Goal: Task Accomplishment & Management: Manage account settings

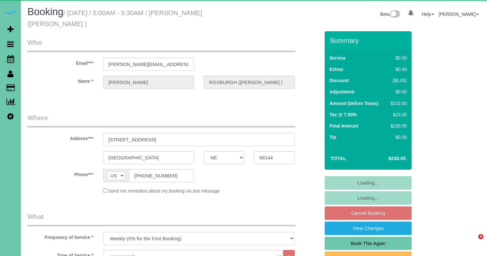
select select "NE"
select select "string:fspay-858f0d01-cce9-4df5-9d09-18bc533f61da"
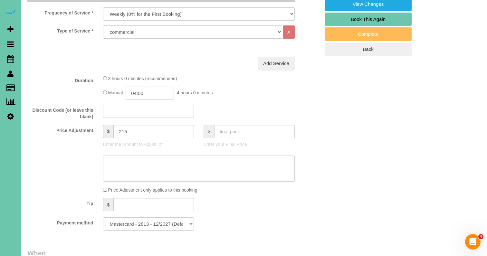
scroll to position [225, 0]
click at [148, 93] on input "04:00" at bounding box center [150, 92] width 48 height 13
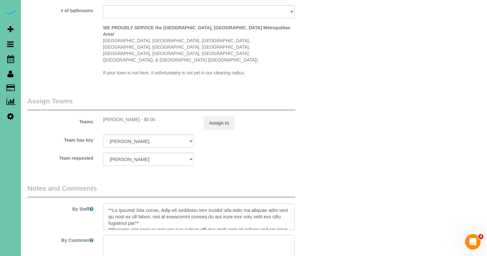
scroll to position [627, 0]
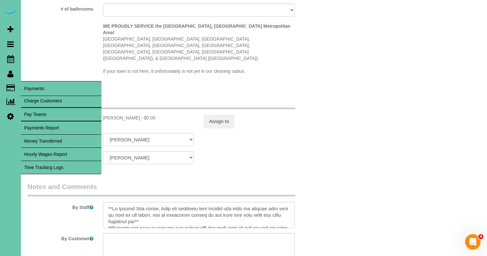
click at [40, 166] on link "Time Tracking Logs" at bounding box center [61, 167] width 80 height 13
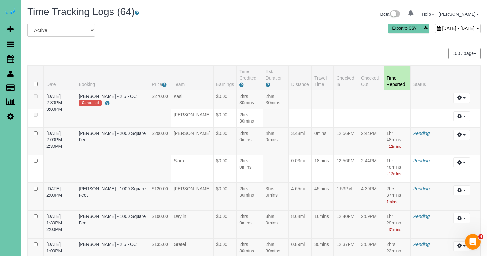
click at [437, 29] on icon at bounding box center [439, 28] width 4 height 5
type input "**********"
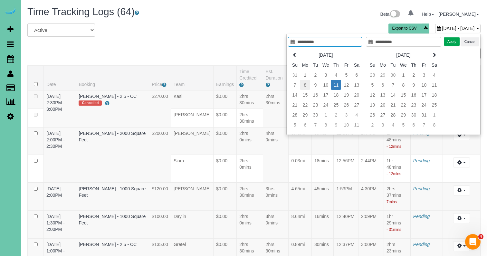
type input "**********"
click at [303, 84] on td "8" at bounding box center [305, 85] width 10 height 10
type input "**********"
click at [303, 84] on td "8" at bounding box center [305, 85] width 10 height 10
type input "**********"
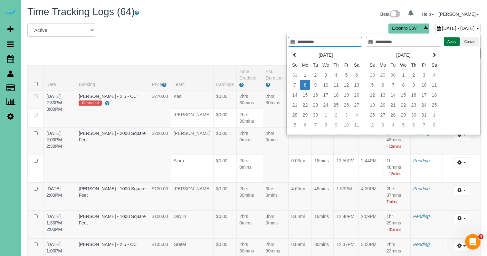
click at [448, 44] on button "Apply" at bounding box center [452, 41] width 16 height 9
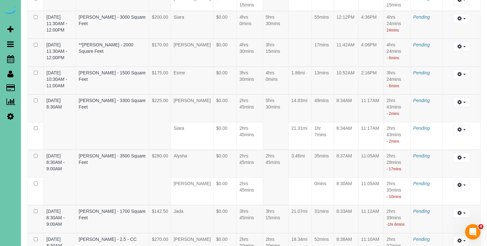
scroll to position [848, 0]
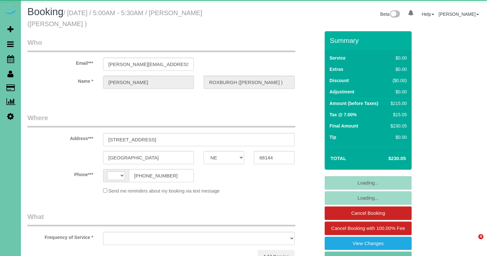
select select "NE"
select select "string:[GEOGRAPHIC_DATA]"
select select "object:621"
select select "string:fspay-858f0d01-cce9-4df5-9d09-18bc533f61da"
select select "object:837"
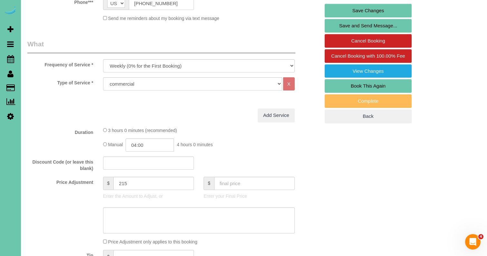
scroll to position [177, 0]
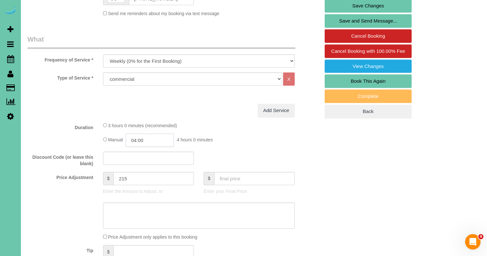
click at [152, 141] on input "04:00" at bounding box center [150, 140] width 48 height 13
type input "03:45"
click at [219, 134] on div "Manual 03:45 3 hours 45 minutes" at bounding box center [199, 140] width 192 height 13
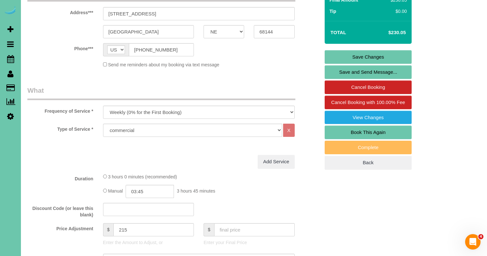
scroll to position [126, 0]
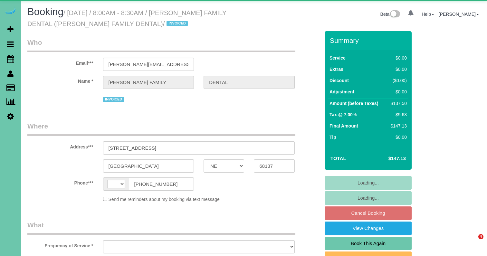
select select "NE"
select select "string:[GEOGRAPHIC_DATA]"
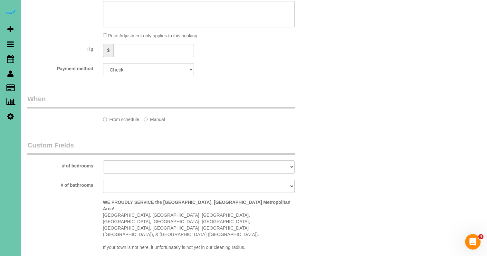
select select "object:679"
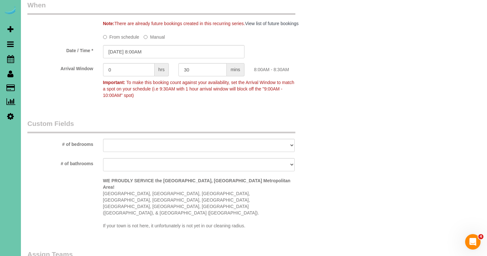
scroll to position [484, 0]
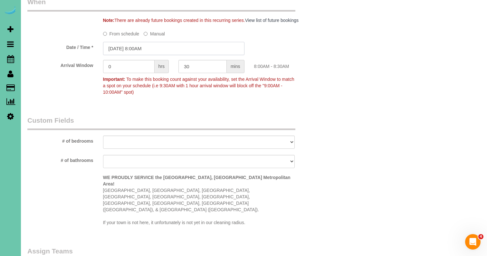
click at [174, 46] on input "[DATE] 8:00AM" at bounding box center [173, 48] width 141 height 13
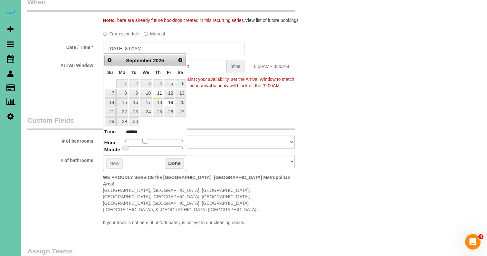
type input "[DATE] 9:00AM"
type input "******"
type input "[DATE] 10:00AM"
type input "*******"
type input "09/19/2025 11:00AM"
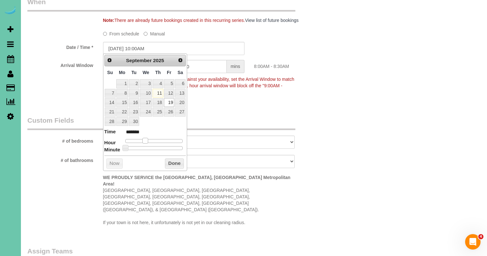
type input "*******"
type input "09/19/2025 12:00PM"
type input "*******"
type input "09/19/2025 1:00PM"
type input "******"
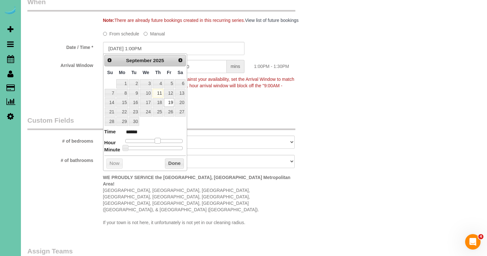
type input "09/19/2025 12:00PM"
type input "*******"
drag, startPoint x: 144, startPoint y: 139, endPoint x: 155, endPoint y: 139, distance: 10.3
click at [155, 139] on span at bounding box center [155, 141] width 6 height 6
click at [168, 165] on button "Done" at bounding box center [174, 163] width 19 height 10
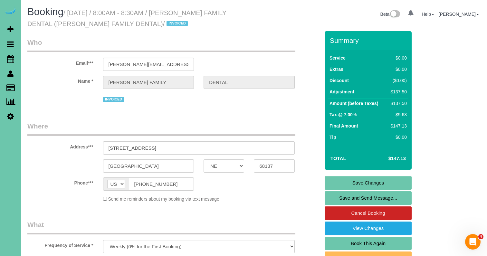
scroll to position [0, 0]
click at [340, 177] on link "Save Changes" at bounding box center [368, 183] width 87 height 14
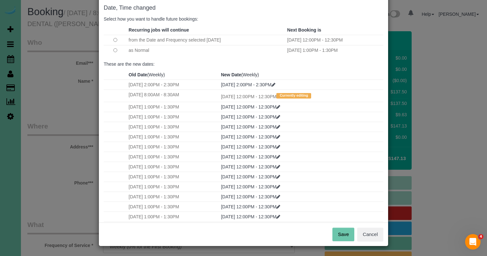
scroll to position [32, 0]
click at [342, 234] on button "Save" at bounding box center [343, 235] width 22 height 14
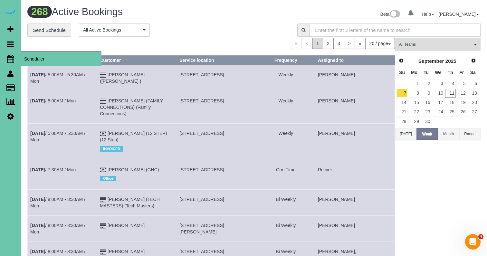
click at [9, 59] on icon at bounding box center [10, 59] width 7 height 8
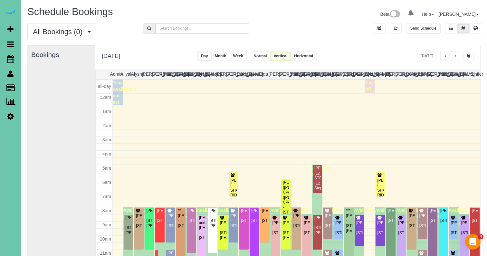
scroll to position [85, 0]
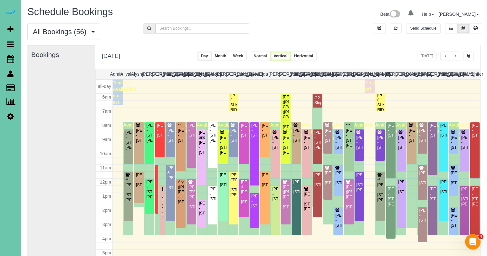
click at [470, 55] on button "button" at bounding box center [468, 56] width 11 height 9
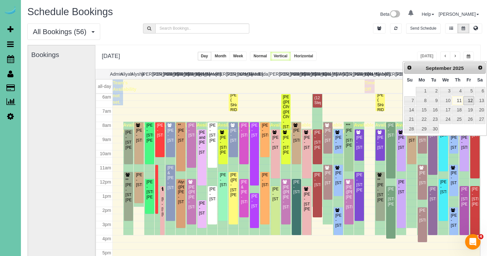
click at [467, 102] on link "12" at bounding box center [468, 100] width 10 height 9
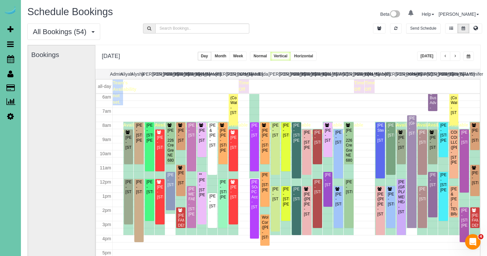
click at [468, 54] on span "button" at bounding box center [469, 56] width 4 height 4
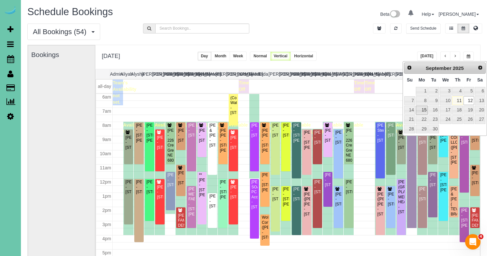
click at [422, 110] on link "15" at bounding box center [422, 110] width 12 height 9
type input "**********"
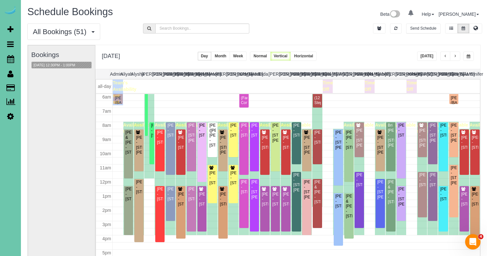
click at [457, 57] on button "button" at bounding box center [455, 56] width 10 height 9
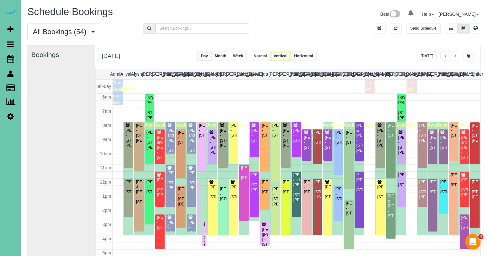
click at [457, 57] on button "button" at bounding box center [455, 56] width 10 height 9
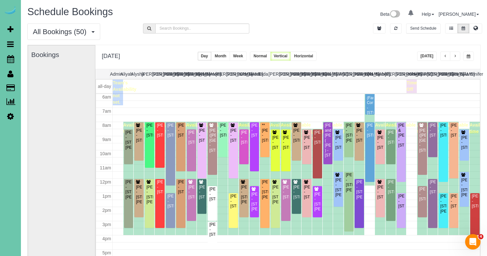
click at [455, 58] on span "button" at bounding box center [454, 56] width 3 height 4
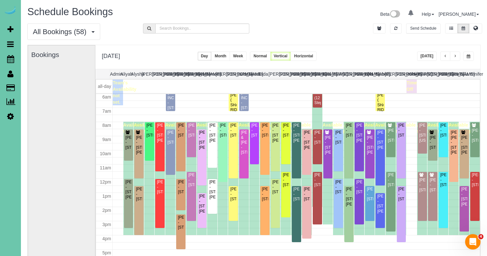
click at [458, 58] on button "button" at bounding box center [455, 56] width 10 height 9
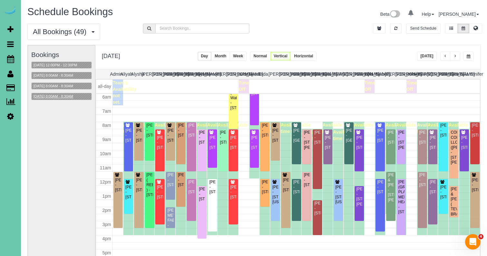
click at [70, 96] on button "09/19/2025 8:00AM - 8:30AM" at bounding box center [53, 96] width 43 height 7
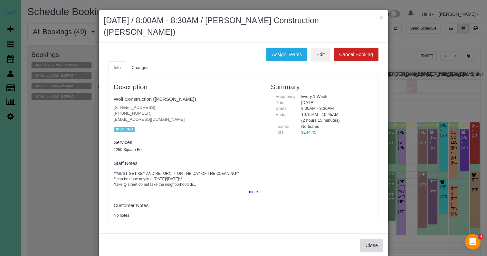
click at [374, 245] on button "Close" at bounding box center [371, 246] width 23 height 14
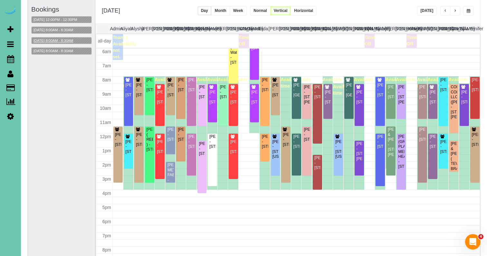
click at [74, 41] on button "09/19/2025 8:00AM - 8:30AM" at bounding box center [53, 40] width 43 height 7
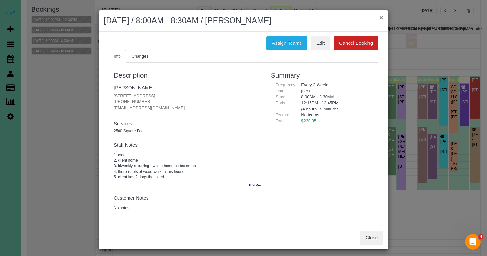
click at [379, 16] on button "×" at bounding box center [381, 17] width 4 height 7
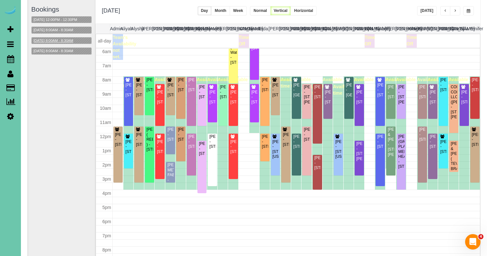
click at [75, 42] on button "09/19/2025 8:00AM - 8:30AM" at bounding box center [53, 40] width 43 height 7
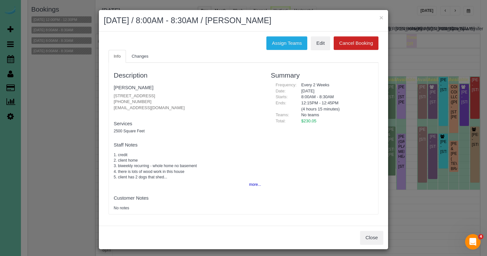
click at [291, 32] on div "Assign Teams Edit Cancel Booking Info Changes Description Gabrielle Freeman 550…" at bounding box center [243, 129] width 289 height 194
click at [286, 38] on button "Assign Teams" at bounding box center [286, 43] width 41 height 14
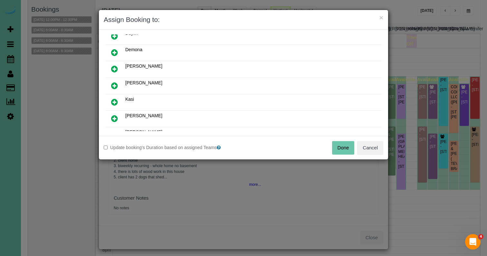
scroll to position [72, 0]
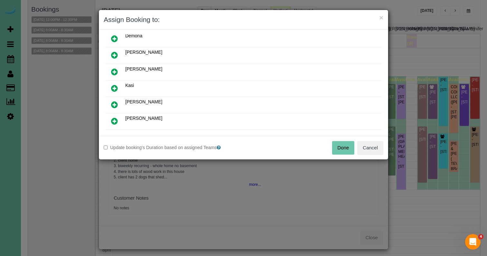
click at [115, 71] on icon at bounding box center [114, 72] width 7 height 8
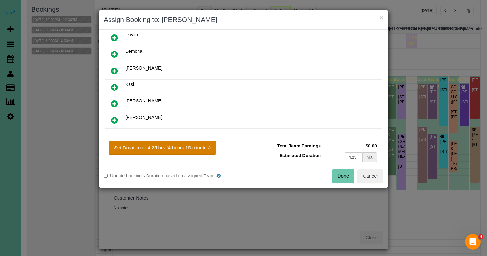
click at [127, 145] on button "Set Duration to 4.25 hrs (4 hours 15 minutes)" at bounding box center [163, 148] width 108 height 14
type input "4.25"
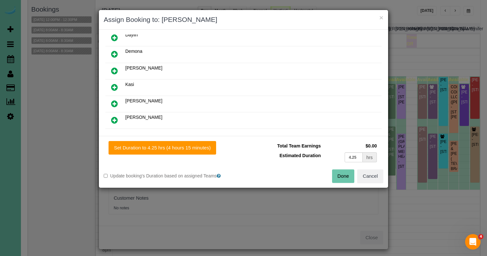
click at [335, 172] on button "Done" at bounding box center [343, 176] width 23 height 14
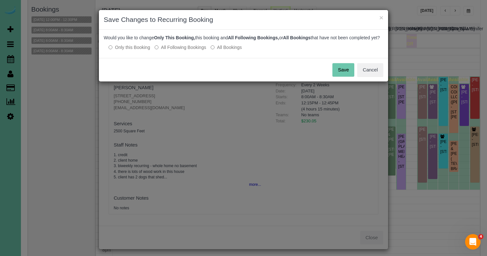
click at [190, 51] on label "All Following Bookings" at bounding box center [181, 47] width 52 height 6
click at [344, 77] on button "Save" at bounding box center [343, 70] width 22 height 14
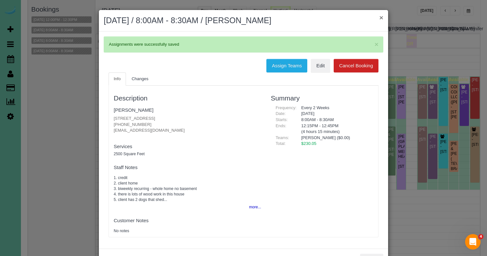
click at [382, 17] on button "×" at bounding box center [381, 17] width 4 height 7
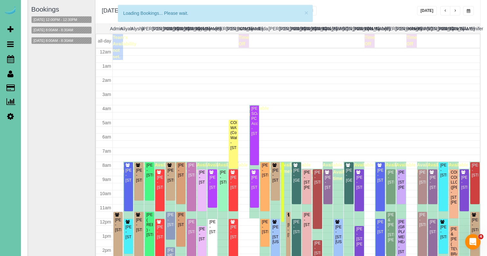
scroll to position [85, 0]
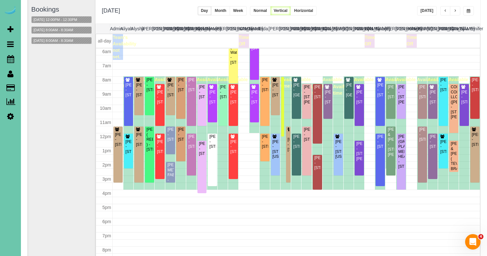
click at [467, 9] on span "button" at bounding box center [469, 11] width 4 height 4
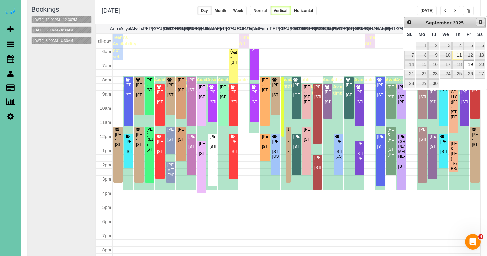
click at [478, 24] on span "Next" at bounding box center [480, 21] width 5 height 5
click at [468, 45] on link "3" at bounding box center [468, 46] width 10 height 9
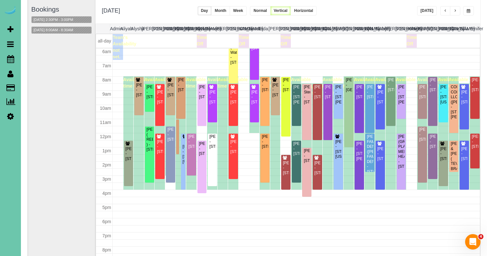
click at [470, 12] on span "button" at bounding box center [469, 11] width 4 height 4
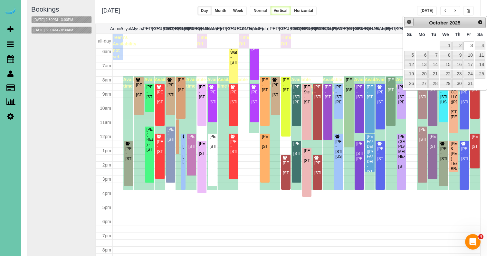
click at [408, 21] on span "Prev" at bounding box center [408, 21] width 5 height 5
click at [470, 64] on link "19" at bounding box center [468, 64] width 10 height 9
type input "**********"
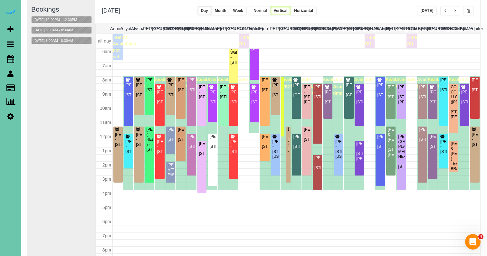
click at [222, 99] on div "Pam Andersen - 4419 N 204th Ave, Elkhorn, NE 68022" at bounding box center [223, 92] width 7 height 15
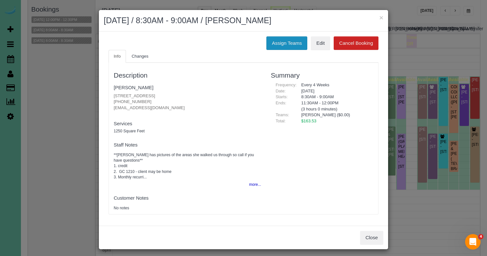
click at [293, 42] on button "Assign Teams" at bounding box center [286, 43] width 41 height 14
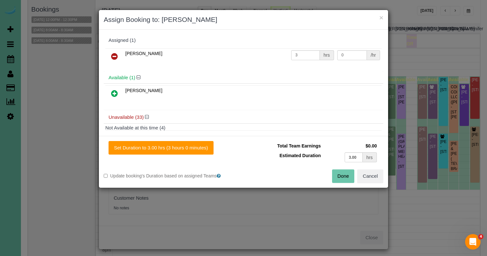
click at [112, 53] on icon at bounding box center [114, 56] width 7 height 8
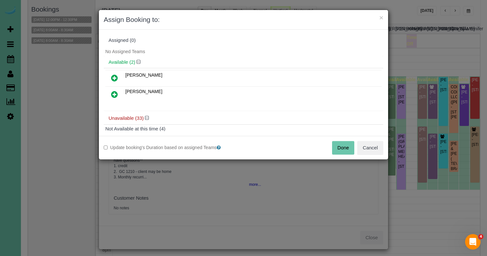
click at [342, 135] on div "Assigned (0) No Assigned Teams Available (2) Elizabeth Kellie Unavailable (33)" at bounding box center [243, 83] width 289 height 106
click at [338, 144] on button "Done" at bounding box center [343, 148] width 23 height 14
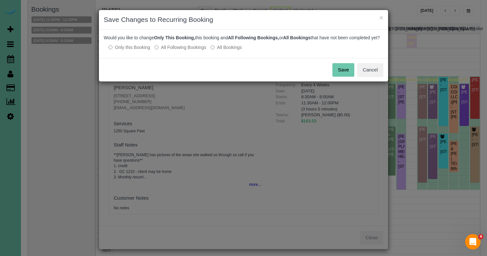
click at [192, 50] on label "All Following Bookings" at bounding box center [181, 47] width 52 height 6
click at [351, 68] on div "Save Cancel" at bounding box center [243, 70] width 289 height 24
click at [342, 77] on button "Save" at bounding box center [343, 70] width 22 height 14
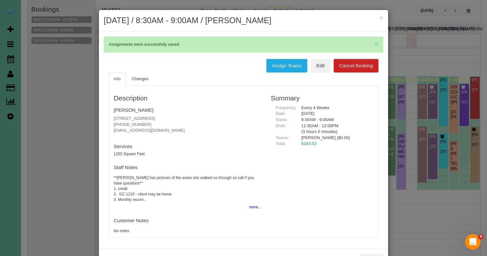
click at [379, 15] on h2 "September 19, 2025 / 8:30AM - 9:00AM / Pam Andersen" at bounding box center [243, 21] width 279 height 12
click at [381, 18] on button "×" at bounding box center [381, 17] width 4 height 7
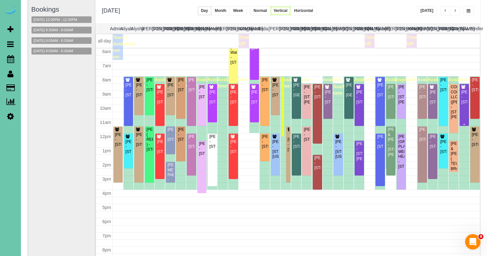
click at [465, 105] on div "Susan Brown - 3834 S Hws Cleveland Blvd, Elkhorn, NE 68022" at bounding box center [464, 97] width 7 height 15
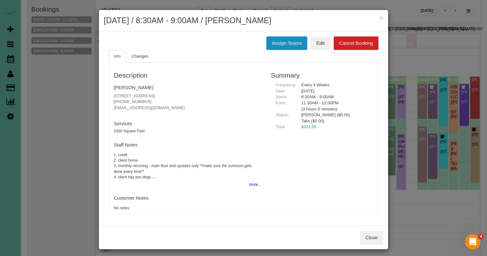
click at [274, 38] on button "Assign Teams" at bounding box center [286, 43] width 41 height 14
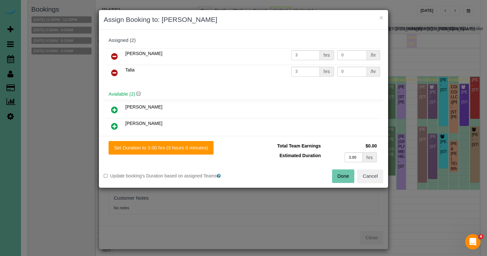
click at [113, 71] on icon at bounding box center [114, 73] width 7 height 8
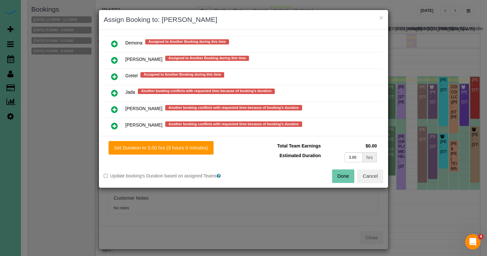
scroll to position [343, 0]
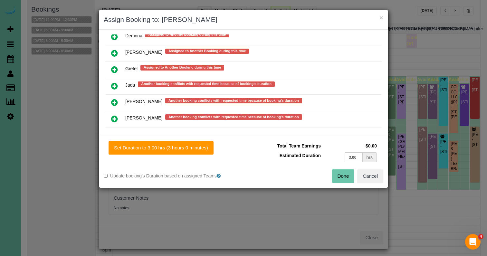
click at [112, 113] on link at bounding box center [114, 119] width 15 height 13
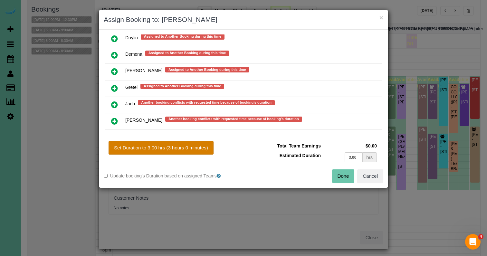
click at [149, 152] on button "Set Duration to 3.00 hrs (3 hours 0 minutes)" at bounding box center [161, 148] width 105 height 14
type input "3.00"
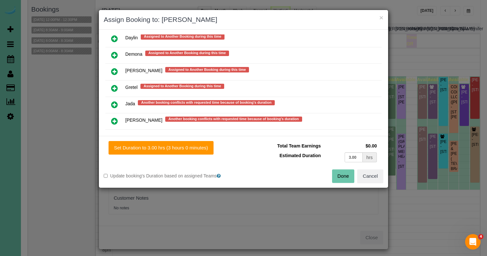
click at [340, 172] on button "Done" at bounding box center [343, 176] width 23 height 14
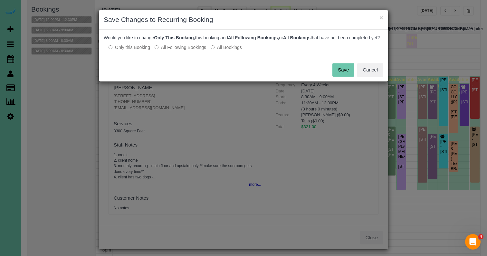
click at [193, 51] on label "All Following Bookings" at bounding box center [181, 47] width 52 height 6
click at [344, 76] on button "Save" at bounding box center [343, 70] width 22 height 14
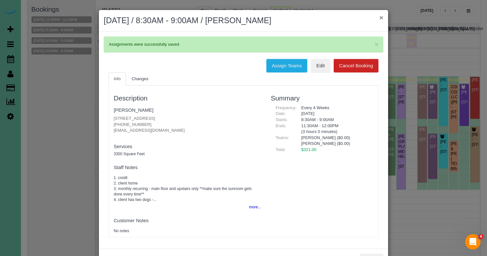
click at [381, 18] on button "×" at bounding box center [381, 17] width 4 height 7
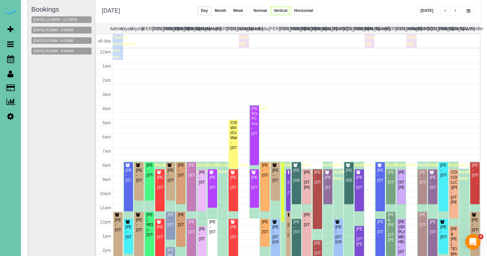
scroll to position [85, 0]
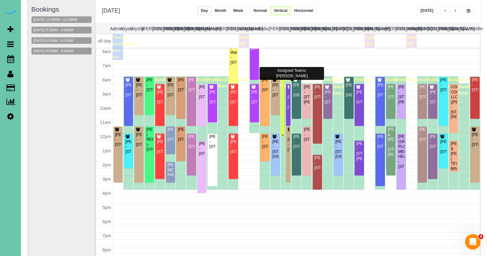
click at [282, 92] on div "Gabrielle Freeman - 5507 Dodge St, Omaha, NE 68132" at bounding box center [282, 85] width 1 height 15
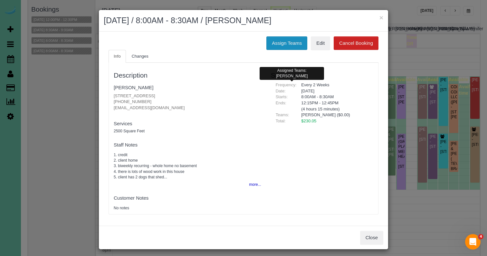
click at [289, 37] on button "Assign Teams" at bounding box center [286, 43] width 41 height 14
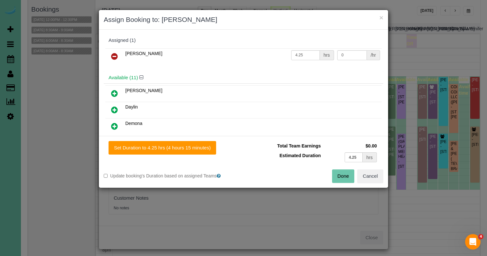
click at [118, 56] on link at bounding box center [114, 56] width 15 height 13
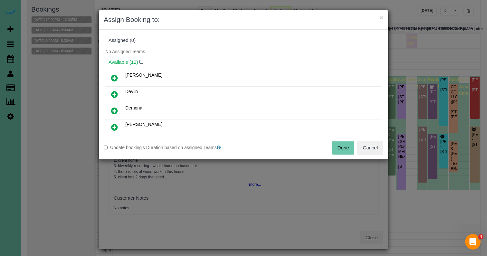
click at [113, 123] on link at bounding box center [114, 127] width 15 height 13
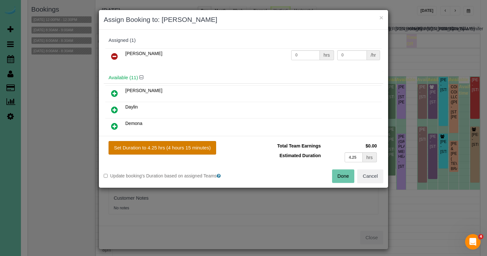
click at [133, 150] on button "Set Duration to 4.25 hrs (4 hours 15 minutes)" at bounding box center [163, 148] width 108 height 14
type input "4.25"
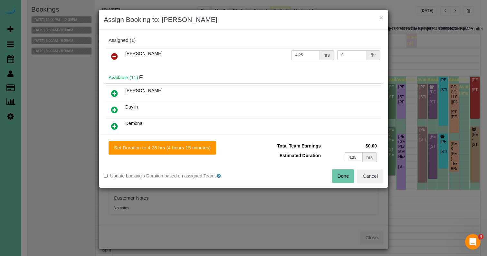
click at [336, 172] on button "Done" at bounding box center [343, 176] width 23 height 14
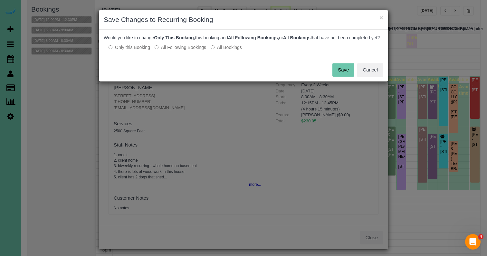
click at [195, 51] on label "All Following Bookings" at bounding box center [181, 47] width 52 height 6
click at [349, 77] on button "Save" at bounding box center [343, 70] width 22 height 14
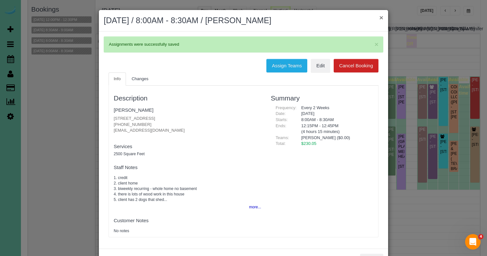
click at [381, 18] on button "×" at bounding box center [381, 17] width 4 height 7
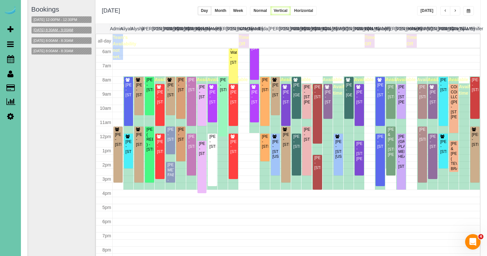
click at [74, 32] on button "09/19/2025 8:30AM - 9:00AM" at bounding box center [53, 30] width 43 height 7
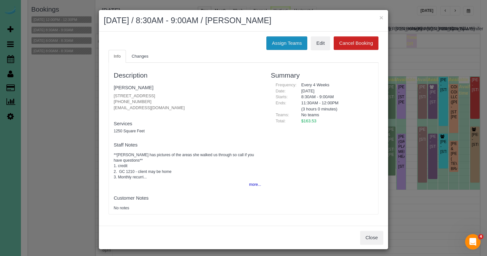
click at [294, 41] on button "Assign Teams" at bounding box center [286, 43] width 41 height 14
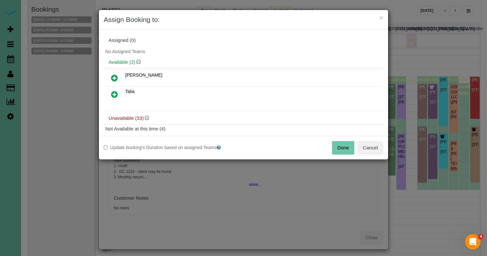
click at [115, 92] on icon at bounding box center [114, 94] width 7 height 8
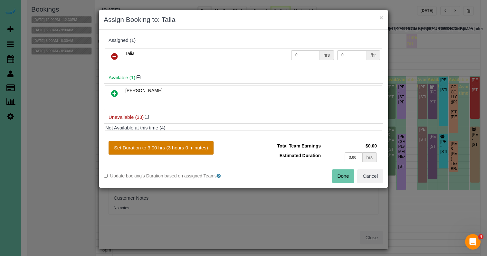
click at [138, 149] on button "Set Duration to 3.00 hrs (3 hours 0 minutes)" at bounding box center [161, 148] width 105 height 14
type input "3.00"
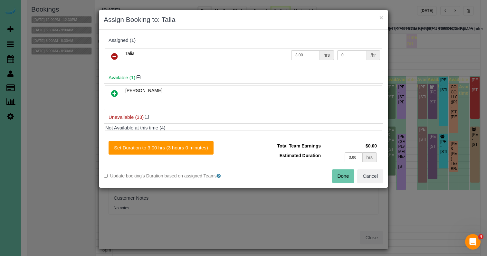
click at [343, 178] on button "Done" at bounding box center [343, 176] width 23 height 14
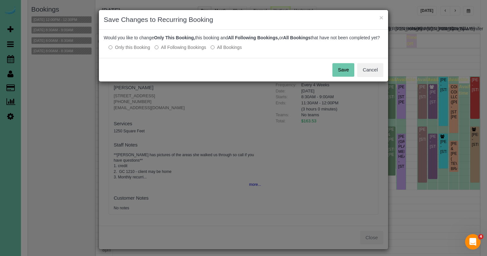
click at [172, 51] on label "All Following Bookings" at bounding box center [181, 47] width 52 height 6
click at [347, 71] on button "Save" at bounding box center [343, 70] width 22 height 14
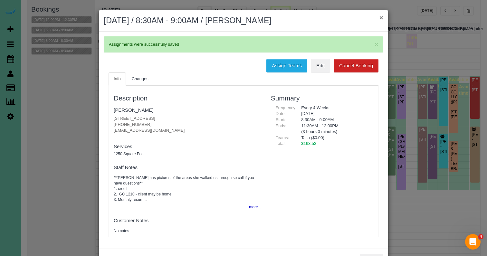
click at [380, 17] on button "×" at bounding box center [381, 17] width 4 height 7
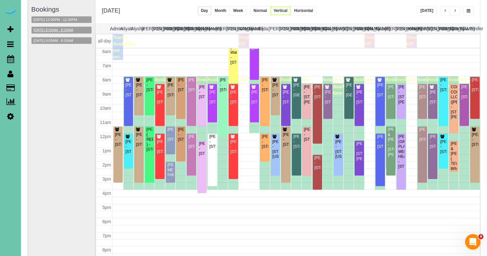
click at [71, 30] on button "09/19/2025 8:00AM - 8:30AM" at bounding box center [53, 30] width 43 height 7
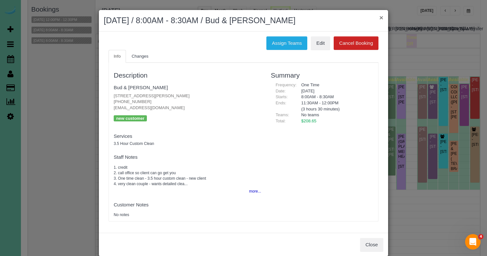
click at [381, 15] on button "×" at bounding box center [381, 17] width 4 height 7
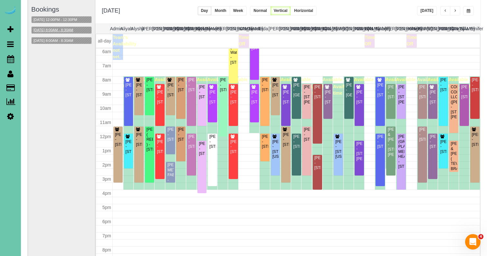
click at [66, 27] on button "09/19/2025 8:00AM - 8:30AM" at bounding box center [53, 30] width 43 height 7
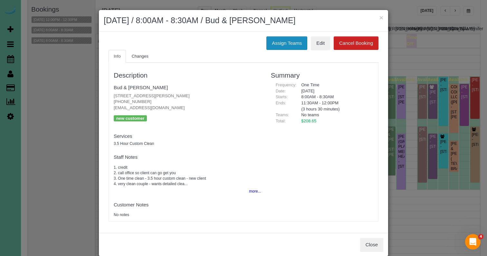
click at [295, 46] on button "Assign Teams" at bounding box center [286, 43] width 41 height 14
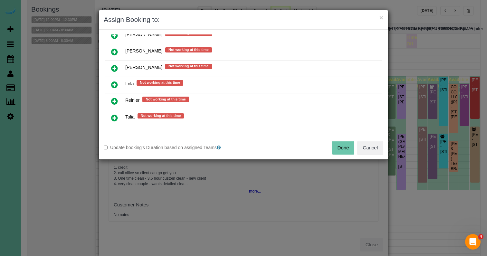
scroll to position [287, 0]
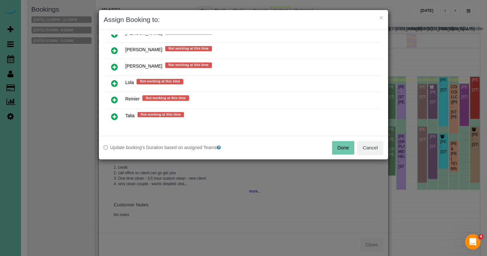
click at [116, 67] on icon at bounding box center [114, 67] width 7 height 8
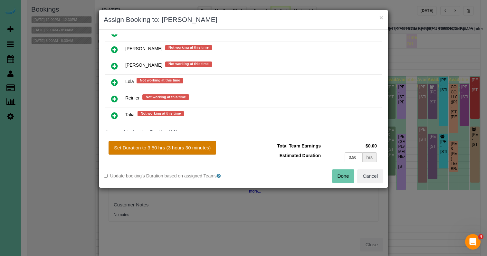
click at [147, 144] on button "Set Duration to 3.50 hrs (3 hours 30 minutes)" at bounding box center [163, 148] width 108 height 14
type input "3.50"
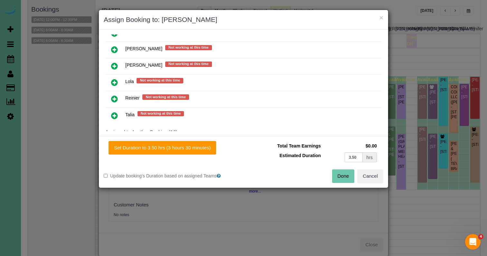
click at [344, 179] on button "Done" at bounding box center [343, 176] width 23 height 14
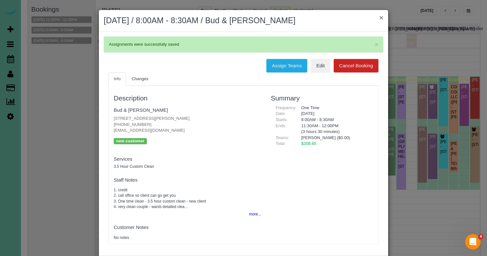
click at [382, 18] on button "×" at bounding box center [381, 17] width 4 height 7
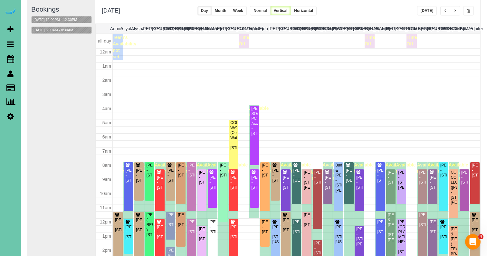
scroll to position [85, 0]
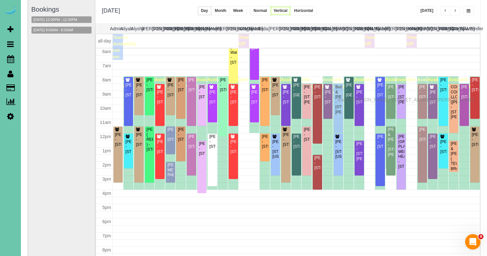
drag, startPoint x: 341, startPoint y: 94, endPoint x: 339, endPoint y: 99, distance: 5.1
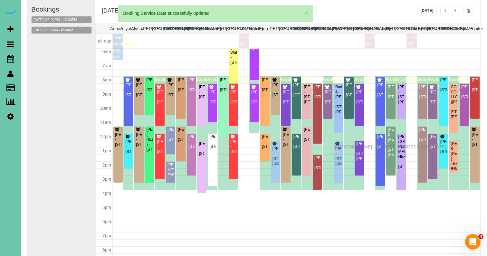
drag, startPoint x: 336, startPoint y: 141, endPoint x: 336, endPoint y: 146, distance: 4.5
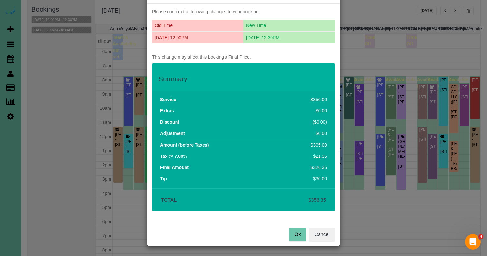
scroll to position [25, 0]
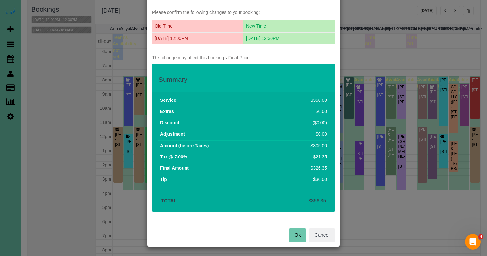
click at [302, 237] on button "Ok" at bounding box center [297, 235] width 17 height 14
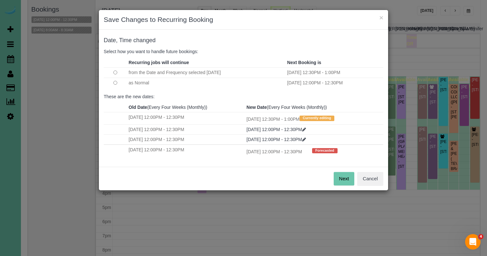
click at [343, 175] on button "Next" at bounding box center [344, 179] width 21 height 14
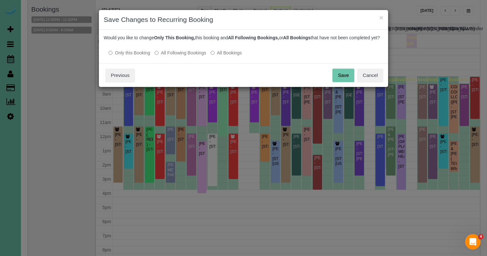
click at [348, 80] on button "Save" at bounding box center [343, 76] width 22 height 14
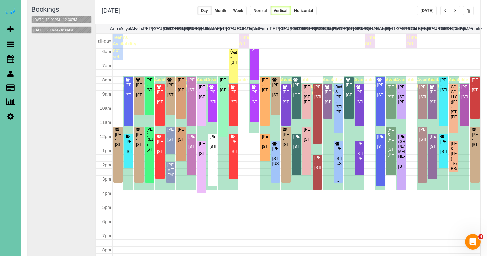
click at [338, 146] on div "Dan McLennan - 16238 California St, Omaha, NE 68118" at bounding box center [338, 156] width 7 height 20
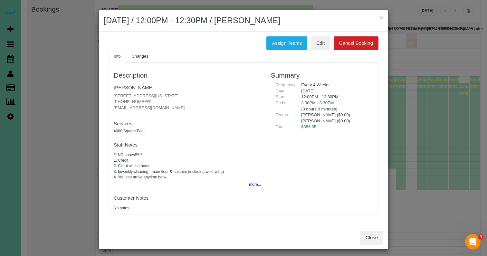
scroll to position [85, 0]
click at [295, 36] on button "Assign Teams" at bounding box center [286, 43] width 41 height 14
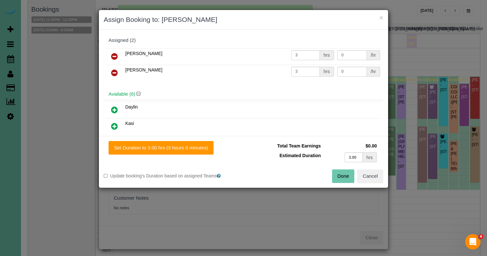
click at [119, 52] on link at bounding box center [114, 56] width 15 height 13
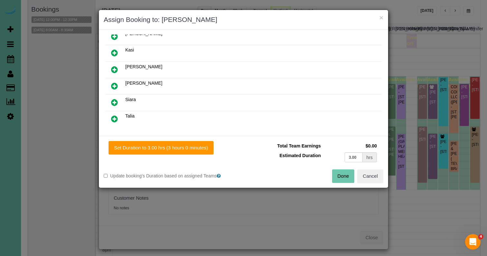
scroll to position [80, 0]
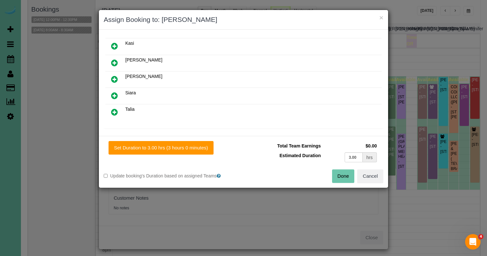
drag, startPoint x: 115, startPoint y: 111, endPoint x: 125, endPoint y: 126, distance: 18.1
click at [116, 112] on icon at bounding box center [114, 112] width 7 height 8
click at [134, 139] on div "Set Duration to 3.00 hrs (3 hours 0 minutes) Total Team Earnings $0.00 Estimate…" at bounding box center [243, 162] width 289 height 52
click at [134, 141] on div "Set Duration to 3.00 hrs (3 hours 0 minutes) Total Team Earnings $0.00 Estimate…" at bounding box center [243, 162] width 289 height 52
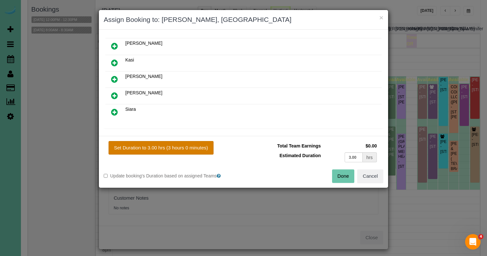
click at [134, 147] on button "Set Duration to 3.00 hrs (3 hours 0 minutes)" at bounding box center [161, 148] width 105 height 14
type input "3.00"
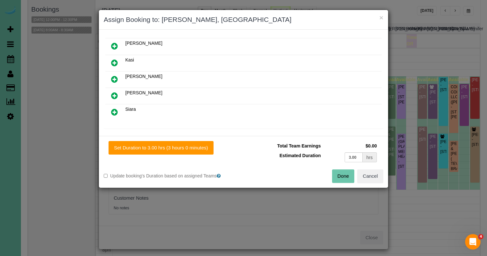
click at [339, 180] on button "Done" at bounding box center [343, 176] width 23 height 14
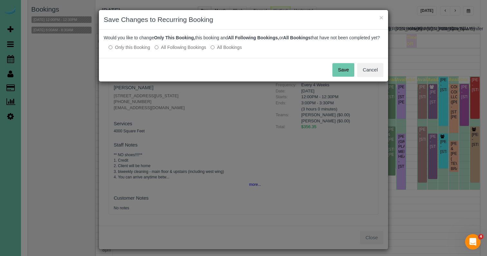
click at [346, 74] on button "Save" at bounding box center [343, 70] width 22 height 14
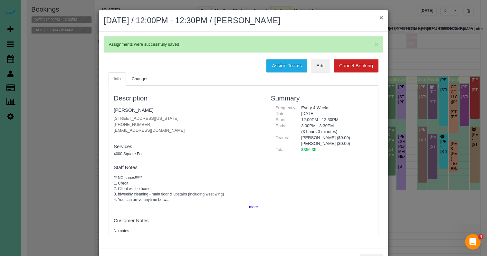
click at [382, 15] on button "×" at bounding box center [381, 17] width 4 height 7
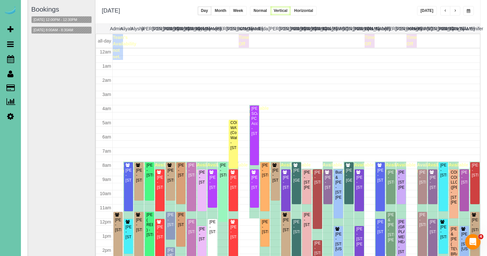
scroll to position [85, 0]
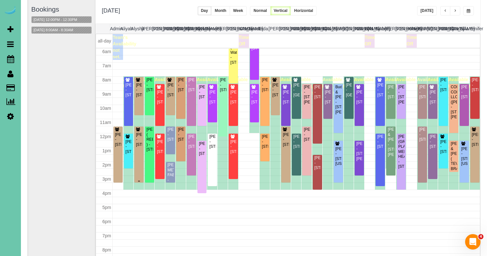
click at [138, 142] on div "Chantelle Swartz - 530 S 53rd Street, Omaha, NE 68106" at bounding box center [139, 139] width 7 height 15
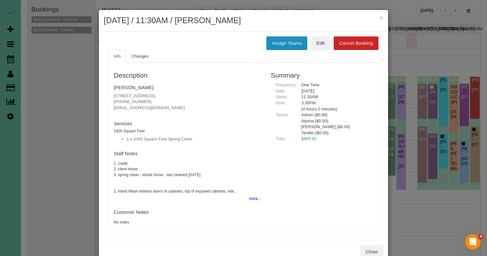
click at [294, 43] on button "Assign Teams" at bounding box center [286, 43] width 41 height 14
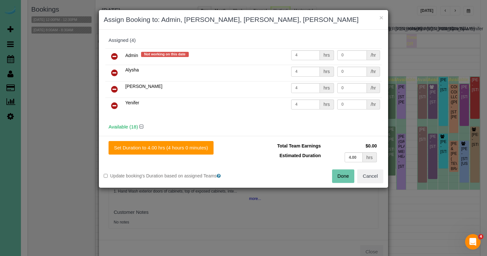
click at [120, 54] on link at bounding box center [114, 56] width 15 height 13
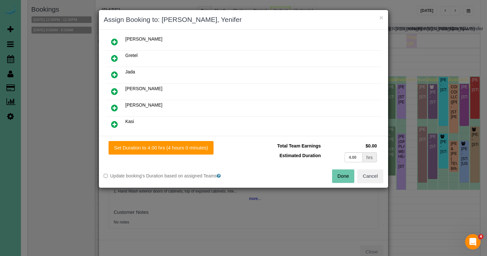
scroll to position [167, 0]
click at [117, 86] on link at bounding box center [114, 91] width 15 height 13
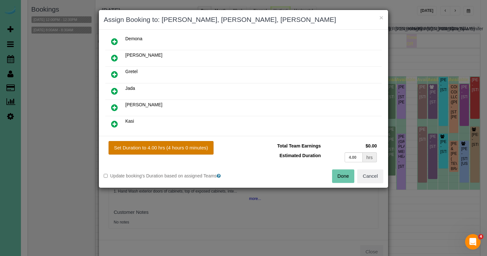
click at [141, 149] on button "Set Duration to 4.00 hrs (4 hours 0 minutes)" at bounding box center [161, 148] width 105 height 14
type input "4.00"
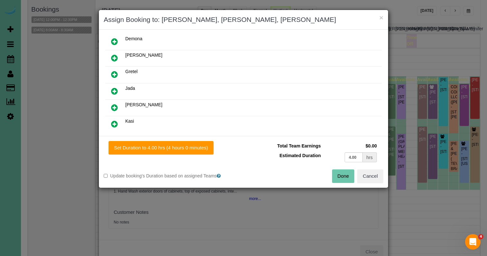
click at [354, 177] on div "Done Cancel" at bounding box center [315, 176] width 145 height 14
click at [337, 177] on button "Done" at bounding box center [343, 176] width 23 height 14
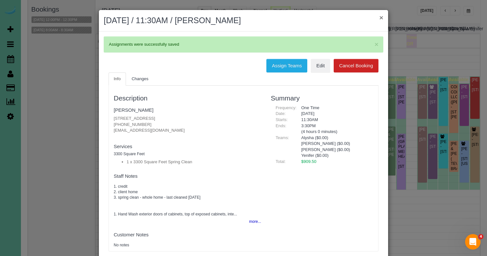
click at [381, 18] on button "×" at bounding box center [381, 17] width 4 height 7
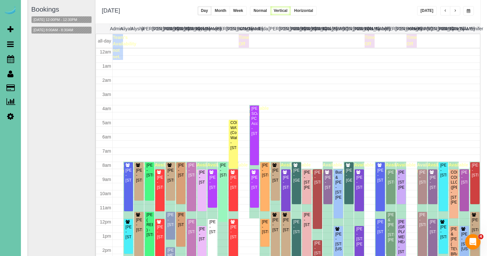
scroll to position [85, 0]
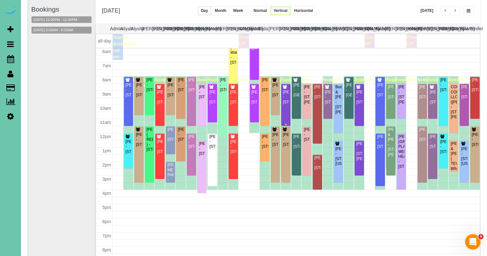
click at [286, 96] on div "Susan Brown - 3834 S Hws Cleveland Blvd, Elkhorn, NE 68022" at bounding box center [285, 97] width 7 height 15
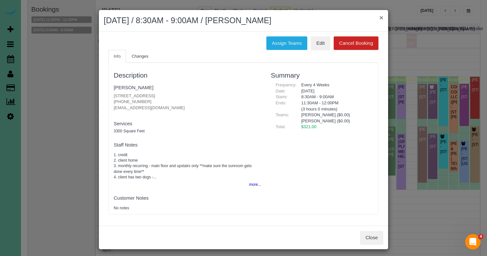
click at [381, 16] on button "×" at bounding box center [381, 17] width 4 height 7
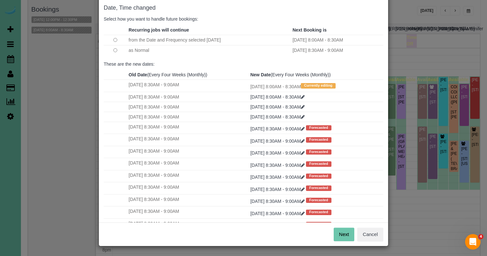
scroll to position [32, 0]
click at [345, 230] on button "Next" at bounding box center [344, 235] width 21 height 14
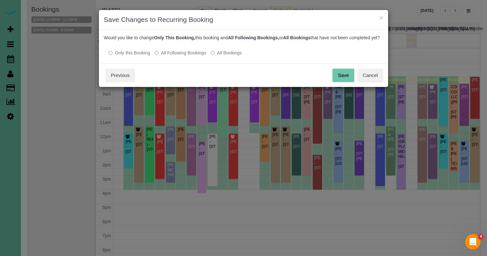
click at [174, 56] on label "All Following Bookings" at bounding box center [181, 53] width 52 height 6
click at [337, 81] on button "Save" at bounding box center [343, 76] width 22 height 14
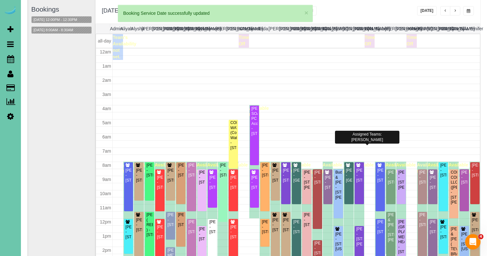
scroll to position [85, 0]
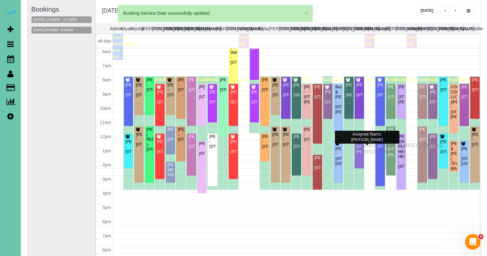
drag, startPoint x: 360, startPoint y: 153, endPoint x: 359, endPoint y: 144, distance: 8.4
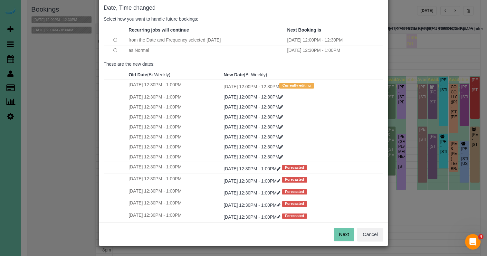
scroll to position [32, 0]
click at [350, 229] on button "Next" at bounding box center [344, 235] width 21 height 14
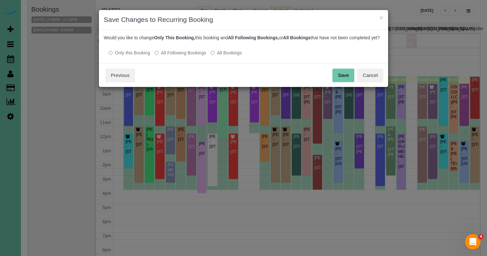
scroll to position [0, 0]
click at [179, 56] on label "All Following Bookings" at bounding box center [181, 53] width 52 height 6
click at [339, 82] on button "Save" at bounding box center [343, 76] width 22 height 14
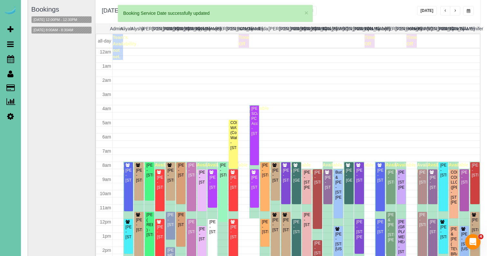
scroll to position [85, 0]
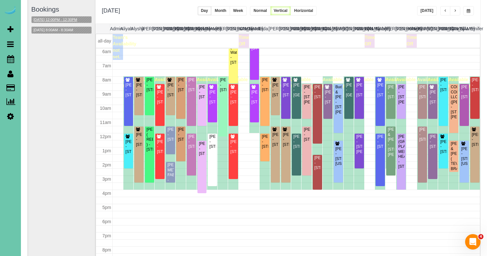
click at [72, 22] on button "09/19/2025 12:00PM - 12:30PM" at bounding box center [56, 19] width 48 height 7
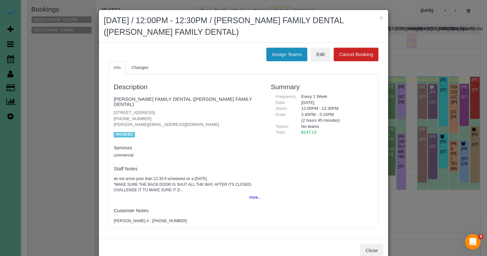
click at [281, 53] on button "Assign Teams" at bounding box center [286, 55] width 41 height 14
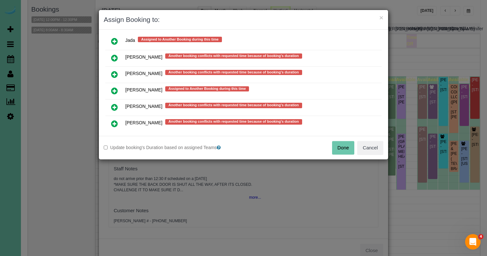
scroll to position [422, 0]
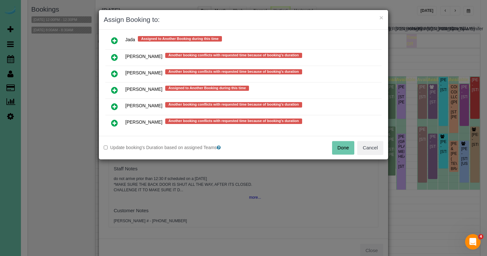
click at [113, 123] on icon at bounding box center [114, 123] width 7 height 8
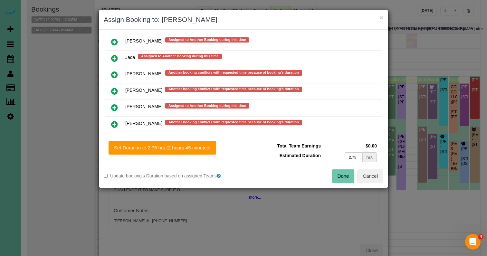
click at [136, 155] on div "Set Duration to 2.75 hrs (2 hours 45 minutes) Total Team Earnings $0.00 Estimat…" at bounding box center [243, 162] width 289 height 52
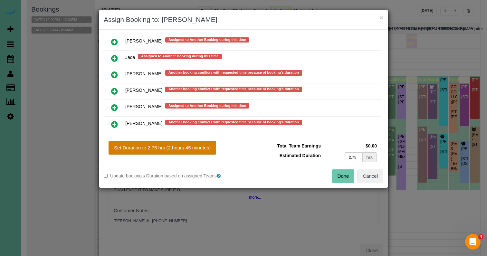
click at [143, 148] on button "Set Duration to 2.75 hrs (2 hours 45 minutes)" at bounding box center [163, 148] width 108 height 14
type input "2.75"
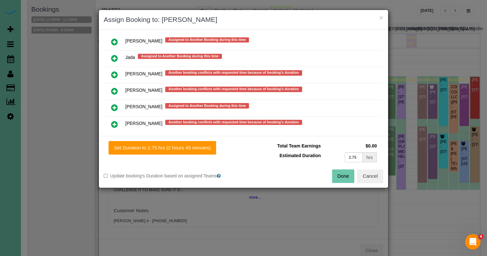
click at [347, 183] on div "Set Duration to 2.75 hrs (2 hours 45 minutes) Total Team Earnings $0.00 Estimat…" at bounding box center [243, 162] width 289 height 52
click at [346, 174] on button "Done" at bounding box center [343, 176] width 23 height 14
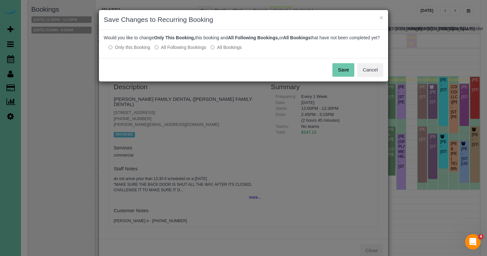
click at [353, 76] on button "Save" at bounding box center [343, 70] width 22 height 14
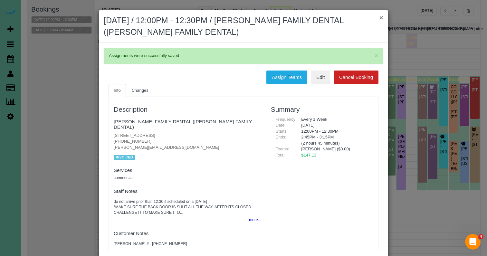
click at [380, 17] on button "×" at bounding box center [381, 17] width 4 height 7
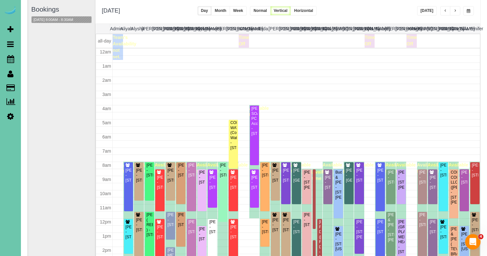
scroll to position [85, 0]
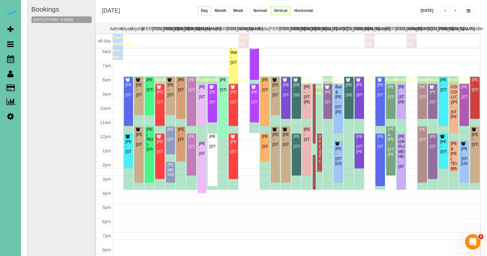
click at [247, 10] on button "Week" at bounding box center [238, 10] width 17 height 9
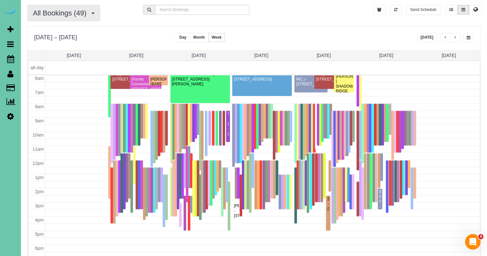
scroll to position [18, 0]
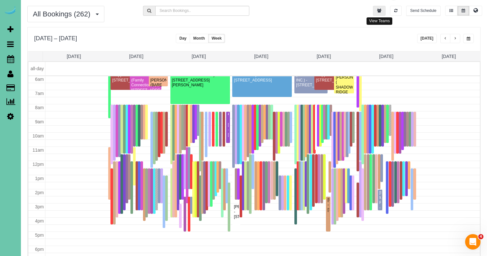
click at [380, 10] on icon "button" at bounding box center [379, 11] width 4 height 4
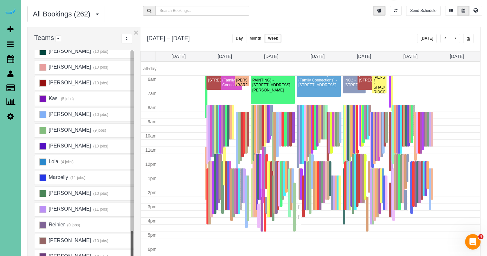
scroll to position [270, 0]
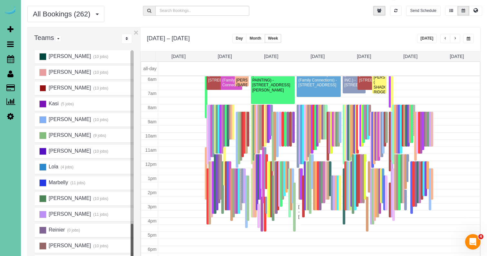
click at [43, 89] on ins at bounding box center [42, 88] width 7 height 7
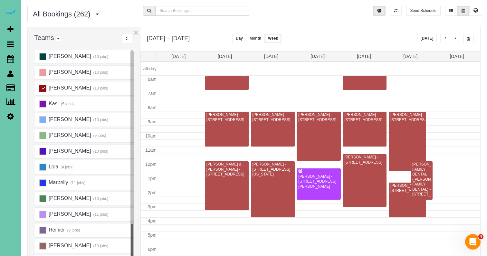
scroll to position [85, 0]
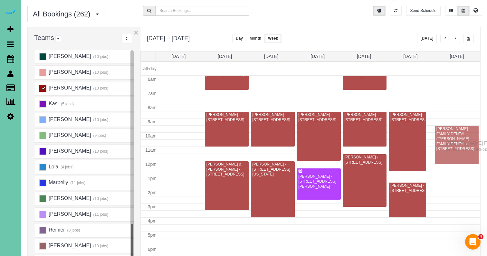
drag, startPoint x: 425, startPoint y: 179, endPoint x: 447, endPoint y: 142, distance: 43.2
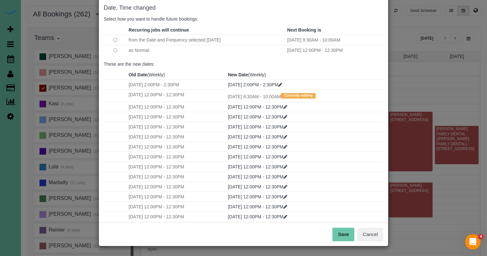
scroll to position [32, 0]
click at [337, 234] on button "Save" at bounding box center [343, 235] width 22 height 14
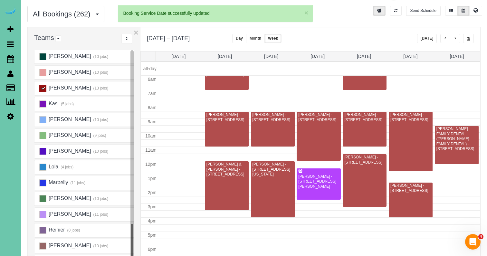
scroll to position [85, 0]
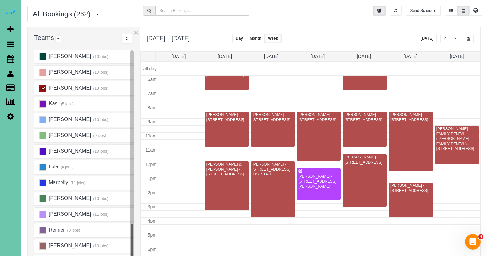
click at [45, 86] on ins at bounding box center [42, 88] width 7 height 7
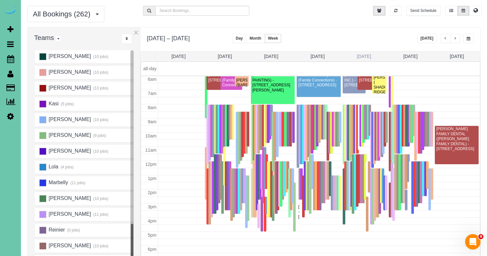
click at [368, 57] on link "Thu 9/18" at bounding box center [364, 56] width 14 height 5
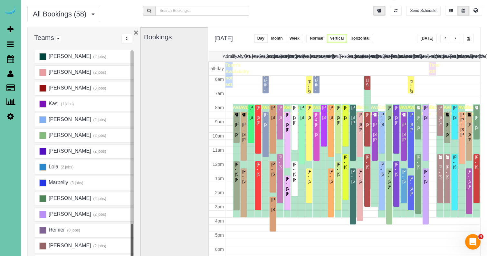
click at [135, 30] on button "×" at bounding box center [136, 32] width 5 height 8
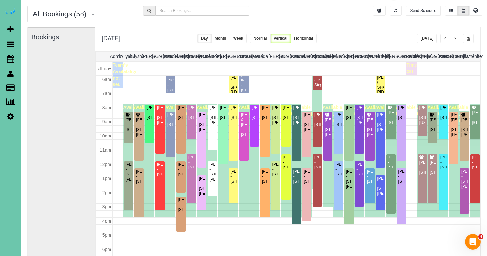
click at [340, 42] on div at bounding box center [330, 38] width 20 height 9
click at [456, 40] on span "button" at bounding box center [454, 39] width 3 height 4
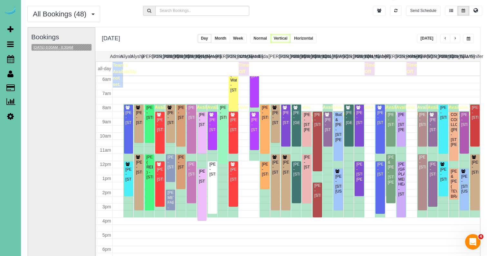
click at [61, 46] on button "09/19/2025 8:00AM - 8:30AM" at bounding box center [53, 47] width 43 height 7
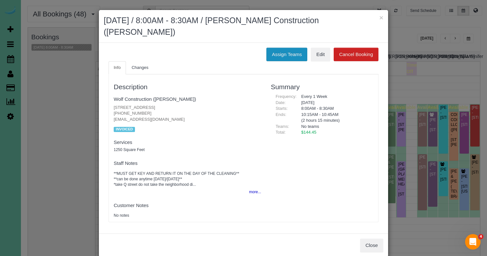
click at [276, 49] on button "Assign Teams" at bounding box center [286, 55] width 41 height 14
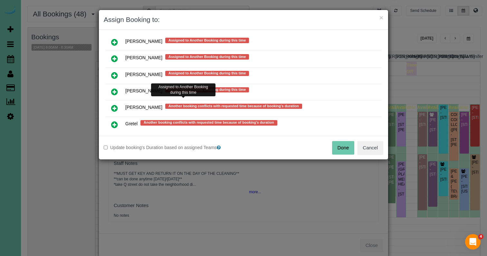
scroll to position [409, 0]
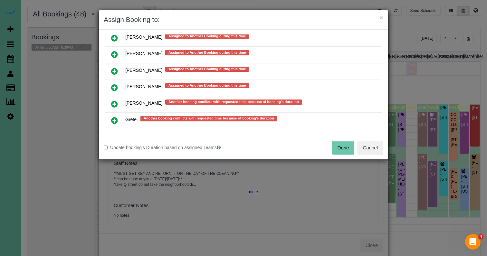
click at [112, 84] on icon at bounding box center [114, 88] width 7 height 8
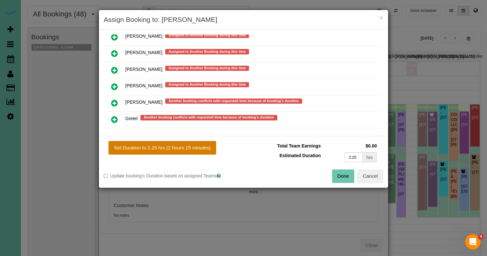
click at [129, 147] on button "Set Duration to 2.25 hrs (2 hours 15 minutes)" at bounding box center [163, 148] width 108 height 14
type input "2.25"
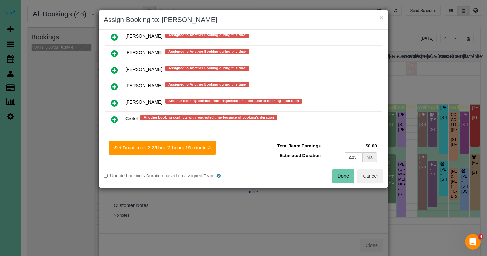
click at [344, 171] on button "Done" at bounding box center [343, 176] width 23 height 14
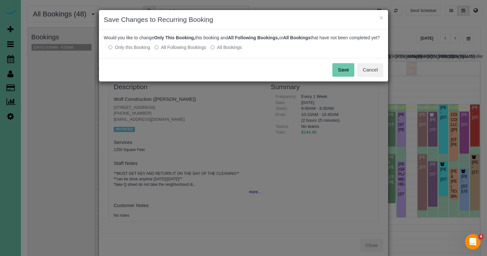
click at [349, 75] on button "Save" at bounding box center [343, 70] width 22 height 14
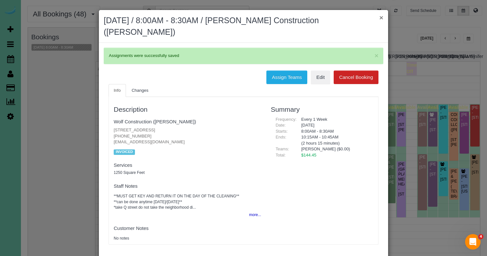
click at [382, 17] on button "×" at bounding box center [381, 17] width 4 height 7
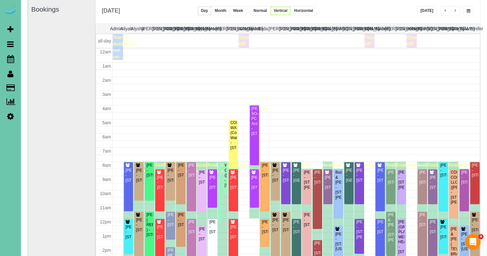
scroll to position [85, 0]
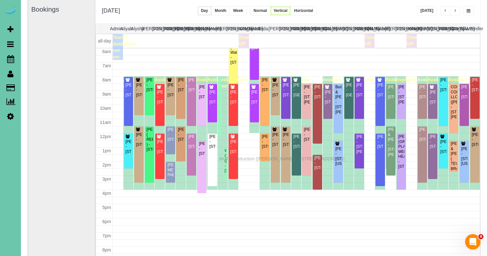
drag, startPoint x: 225, startPoint y: 88, endPoint x: 221, endPoint y: 157, distance: 70.0
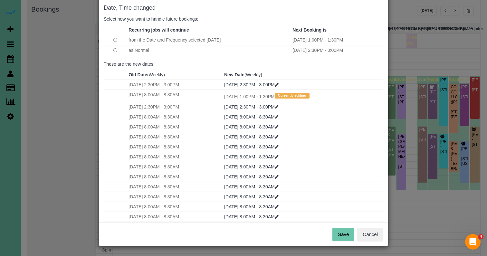
scroll to position [32, 0]
click at [340, 232] on button "Save" at bounding box center [343, 235] width 22 height 14
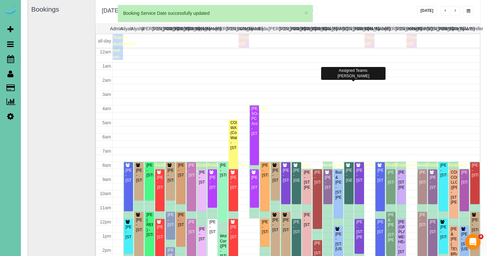
scroll to position [85, 0]
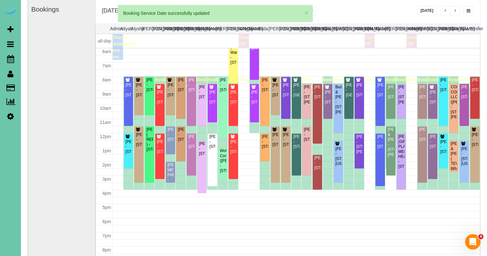
click at [469, 12] on span "button" at bounding box center [469, 11] width 4 height 4
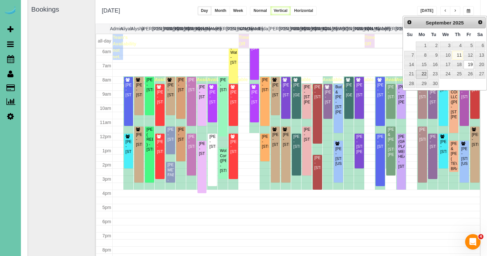
click at [422, 72] on link "22" at bounding box center [422, 74] width 12 height 9
type input "**********"
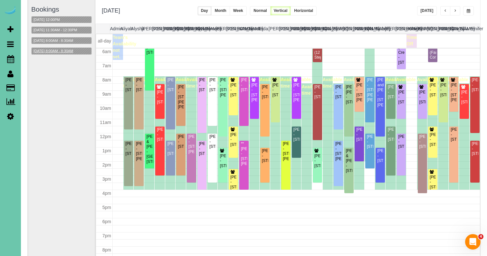
click at [65, 48] on button "09/22/2025 8:00AM - 8:30AM" at bounding box center [53, 51] width 43 height 7
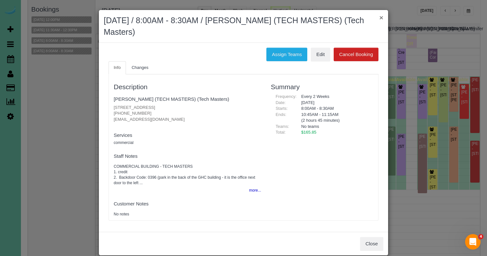
click at [380, 17] on button "×" at bounding box center [381, 17] width 4 height 7
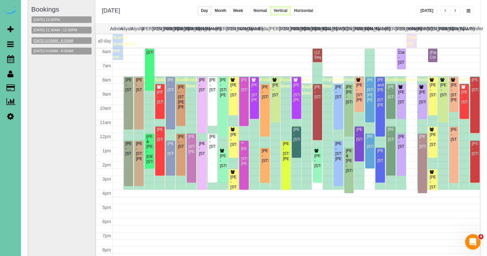
click at [73, 40] on button "09/22/2025 8:00AM - 8:30AM" at bounding box center [53, 40] width 43 height 7
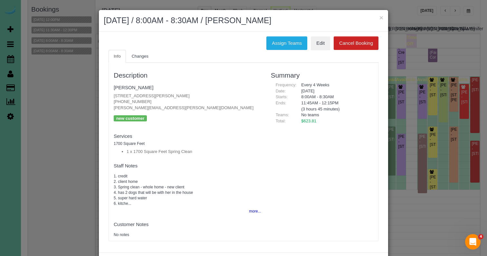
scroll to position [0, 0]
click at [375, 21] on h2 "September 22, 2025 / 8:00AM - 8:30AM / Julie Mierau" at bounding box center [243, 21] width 279 height 12
click at [381, 17] on button "×" at bounding box center [381, 17] width 4 height 7
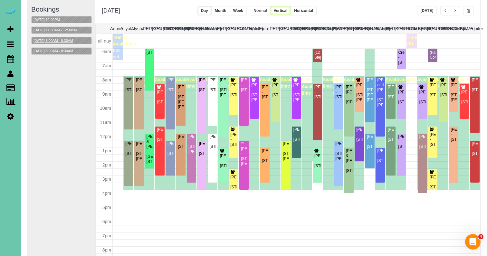
click at [70, 41] on button "09/22/2025 8:00AM - 8:30AM" at bounding box center [53, 40] width 43 height 7
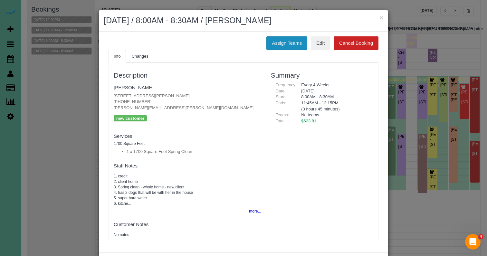
click at [276, 42] on button "Assign Teams" at bounding box center [286, 43] width 41 height 14
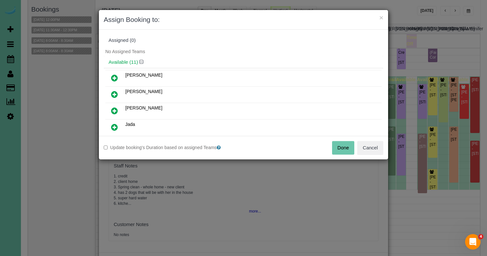
click at [117, 109] on icon at bounding box center [114, 111] width 7 height 8
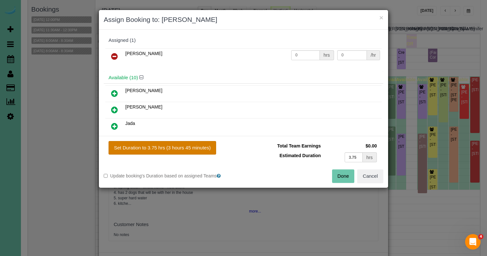
click at [211, 147] on button "Set Duration to 3.75 hrs (3 hours 45 minutes)" at bounding box center [163, 148] width 108 height 14
type input "3.75"
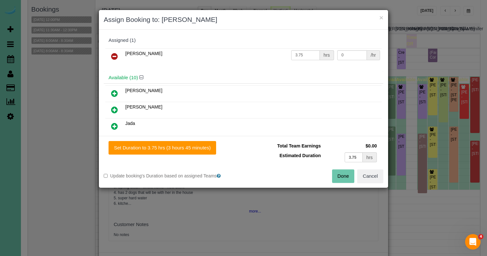
click at [337, 177] on button "Done" at bounding box center [343, 176] width 23 height 14
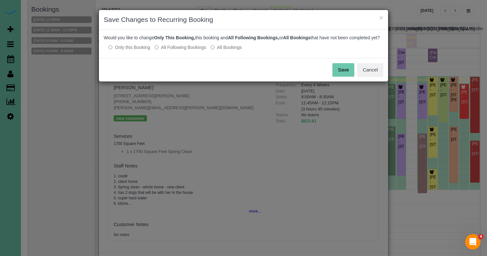
click at [340, 77] on button "Save" at bounding box center [343, 70] width 22 height 14
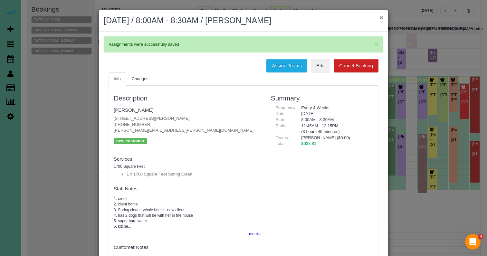
click at [379, 16] on button "×" at bounding box center [381, 17] width 4 height 7
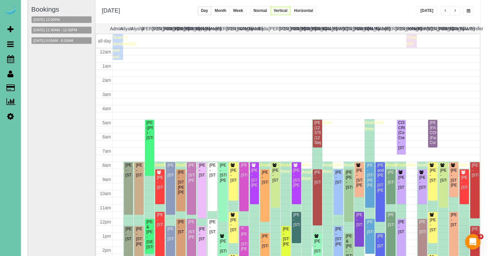
scroll to position [85, 0]
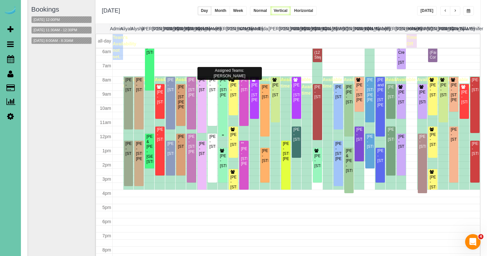
click at [226, 97] on div at bounding box center [222, 107] width 9 height 60
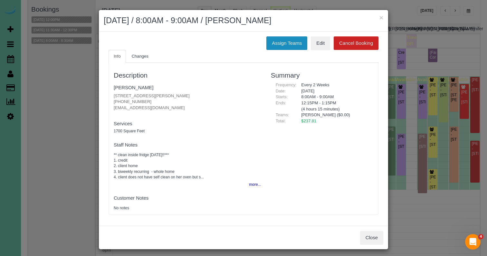
click at [286, 40] on button "Assign Teams" at bounding box center [286, 43] width 41 height 14
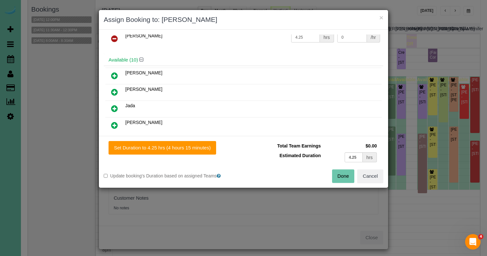
scroll to position [20, 0]
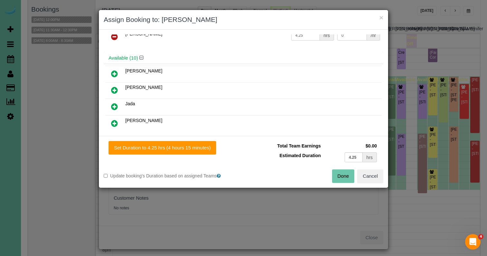
click at [111, 121] on link at bounding box center [114, 123] width 15 height 13
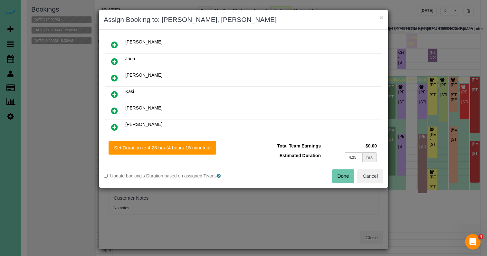
scroll to position [83, 0]
click at [114, 92] on icon at bounding box center [114, 93] width 7 height 8
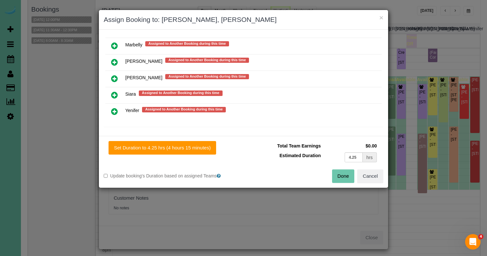
scroll to position [564, 0]
click at [158, 154] on div "Set Duration to 4.25 hrs (4 hours 15 minutes) Total Team Earnings $0.00 Estimat…" at bounding box center [243, 162] width 289 height 52
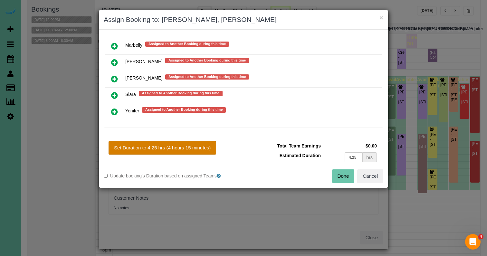
click at [170, 150] on button "Set Duration to 4.25 hrs (4 hours 15 minutes)" at bounding box center [163, 148] width 108 height 14
type input "4.25"
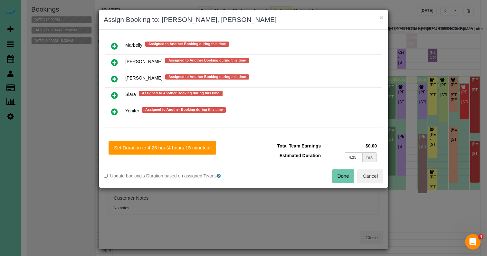
click at [335, 171] on button "Done" at bounding box center [343, 176] width 23 height 14
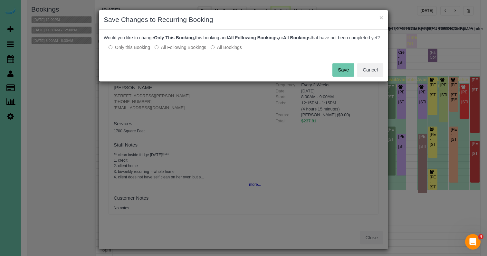
click at [345, 75] on button "Save" at bounding box center [343, 70] width 22 height 14
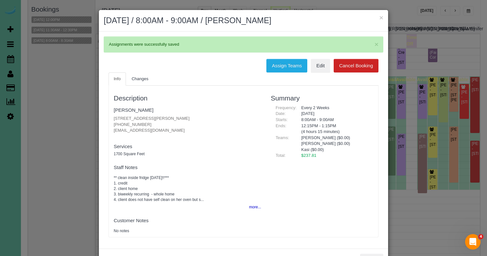
click at [251, 200] on pre "** clean inside fridge today!!*** 1. credit 2. client home 3. biweekly recurrin…" at bounding box center [187, 189] width 147 height 28
click at [251, 203] on button "more..." at bounding box center [253, 207] width 16 height 9
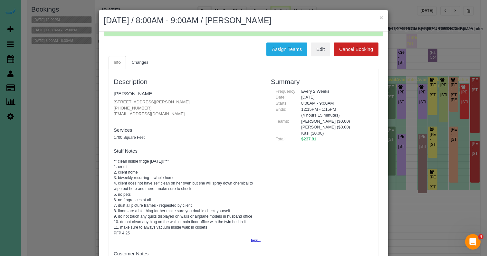
scroll to position [19, 0]
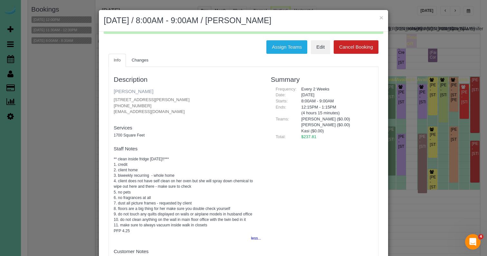
click at [130, 93] on link "Diana Stiner" at bounding box center [134, 91] width 40 height 5
click at [276, 45] on button "Assign Teams" at bounding box center [286, 47] width 41 height 14
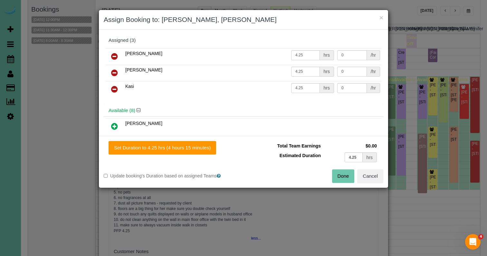
click at [119, 72] on link at bounding box center [114, 73] width 15 height 13
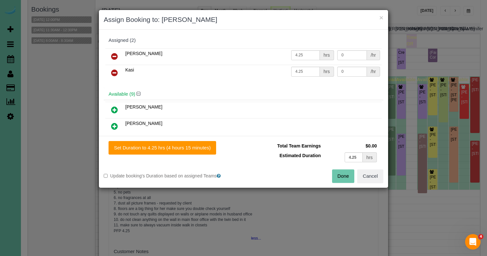
click at [119, 72] on link at bounding box center [114, 73] width 15 height 13
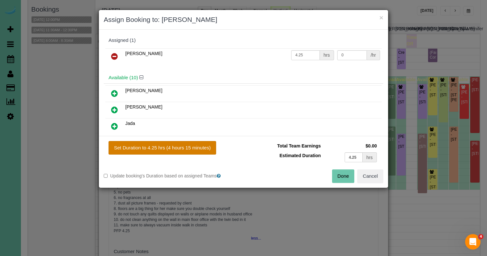
click at [203, 151] on button "Set Duration to 4.25 hrs (4 hours 15 minutes)" at bounding box center [163, 148] width 108 height 14
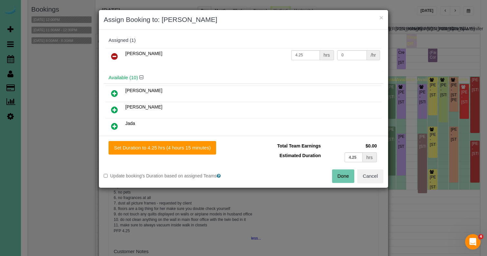
click at [345, 176] on button "Done" at bounding box center [343, 176] width 23 height 14
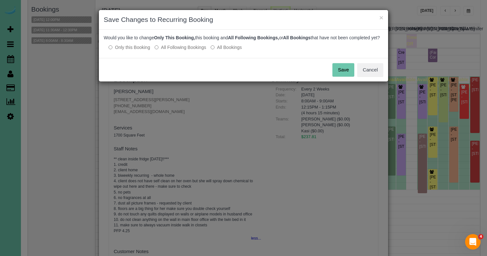
click at [183, 51] on label "All Following Bookings" at bounding box center [181, 47] width 52 height 6
click at [338, 77] on button "Save" at bounding box center [343, 70] width 22 height 14
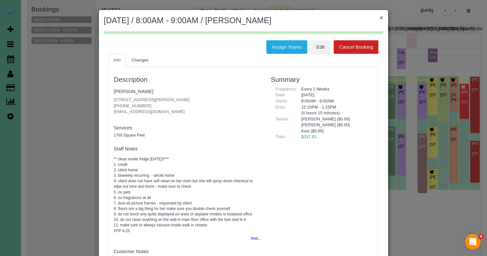
click at [379, 16] on button "×" at bounding box center [381, 17] width 4 height 7
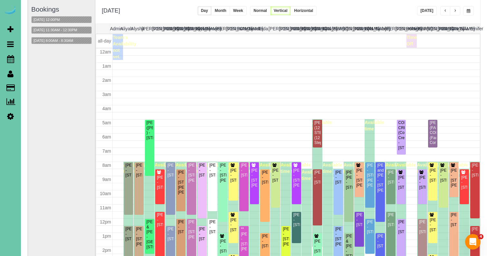
scroll to position [85, 0]
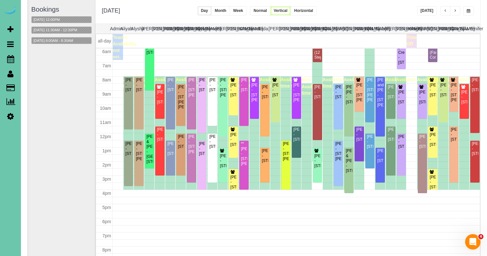
click at [469, 15] on button "button" at bounding box center [468, 10] width 11 height 9
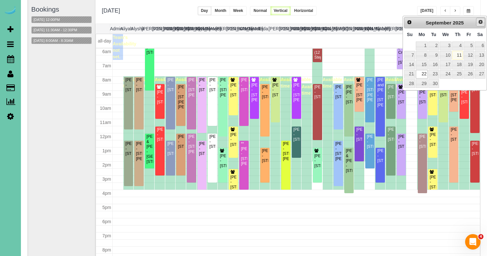
click at [480, 18] on link "Next" at bounding box center [480, 22] width 9 height 9
click at [426, 52] on link "6" at bounding box center [422, 55] width 12 height 9
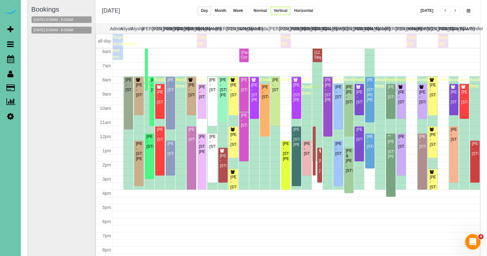
click at [469, 10] on span "button" at bounding box center [469, 11] width 4 height 4
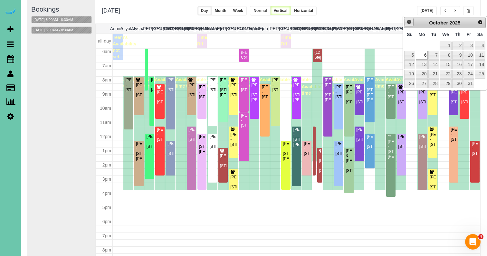
click at [407, 24] on span "Prev" at bounding box center [408, 21] width 5 height 5
click at [427, 74] on link "22" at bounding box center [422, 74] width 12 height 9
type input "**********"
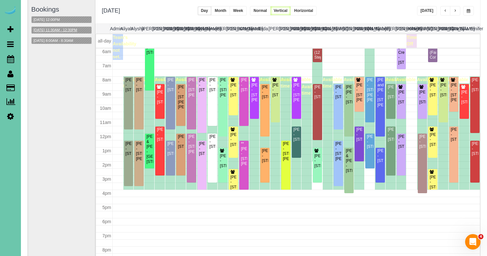
click at [78, 32] on button "09/22/2025 11:30AM - 12:30PM" at bounding box center [56, 30] width 48 height 7
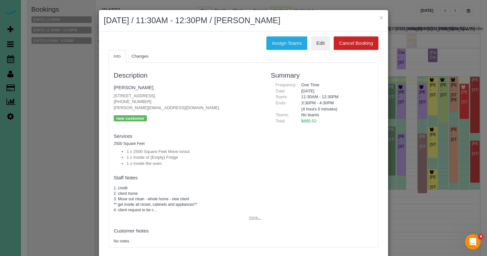
click at [250, 218] on button "more..." at bounding box center [253, 217] width 16 height 9
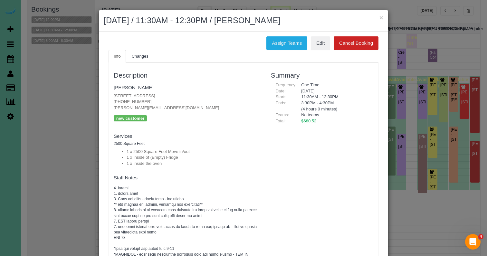
scroll to position [0, 0]
click at [383, 17] on button "×" at bounding box center [381, 17] width 4 height 7
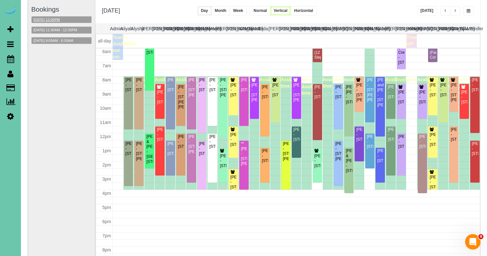
click at [62, 20] on button "09/22/2025 12:00PM" at bounding box center [47, 19] width 30 height 7
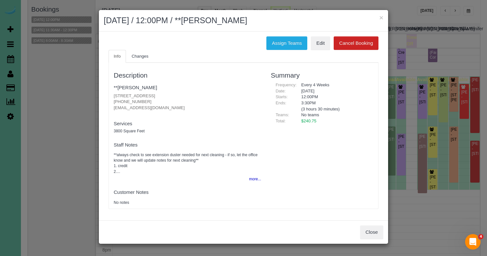
click at [377, 23] on h2 "September 22, 2025 / 12:00PM / **Chuck Smith" at bounding box center [243, 21] width 279 height 12
click at [382, 16] on button "×" at bounding box center [381, 17] width 4 height 7
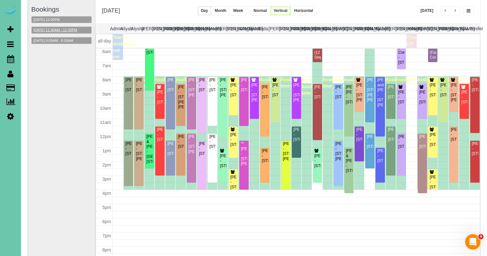
click at [79, 29] on button "09/22/2025 11:30AM - 12:30PM" at bounding box center [56, 30] width 48 height 7
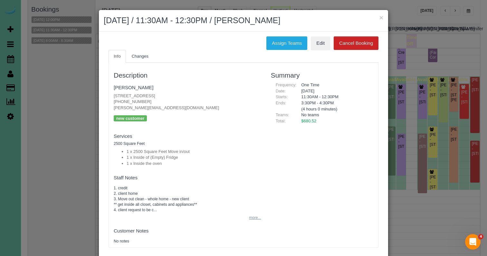
click at [246, 216] on button "more..." at bounding box center [253, 217] width 16 height 9
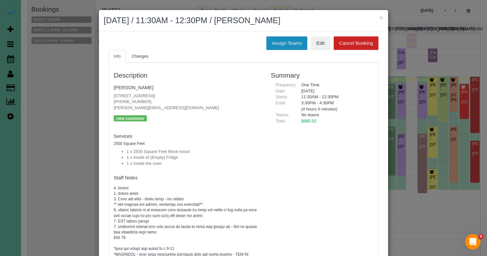
click at [277, 45] on button "Assign Teams" at bounding box center [286, 43] width 41 height 14
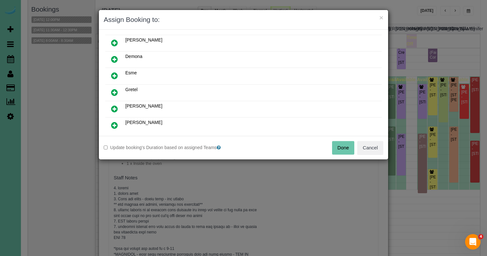
scroll to position [53, 0]
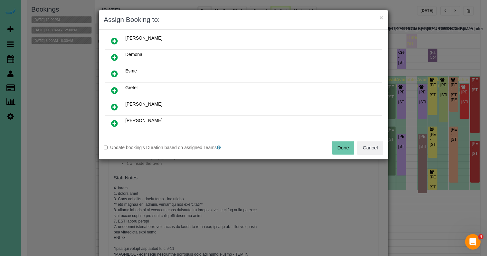
click at [113, 91] on icon at bounding box center [114, 91] width 7 height 8
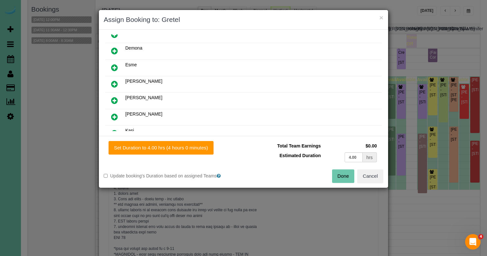
click at [114, 115] on icon at bounding box center [114, 117] width 7 height 8
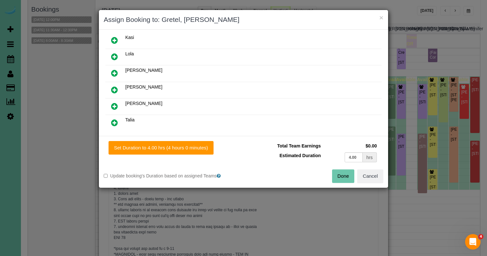
scroll to position [170, 0]
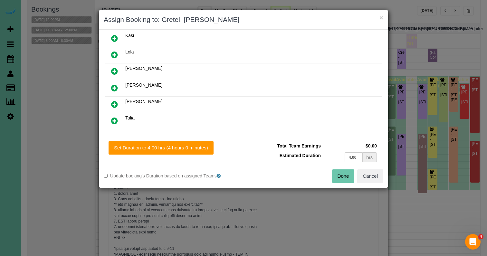
click at [116, 117] on icon at bounding box center [114, 121] width 7 height 8
click at [142, 165] on div "Set Duration to 4.00 hrs (4 hours 0 minutes) Total Team Earnings $0.00 Estimate…" at bounding box center [243, 162] width 289 height 52
click at [154, 141] on div "Set Duration to 4.00 hrs (4 hours 0 minutes) Total Team Earnings $0.00 Estimate…" at bounding box center [243, 162] width 289 height 52
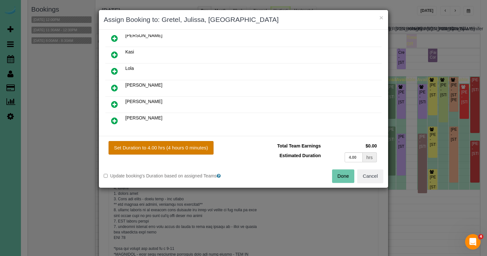
click at [154, 151] on button "Set Duration to 4.00 hrs (4 hours 0 minutes)" at bounding box center [161, 148] width 105 height 14
type input "4.00"
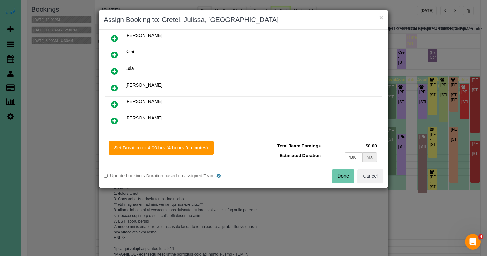
click at [348, 179] on button "Done" at bounding box center [343, 176] width 23 height 14
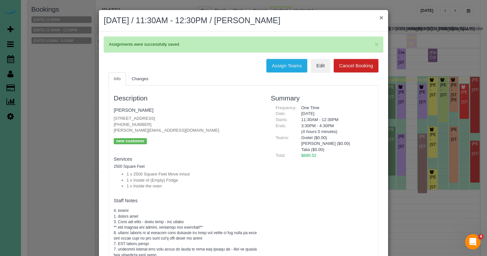
click at [381, 18] on button "×" at bounding box center [381, 17] width 4 height 7
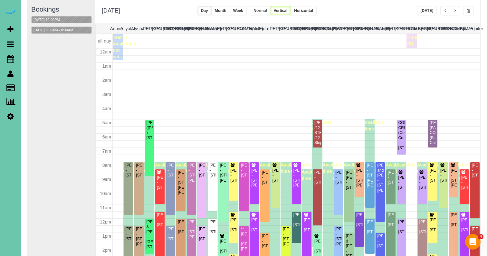
scroll to position [85, 0]
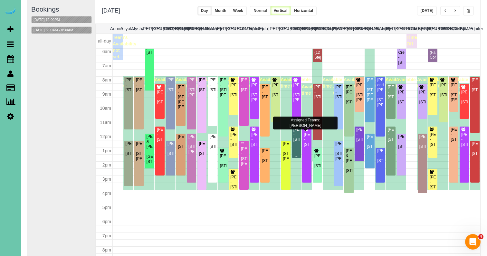
click at [297, 138] on div "Dianne Herbig - 1108 N 92nd Plaza; Apt 301, Omaha, NE 68114" at bounding box center [296, 134] width 7 height 15
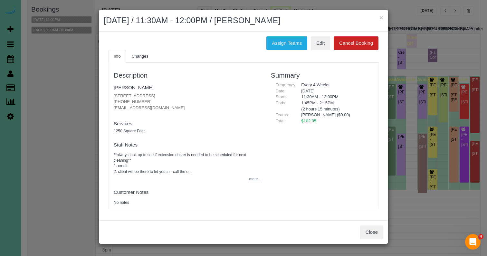
click at [255, 177] on button "more..." at bounding box center [253, 179] width 16 height 9
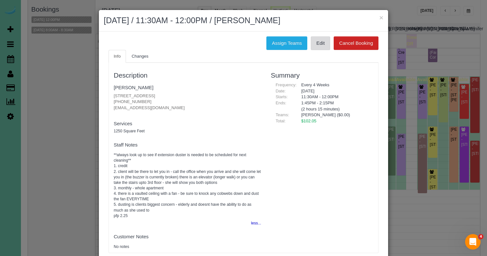
click at [317, 44] on link "Edit" at bounding box center [320, 43] width 19 height 14
click at [382, 18] on button "×" at bounding box center [381, 17] width 4 height 7
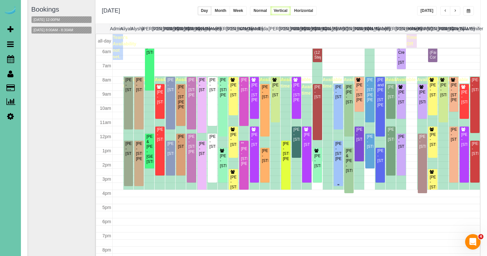
click at [338, 157] on div "Sarra Cushen-Corker - 705 Fenwick St, Papillion, NE 68046" at bounding box center [338, 151] width 7 height 20
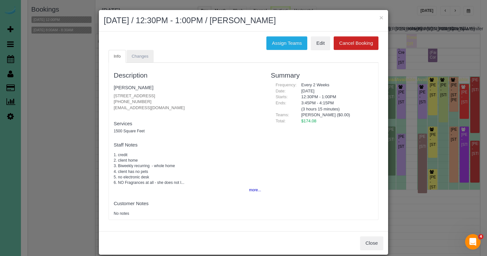
click at [148, 57] on span "Changes" at bounding box center [140, 56] width 17 height 5
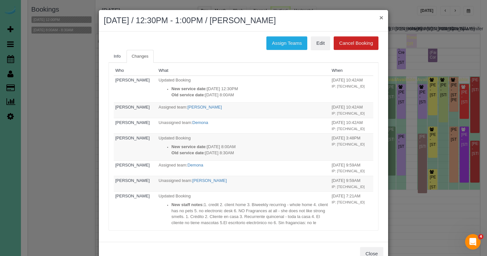
click at [379, 16] on button "×" at bounding box center [381, 17] width 4 height 7
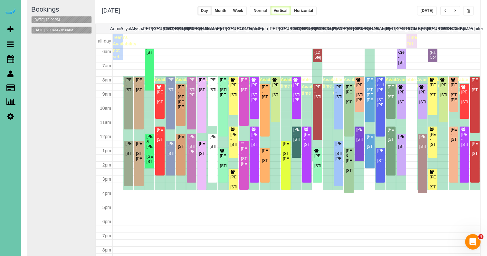
click at [467, 11] on span "button" at bounding box center [469, 11] width 4 height 4
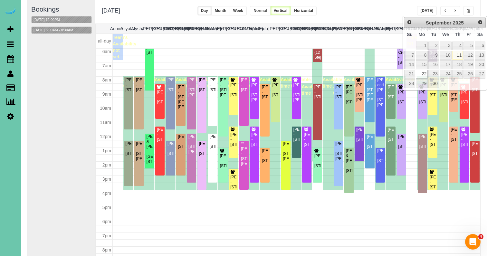
click at [387, 27] on th "Naomi" at bounding box center [390, 29] width 11 height 10
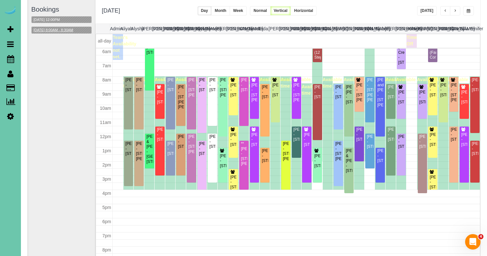
click at [71, 28] on button "09/22/2025 8:00AM - 8:30AM" at bounding box center [53, 30] width 43 height 7
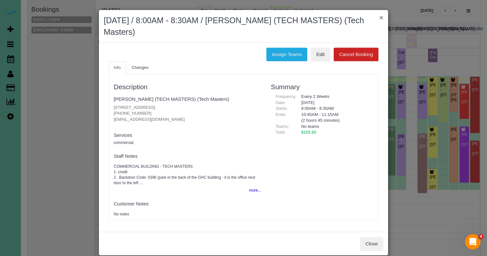
click at [380, 17] on button "×" at bounding box center [381, 17] width 4 height 7
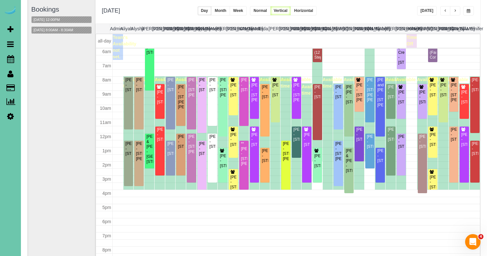
click at [70, 20] on div "09/22/2025 12:00PM" at bounding box center [61, 19] width 61 height 7
click at [60, 20] on button "09/22/2025 12:00PM" at bounding box center [47, 19] width 30 height 7
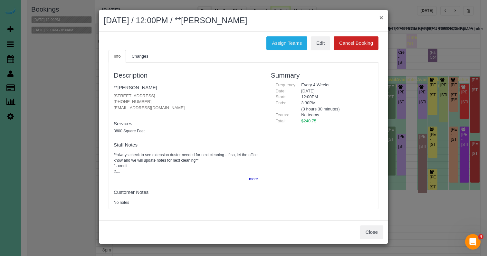
click at [380, 19] on button "×" at bounding box center [381, 17] width 4 height 7
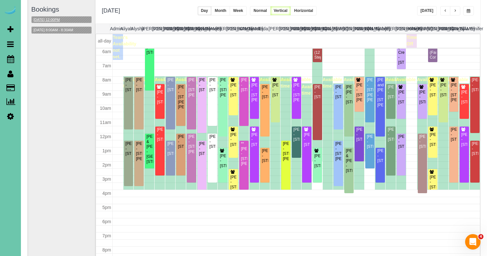
click at [62, 19] on button "09/22/2025 12:00PM" at bounding box center [47, 19] width 30 height 7
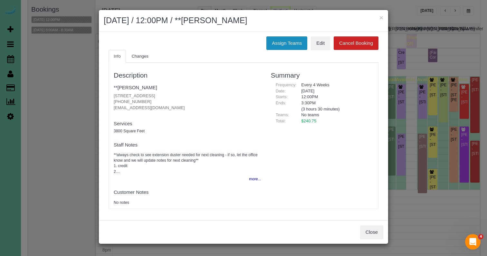
click at [301, 43] on button "Assign Teams" at bounding box center [286, 43] width 41 height 14
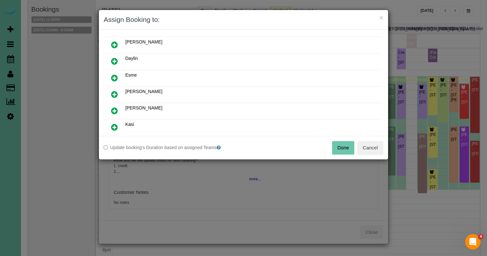
scroll to position [72, 0]
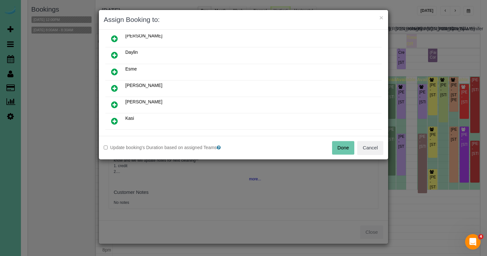
click at [114, 88] on icon at bounding box center [114, 88] width 7 height 8
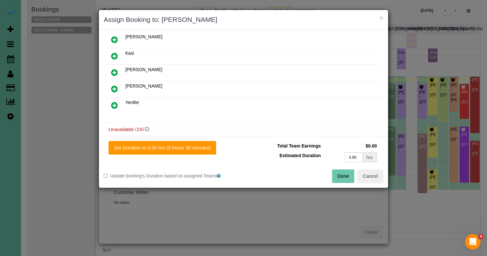
scroll to position [138, 0]
click at [114, 89] on icon at bounding box center [114, 87] width 7 height 8
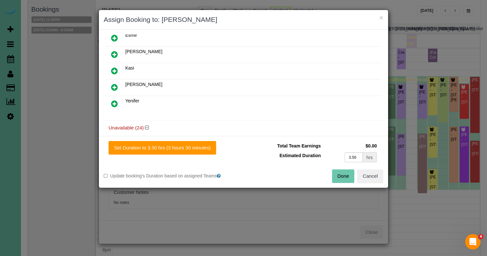
click at [159, 155] on div "Set Duration to 3.50 hrs (3 hours 30 minutes) Total Team Earnings $0.00 Estimat…" at bounding box center [243, 162] width 289 height 52
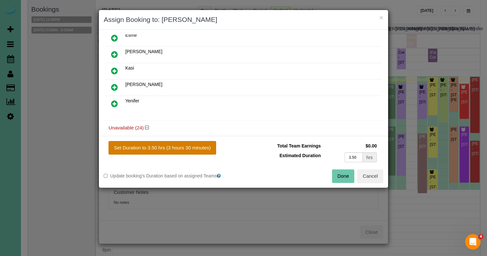
click at [162, 147] on button "Set Duration to 3.50 hrs (3 hours 30 minutes)" at bounding box center [163, 148] width 108 height 14
type input "3.50"
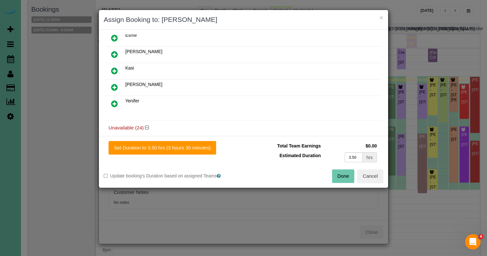
click at [342, 171] on button "Done" at bounding box center [343, 176] width 23 height 14
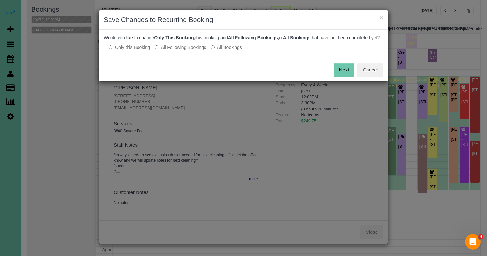
click at [189, 51] on label "All Following Bookings" at bounding box center [181, 47] width 52 height 6
click at [334, 72] on button "Save" at bounding box center [343, 70] width 22 height 14
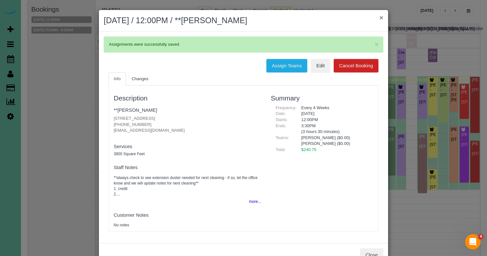
click at [381, 18] on button "×" at bounding box center [381, 17] width 4 height 7
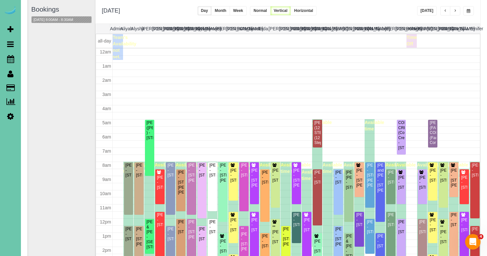
scroll to position [85, 0]
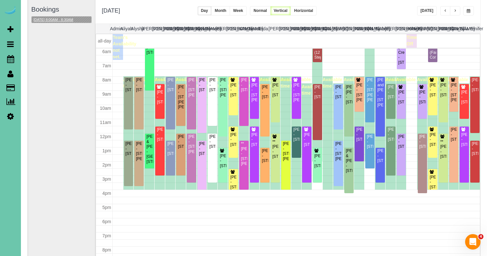
click at [61, 18] on button "09/22/2025 8:00AM - 8:30AM" at bounding box center [53, 19] width 43 height 7
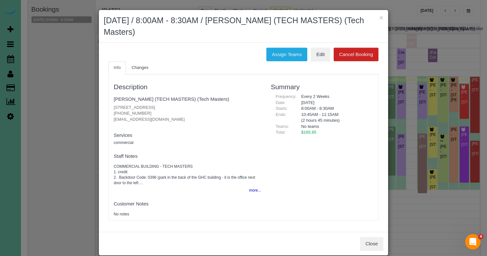
click at [384, 19] on div "× September 22, 2025 / 8:00AM - 8:30AM / DAYNE BURESCH (TECH MASTERS) (Tech Mas…" at bounding box center [243, 26] width 289 height 33
click at [289, 56] on button "Assign Teams" at bounding box center [286, 55] width 41 height 14
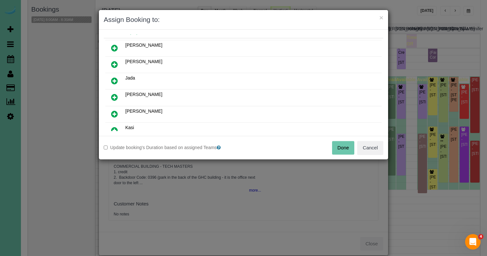
scroll to position [48, 0]
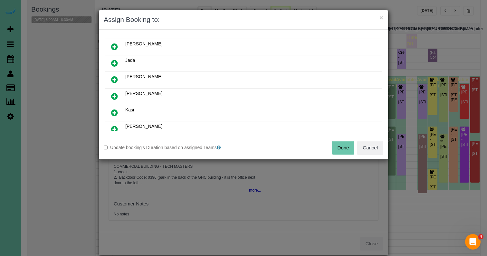
click at [114, 79] on icon at bounding box center [114, 80] width 7 height 8
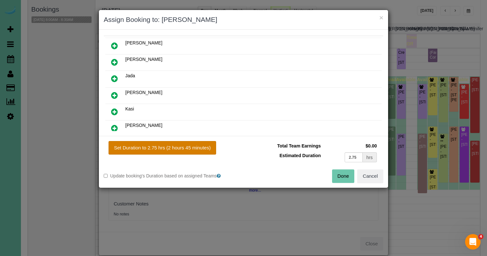
click at [156, 148] on button "Set Duration to 2.75 hrs (2 hours 45 minutes)" at bounding box center [163, 148] width 108 height 14
type input "2.75"
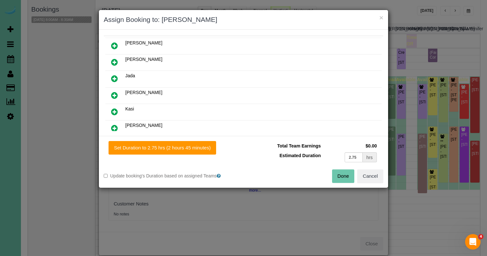
click at [345, 177] on button "Done" at bounding box center [343, 176] width 23 height 14
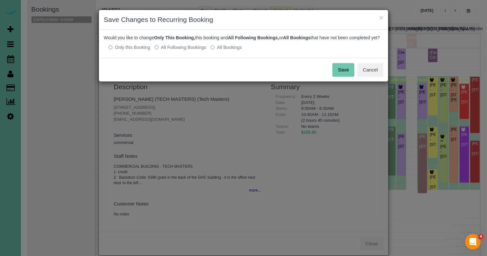
click at [196, 51] on label "All Following Bookings" at bounding box center [181, 47] width 52 height 6
click at [343, 77] on button "Save" at bounding box center [343, 70] width 22 height 14
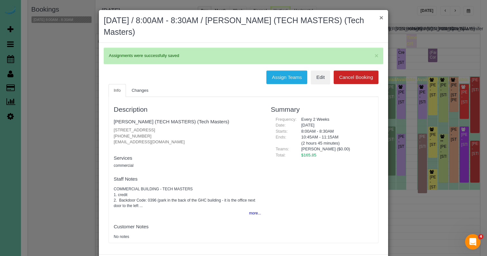
click at [382, 16] on button "×" at bounding box center [381, 17] width 4 height 7
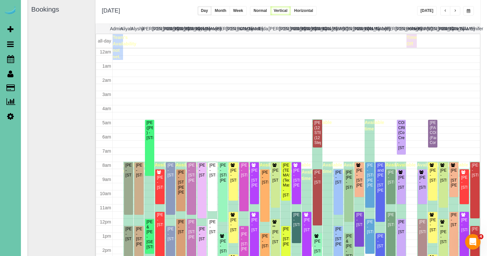
scroll to position [85, 0]
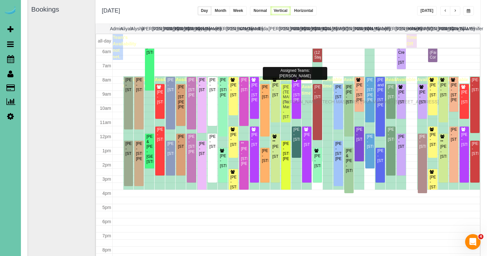
drag, startPoint x: 284, startPoint y: 95, endPoint x: 284, endPoint y: 101, distance: 5.8
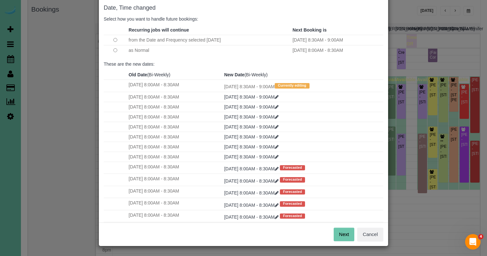
scroll to position [32, 0]
click at [343, 233] on button "Next" at bounding box center [344, 235] width 21 height 14
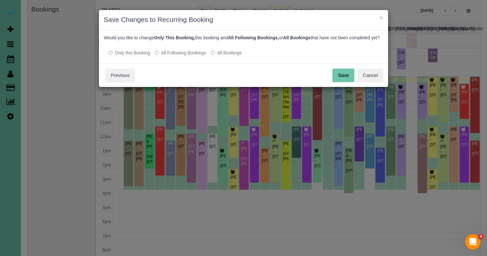
click at [176, 56] on label "All Following Bookings" at bounding box center [181, 53] width 52 height 6
click at [369, 82] on button "Cancel" at bounding box center [370, 76] width 26 height 14
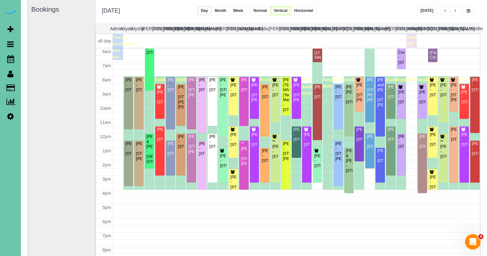
scroll to position [85, 0]
click at [287, 92] on div "DAYNE BURESCH (TECH MASTERS) (Tech Masters) - 5060 S 107th St, Omaha, NE 68127" at bounding box center [285, 95] width 7 height 35
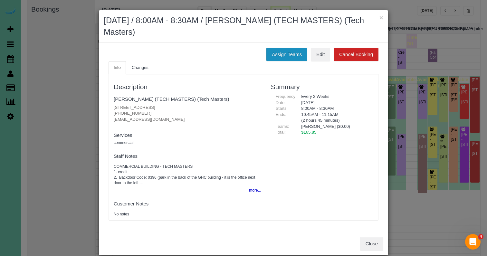
click at [282, 52] on button "Assign Teams" at bounding box center [286, 55] width 41 height 14
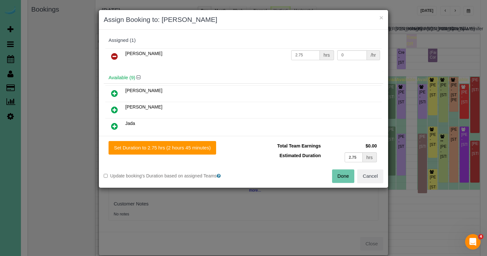
click at [115, 53] on icon at bounding box center [114, 56] width 7 height 8
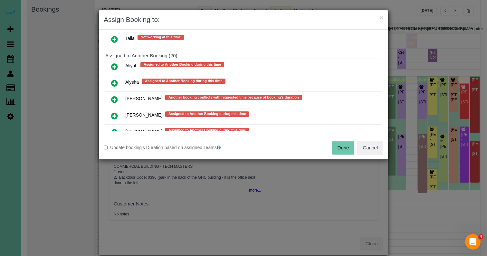
scroll to position [305, 0]
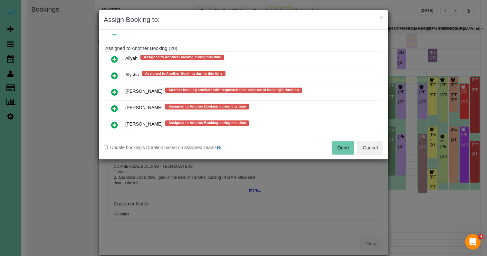
click at [112, 90] on icon at bounding box center [114, 92] width 7 height 8
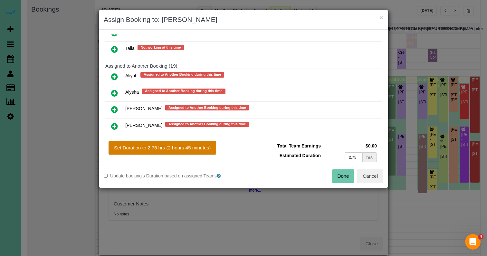
click at [143, 146] on button "Set Duration to 2.75 hrs (2 hours 45 minutes)" at bounding box center [163, 148] width 108 height 14
type input "2.75"
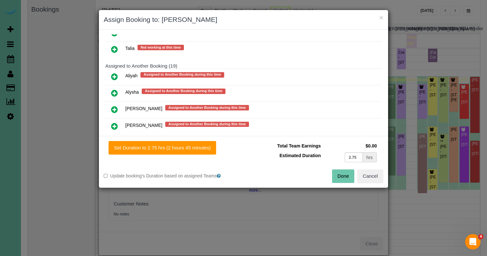
click at [340, 171] on button "Done" at bounding box center [343, 176] width 23 height 14
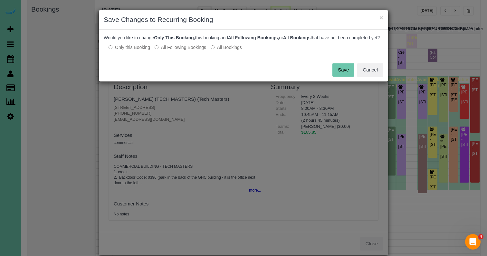
click at [192, 51] on label "All Following Bookings" at bounding box center [181, 47] width 52 height 6
click at [345, 77] on button "Save" at bounding box center [343, 70] width 22 height 14
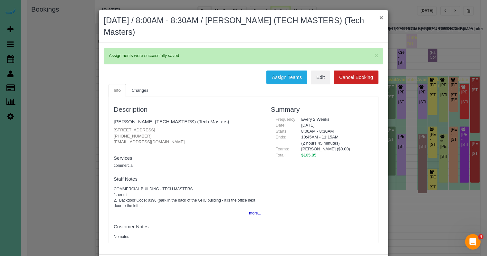
click at [382, 16] on button "×" at bounding box center [381, 17] width 4 height 7
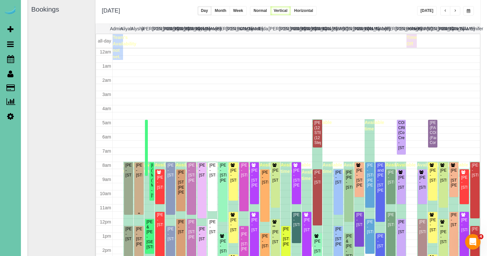
scroll to position [85, 0]
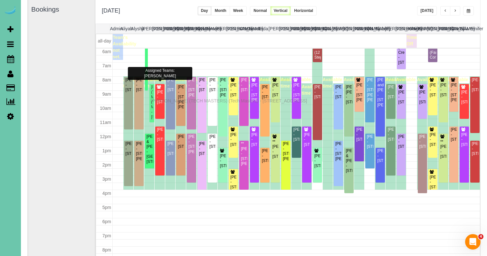
drag, startPoint x: 152, startPoint y: 95, endPoint x: 152, endPoint y: 100, distance: 4.8
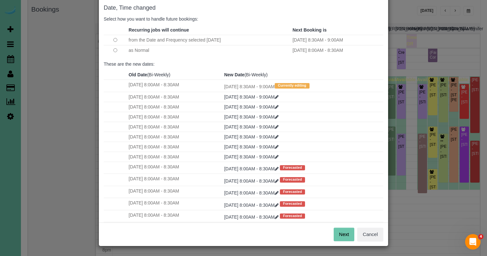
scroll to position [32, 0]
click at [346, 233] on button "Next" at bounding box center [344, 235] width 21 height 14
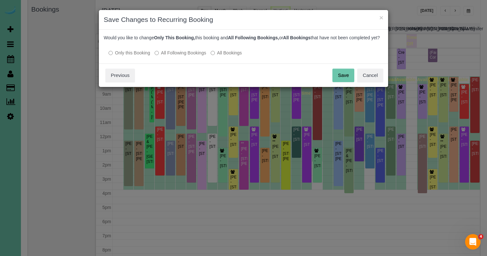
scroll to position [0, 0]
click at [183, 63] on div "Date, Time changed Select how you want to handle future bookings: Recurring job…" at bounding box center [243, 47] width 289 height 34
click at [185, 62] on div "Date, Time changed Select how you want to handle future bookings: Recurring job…" at bounding box center [243, 47] width 289 height 34
click at [186, 56] on label "All Following Bookings" at bounding box center [181, 53] width 52 height 6
click at [347, 81] on button "Save" at bounding box center [343, 76] width 22 height 14
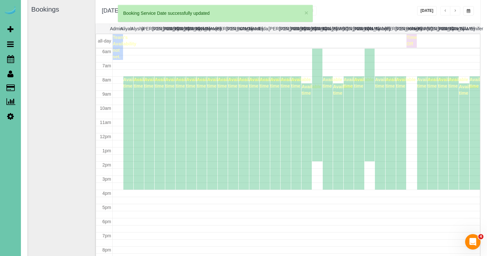
click at [458, 10] on button "button" at bounding box center [455, 10] width 10 height 9
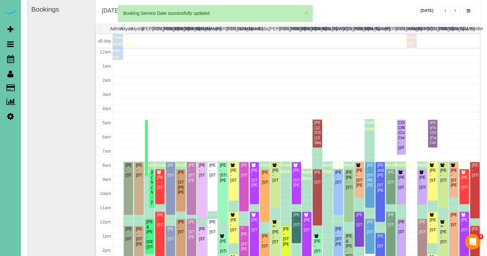
scroll to position [85, 0]
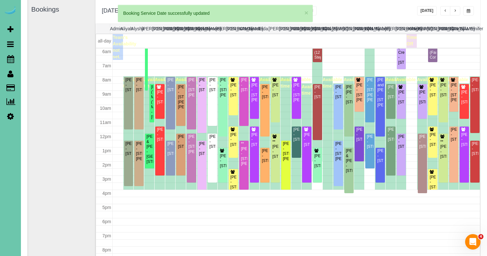
click at [453, 10] on button "button" at bounding box center [455, 10] width 10 height 9
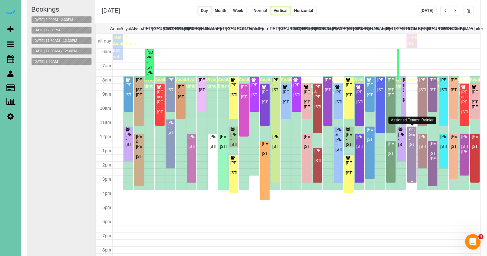
click at [412, 147] on div "Kriti Gautama - 5820 S 157th Street, Omaha, NE 68135" at bounding box center [411, 137] width 7 height 20
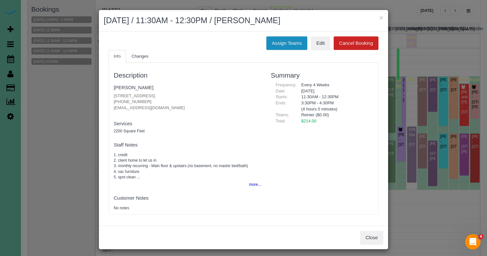
click at [274, 38] on button "Assign Teams" at bounding box center [286, 43] width 41 height 14
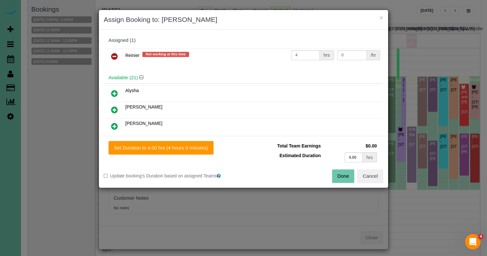
click at [118, 54] on link at bounding box center [114, 56] width 15 height 13
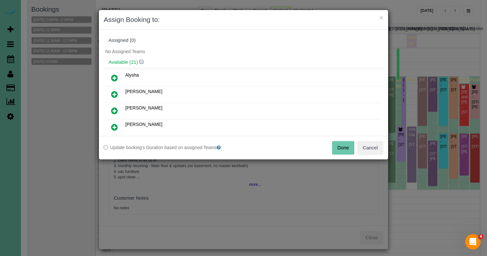
click at [344, 144] on button "Done" at bounding box center [343, 148] width 23 height 14
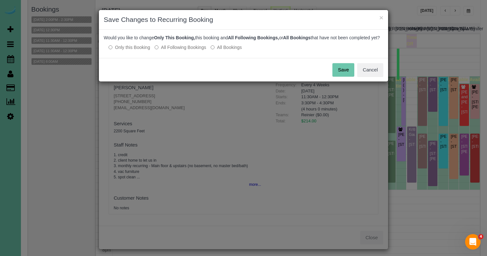
click at [198, 51] on label "All Following Bookings" at bounding box center [181, 47] width 52 height 6
click at [344, 74] on button "Save" at bounding box center [343, 70] width 22 height 14
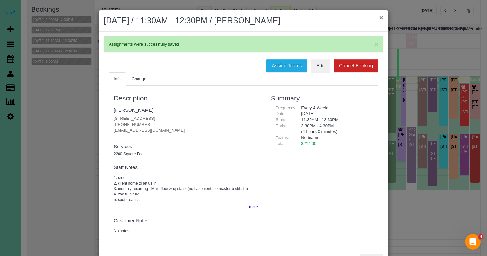
click at [380, 18] on button "×" at bounding box center [381, 17] width 4 height 7
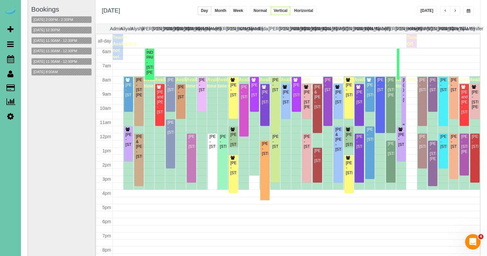
click at [403, 94] on div "ADAM ROXBURGH (CARLJARL LOCKSMITH ) - 16930 K St, Omaha, NE 68135" at bounding box center [403, 90] width 2 height 25
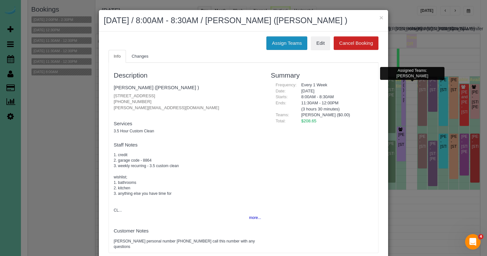
click at [293, 50] on button "Assign Teams" at bounding box center [286, 43] width 41 height 14
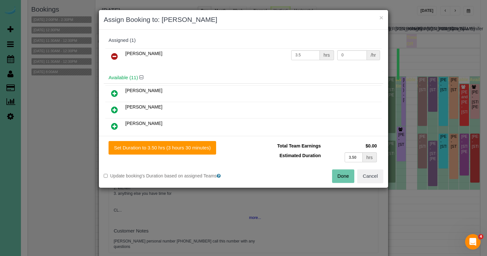
click at [116, 57] on icon at bounding box center [114, 56] width 7 height 8
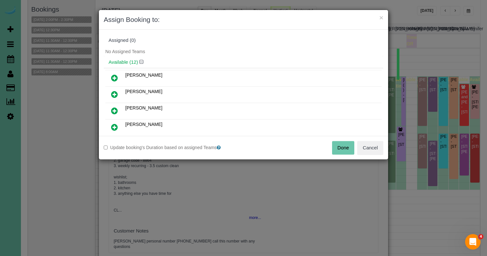
click at [344, 150] on button "Done" at bounding box center [343, 148] width 23 height 14
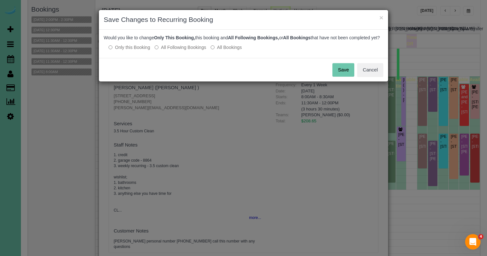
click at [200, 51] on label "All Following Bookings" at bounding box center [181, 47] width 52 height 6
click at [343, 75] on button "Save" at bounding box center [343, 70] width 22 height 14
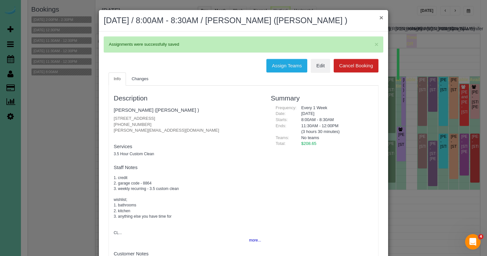
click at [381, 19] on button "×" at bounding box center [381, 17] width 4 height 7
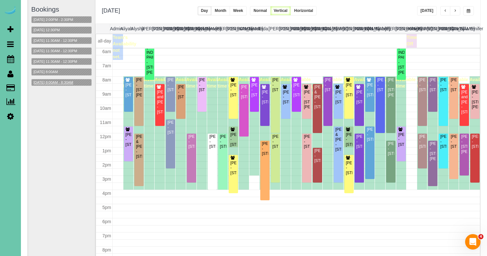
click at [75, 80] on button "09/23/2025 8:00AM - 8:30AM" at bounding box center [53, 82] width 43 height 7
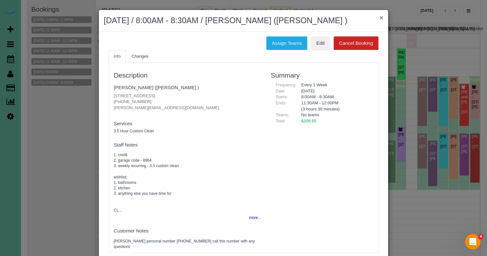
click at [381, 16] on button "×" at bounding box center [381, 17] width 4 height 7
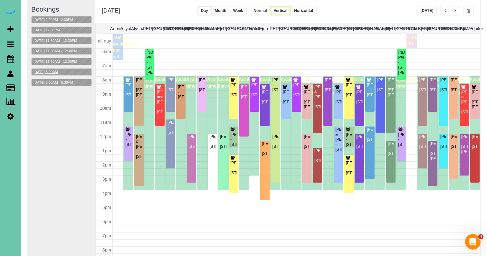
click at [48, 72] on button "09/23/2025 8:00AM" at bounding box center [46, 72] width 28 height 7
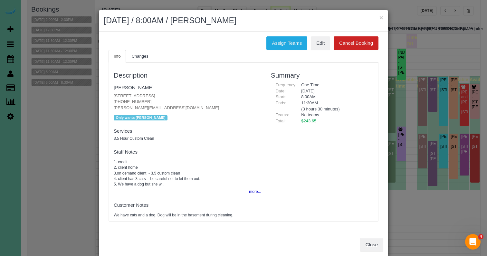
click at [385, 14] on div "× September 23, 2025 / 8:00AM / Rebecca Folks" at bounding box center [243, 21] width 289 height 22
click at [382, 17] on button "×" at bounding box center [381, 17] width 4 height 7
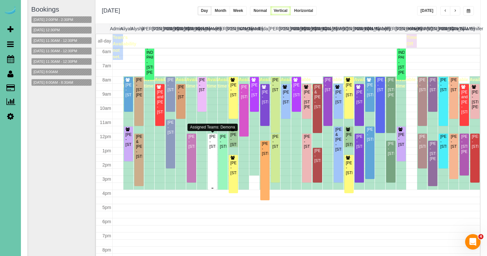
click at [210, 148] on div "Mary Lu - 6204 Oak Hill Plz, Omaha, NE 68137" at bounding box center [212, 141] width 7 height 15
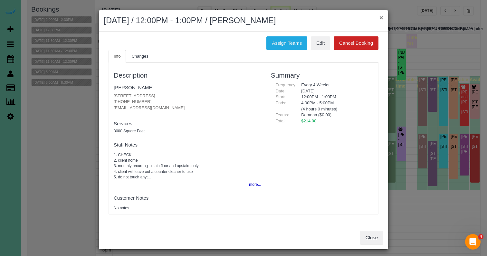
click at [381, 15] on button "×" at bounding box center [381, 17] width 4 height 7
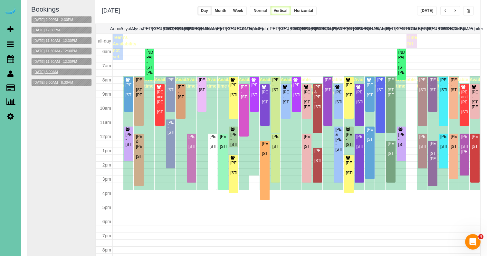
click at [60, 71] on button "09/23/2025 8:00AM" at bounding box center [46, 72] width 28 height 7
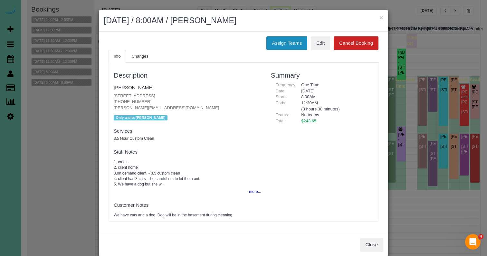
click at [284, 42] on button "Assign Teams" at bounding box center [286, 43] width 41 height 14
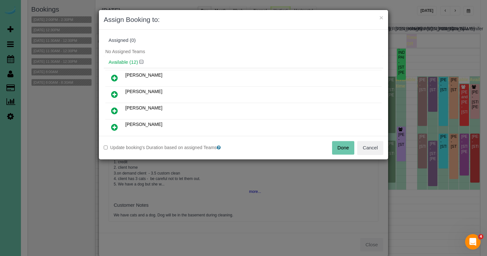
click at [117, 125] on icon at bounding box center [114, 127] width 7 height 8
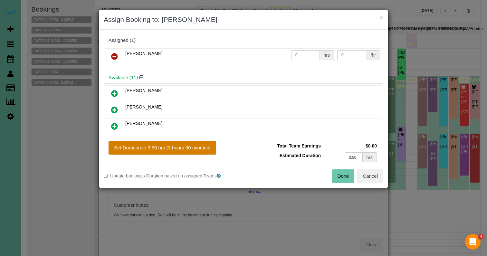
click at [166, 146] on button "Set Duration to 3.50 hrs (3 hours 30 minutes)" at bounding box center [163, 148] width 108 height 14
type input "3.50"
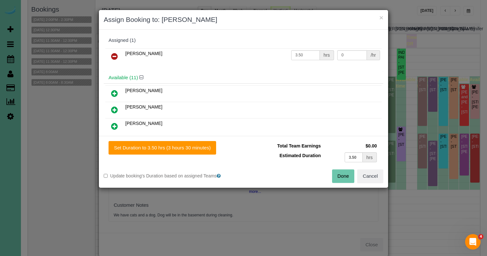
click at [346, 178] on button "Done" at bounding box center [343, 176] width 23 height 14
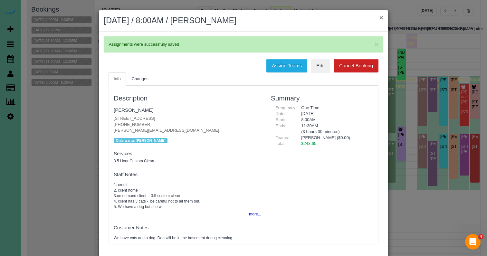
click at [381, 18] on button "×" at bounding box center [381, 17] width 4 height 7
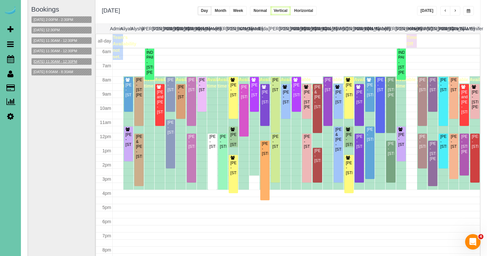
click at [67, 61] on button "09/23/2025 11:30AM - 12:30PM" at bounding box center [56, 61] width 48 height 7
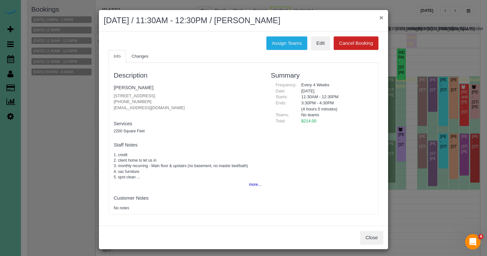
click at [380, 20] on button "×" at bounding box center [381, 17] width 4 height 7
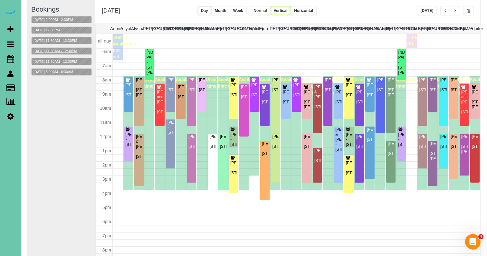
click at [54, 51] on button "09/23/2025 11:30AM - 12:30PM" at bounding box center [56, 51] width 48 height 7
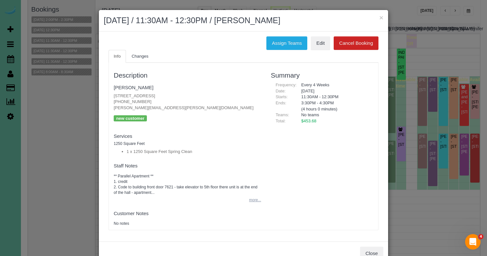
click at [255, 197] on button "more..." at bounding box center [253, 199] width 16 height 9
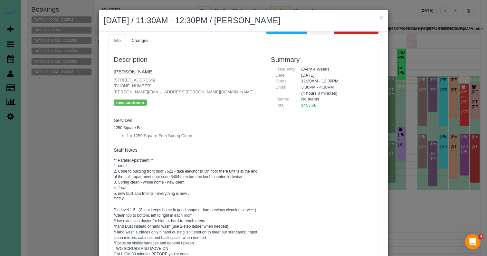
scroll to position [26, 0]
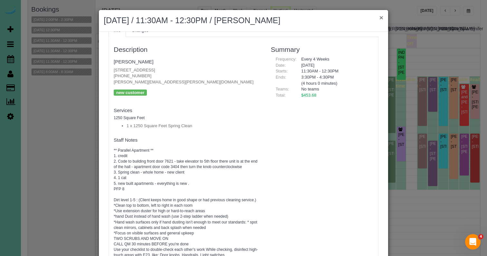
click at [382, 20] on button "×" at bounding box center [381, 17] width 4 height 7
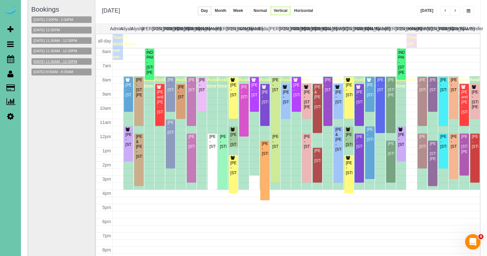
click at [60, 59] on button "09/23/2025 11:30AM - 12:30PM" at bounding box center [56, 61] width 48 height 7
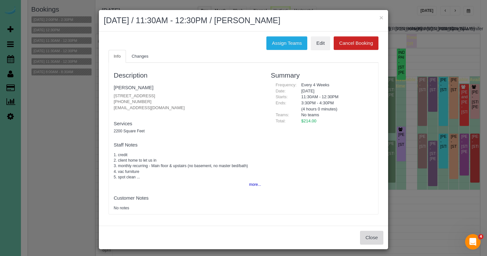
click at [377, 234] on button "Close" at bounding box center [371, 238] width 23 height 14
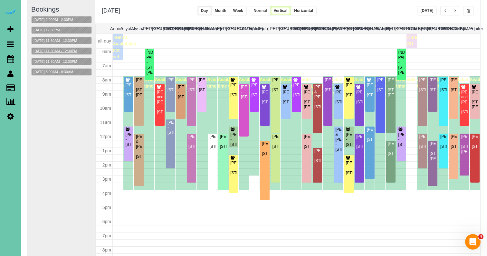
click at [79, 51] on button "09/23/2025 11:30AM - 12:30PM" at bounding box center [56, 51] width 48 height 7
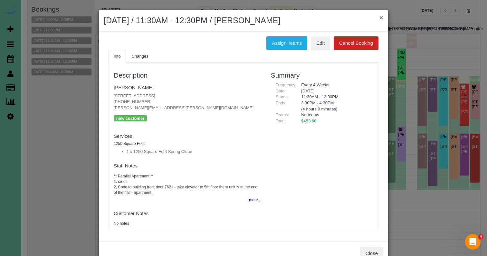
click at [380, 16] on button "×" at bounding box center [381, 17] width 4 height 7
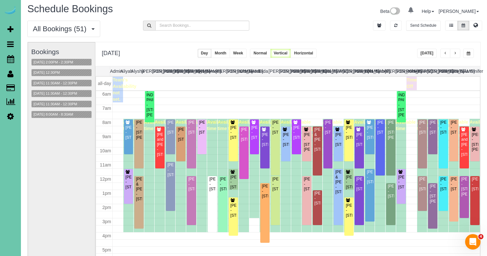
scroll to position [0, 0]
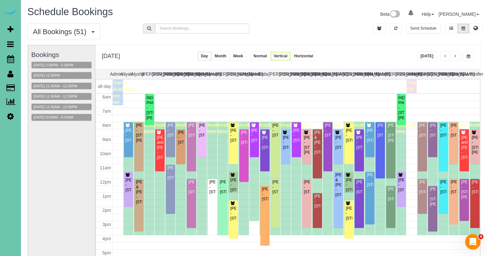
click at [467, 56] on span "button" at bounding box center [469, 56] width 4 height 4
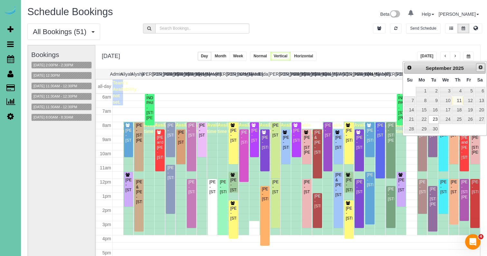
click at [478, 67] on span "Next" at bounding box center [480, 67] width 5 height 5
click at [436, 119] on link "21" at bounding box center [433, 119] width 10 height 9
type input "**********"
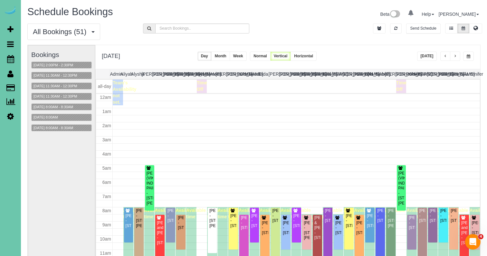
scroll to position [85, 0]
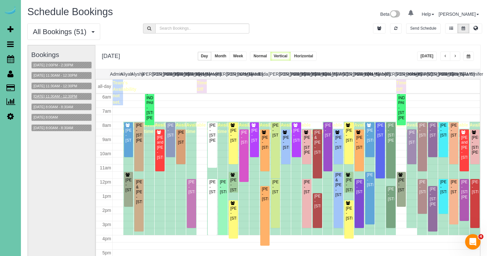
click at [75, 94] on button "10/21/2025 11:30AM - 12:30PM" at bounding box center [56, 96] width 48 height 7
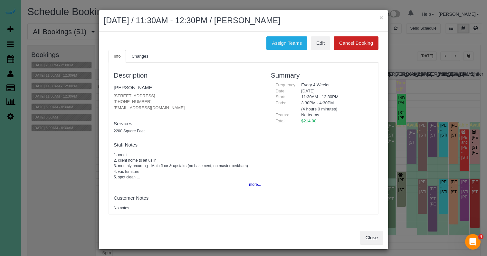
click at [384, 18] on div "× October 21, 2025 / 11:30AM - 12:30PM / Kriti Gautama" at bounding box center [243, 21] width 289 height 22
click at [380, 18] on button "×" at bounding box center [381, 17] width 4 height 7
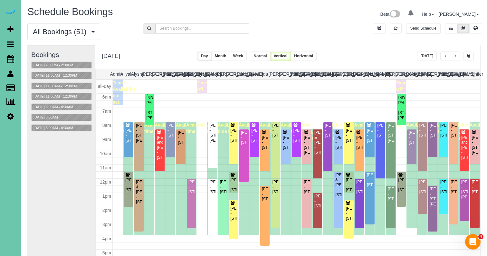
scroll to position [45, 0]
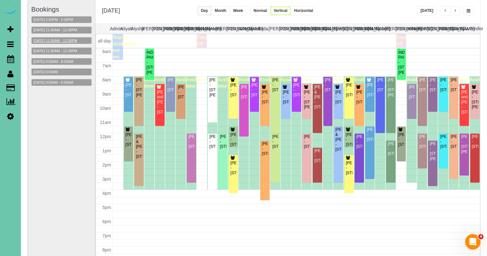
click at [79, 41] on button "10/21/2025 11:30AM - 12:30PM" at bounding box center [56, 40] width 48 height 7
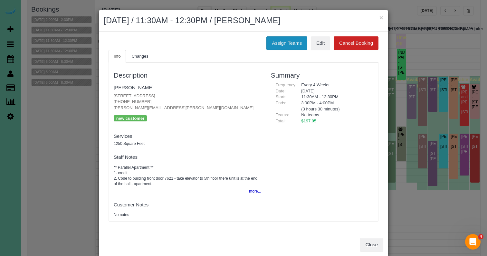
click at [276, 47] on button "Assign Teams" at bounding box center [286, 43] width 41 height 14
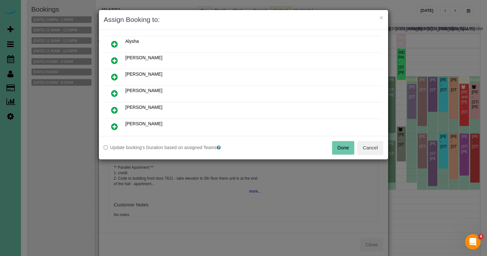
scroll to position [34, 0]
click at [114, 108] on icon at bounding box center [114, 110] width 7 height 8
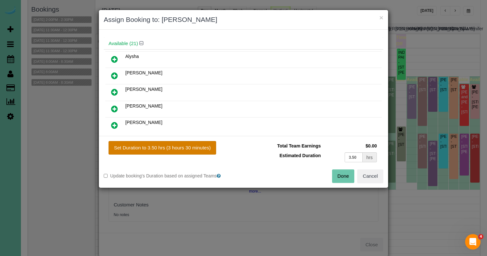
click at [163, 154] on button "Set Duration to 3.50 hrs (3 hours 30 minutes)" at bounding box center [163, 148] width 108 height 14
type input "3.50"
click at [168, 143] on button "Set Duration to 3.50 hrs (3 hours 30 minutes)" at bounding box center [163, 148] width 108 height 14
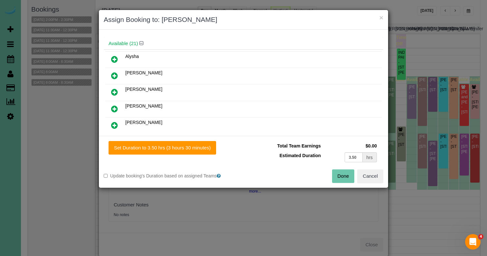
click at [341, 178] on button "Done" at bounding box center [343, 176] width 23 height 14
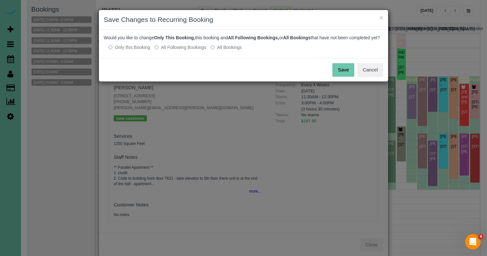
click at [184, 50] on p "Only this Booking All Following Bookings All Bookings" at bounding box center [243, 47] width 279 height 7
click at [184, 51] on label "All Following Bookings" at bounding box center [181, 47] width 52 height 6
click at [357, 77] on button "Cancel" at bounding box center [370, 70] width 26 height 14
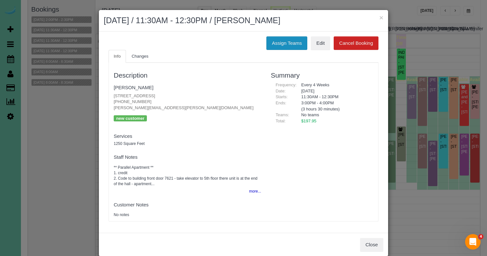
click at [274, 45] on button "Assign Teams" at bounding box center [286, 43] width 41 height 14
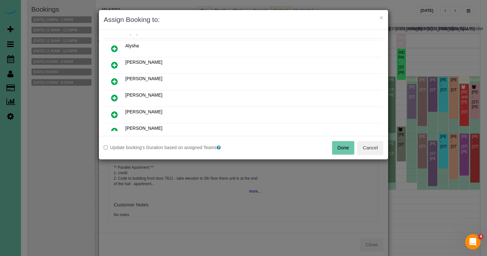
scroll to position [37, 0]
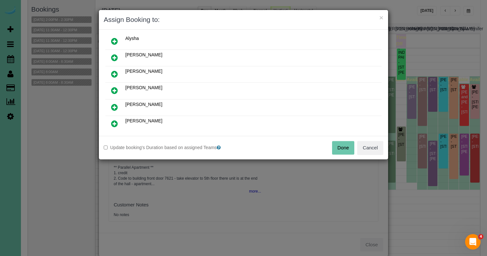
click at [112, 106] on icon at bounding box center [114, 107] width 7 height 8
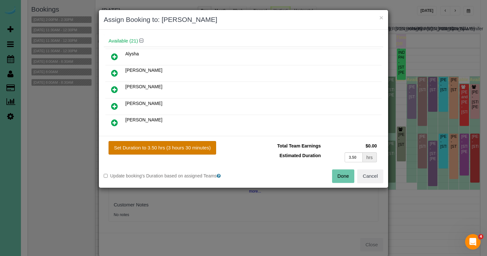
click at [192, 149] on button "Set Duration to 3.50 hrs (3 hours 30 minutes)" at bounding box center [163, 148] width 108 height 14
type input "3.50"
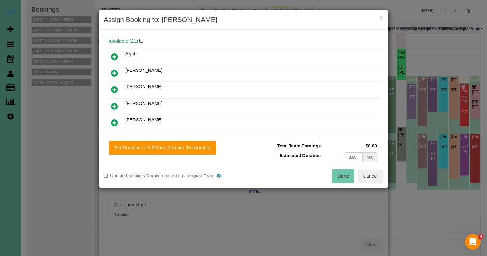
click at [344, 179] on button "Done" at bounding box center [343, 176] width 23 height 14
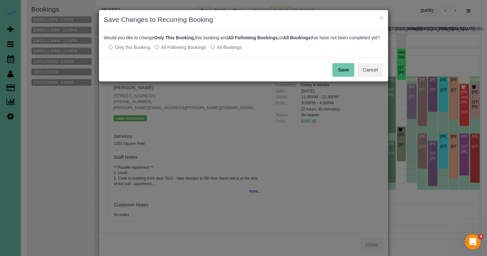
click at [173, 51] on label "All Following Bookings" at bounding box center [181, 47] width 52 height 6
click at [344, 77] on button "Save" at bounding box center [343, 70] width 22 height 14
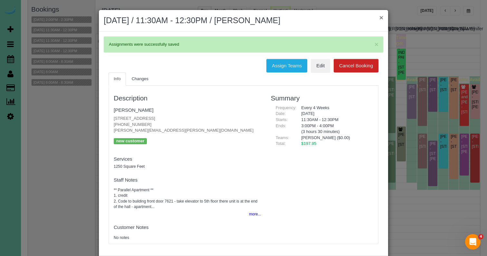
click at [381, 15] on button "×" at bounding box center [381, 17] width 4 height 7
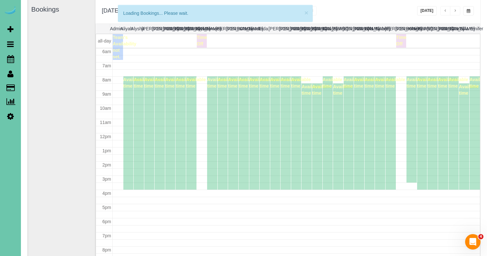
scroll to position [85, 0]
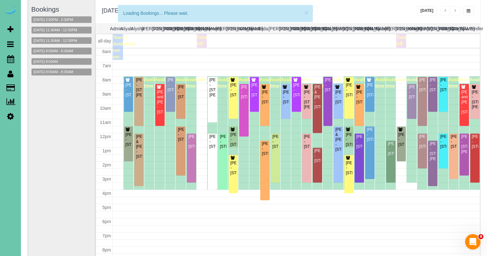
click at [468, 12] on span "button" at bounding box center [469, 11] width 4 height 4
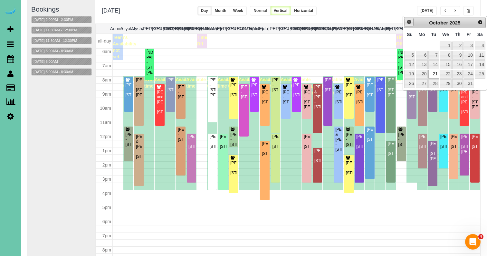
click at [408, 18] on link "Prev" at bounding box center [408, 22] width 9 height 9
click at [433, 71] on link "23" at bounding box center [433, 74] width 10 height 9
type input "**********"
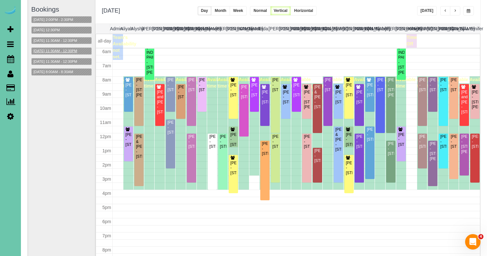
click at [63, 48] on button "09/23/2025 11:30AM - 12:30PM" at bounding box center [56, 51] width 48 height 7
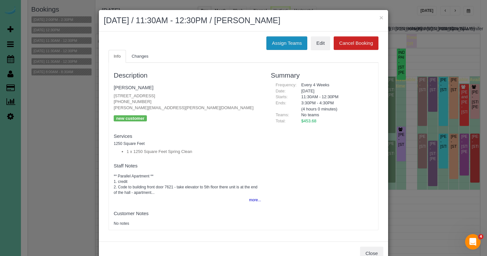
click at [288, 41] on button "Assign Teams" at bounding box center [286, 43] width 41 height 14
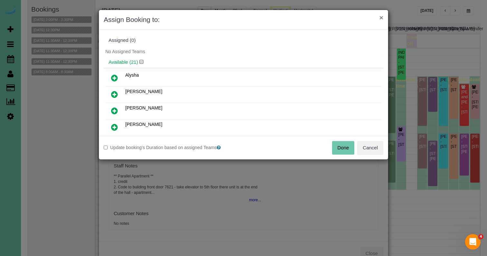
click at [381, 19] on button "×" at bounding box center [381, 17] width 4 height 7
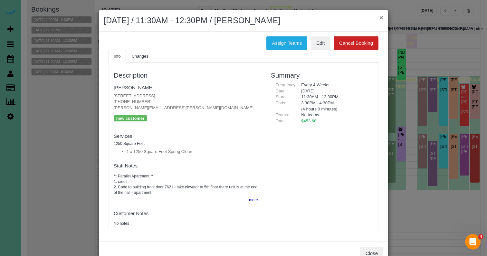
click at [382, 18] on button "×" at bounding box center [381, 17] width 4 height 7
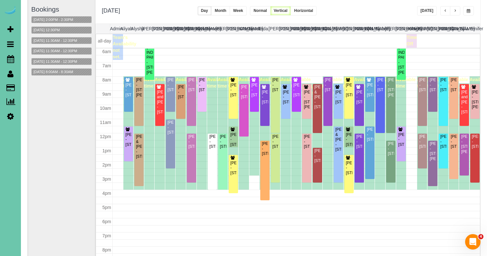
click at [72, 46] on div "Bookings 09/23/2025 2:00PM - 2:30PM 09/23/2025 12:30PM 09/23/2025 11:30AM - 12:…" at bounding box center [61, 128] width 61 height 257
click at [72, 49] on button "09/23/2025 11:30AM - 12:30PM" at bounding box center [56, 51] width 48 height 7
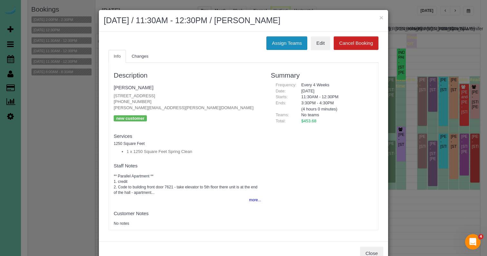
click at [300, 43] on button "Assign Teams" at bounding box center [286, 43] width 41 height 14
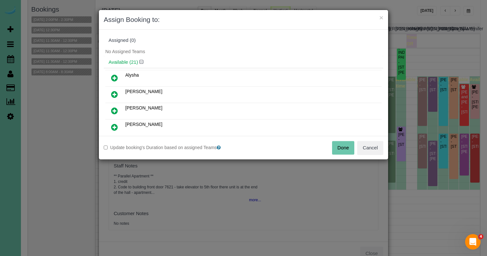
click at [113, 121] on link at bounding box center [114, 127] width 15 height 13
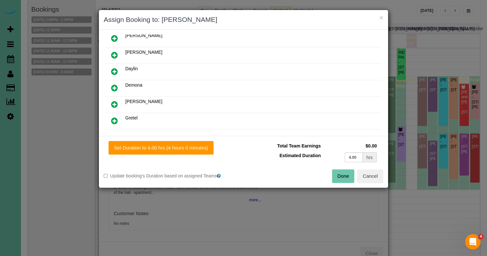
scroll to position [89, 0]
click at [113, 116] on icon at bounding box center [114, 120] width 7 height 8
click at [146, 137] on div "Set Duration to 4.00 hrs (4 hours 0 minutes) Total Team Earnings $0.00 Estimate…" at bounding box center [243, 162] width 289 height 52
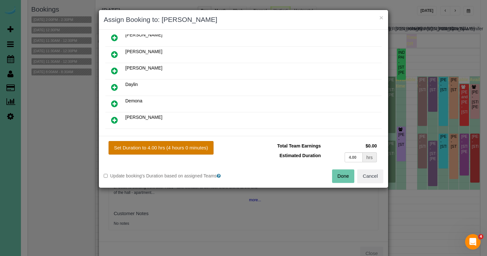
click at [146, 143] on button "Set Duration to 4.00 hrs (4 hours 0 minutes)" at bounding box center [161, 148] width 105 height 14
type input "4.00"
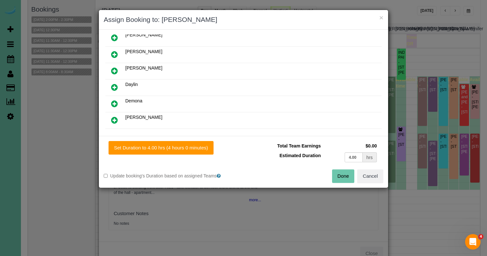
click at [347, 178] on button "Done" at bounding box center [343, 176] width 23 height 14
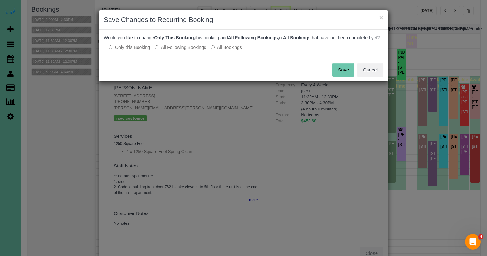
click at [345, 77] on button "Save" at bounding box center [343, 70] width 22 height 14
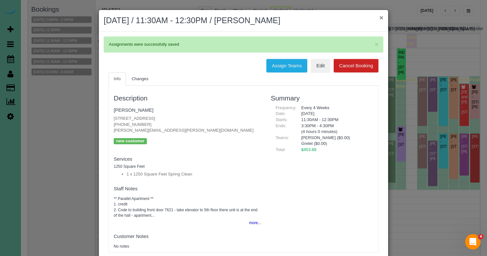
click at [381, 16] on button "×" at bounding box center [381, 17] width 4 height 7
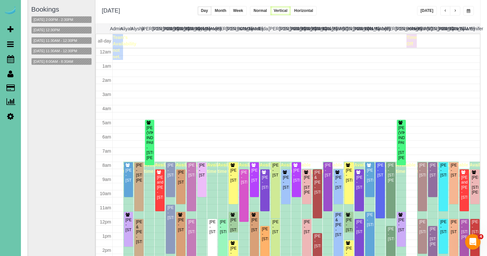
scroll to position [85, 0]
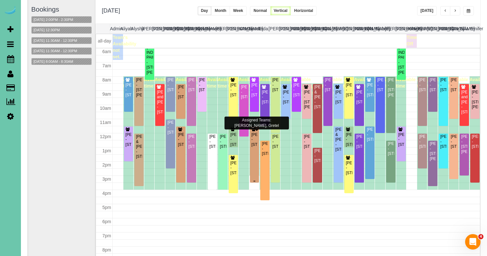
click at [256, 141] on div "Joe Menousek - 3315 S 70th St #559, Omaha, NE 68106" at bounding box center [254, 139] width 7 height 15
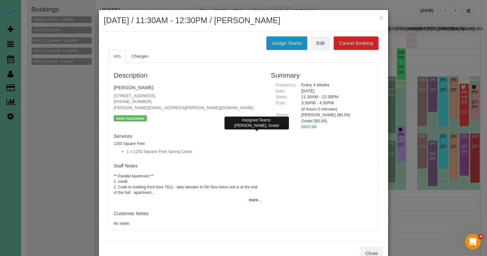
click at [280, 46] on button "Assign Teams" at bounding box center [286, 43] width 41 height 14
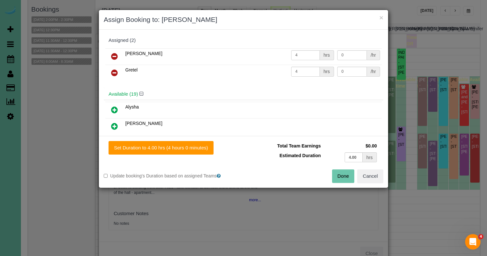
click at [112, 71] on icon at bounding box center [114, 73] width 7 height 8
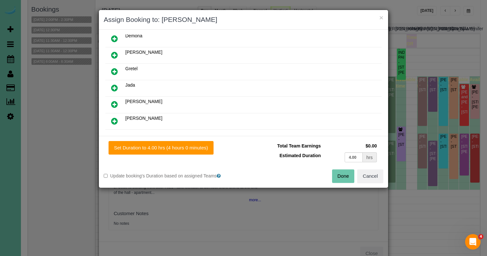
scroll to position [141, 0]
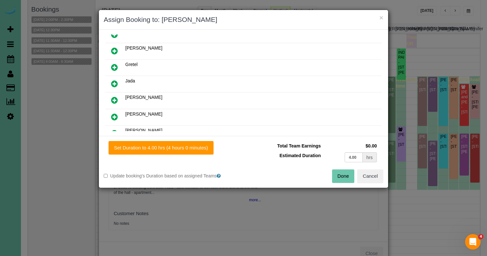
click at [112, 118] on icon at bounding box center [114, 117] width 7 height 8
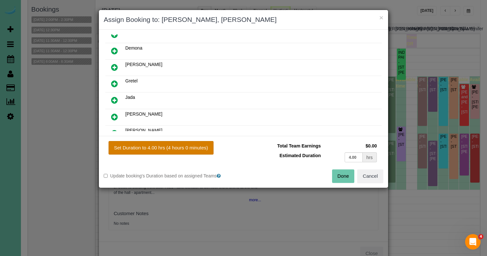
click at [153, 145] on button "Set Duration to 4.00 hrs (4 hours 0 minutes)" at bounding box center [161, 148] width 105 height 14
type input "4.00"
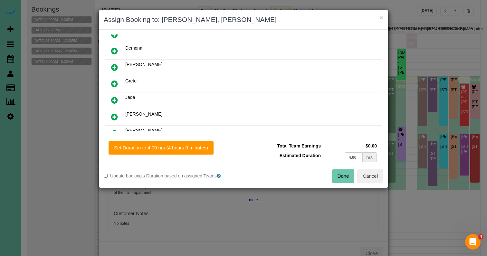
click at [346, 177] on button "Done" at bounding box center [343, 176] width 23 height 14
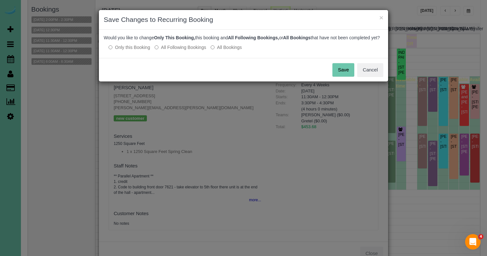
click at [351, 75] on button "Save" at bounding box center [343, 70] width 22 height 14
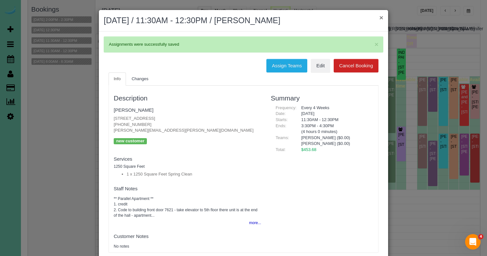
click at [383, 16] on button "×" at bounding box center [381, 17] width 4 height 7
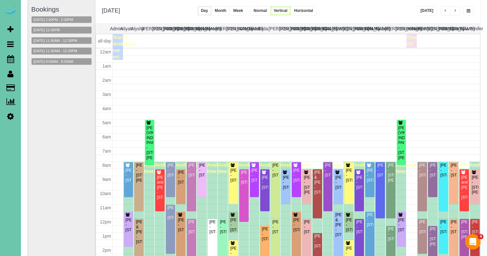
scroll to position [85, 0]
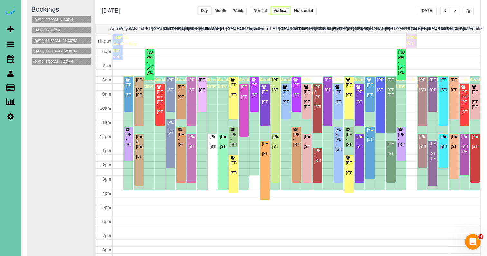
click at [61, 27] on button "09/23/2025 12:30PM" at bounding box center [47, 30] width 30 height 7
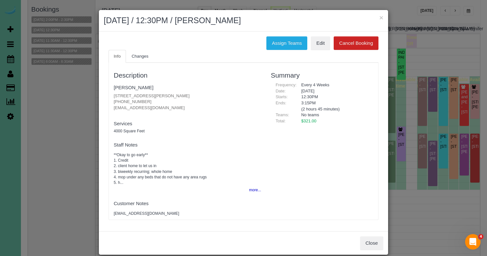
click at [383, 17] on div "× September 23, 2025 / 12:30PM / Richard Witt" at bounding box center [243, 21] width 289 height 22
click at [380, 18] on button "×" at bounding box center [381, 17] width 4 height 7
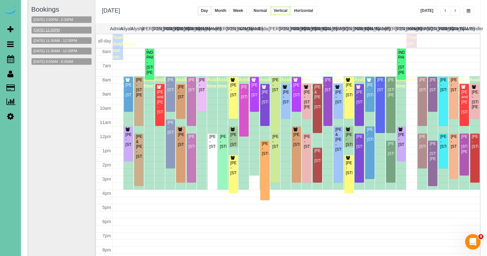
click at [62, 32] on button "09/23/2025 12:30PM" at bounding box center [47, 30] width 30 height 7
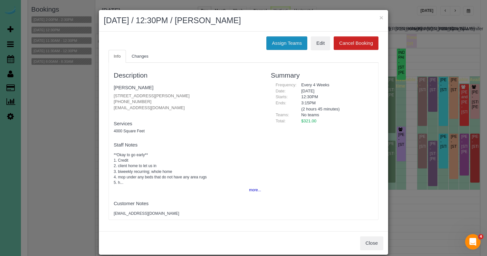
click at [294, 42] on button "Assign Teams" at bounding box center [286, 43] width 41 height 14
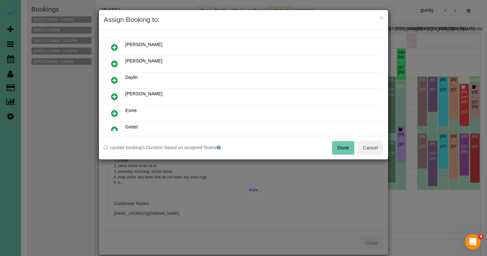
click at [113, 114] on icon at bounding box center [114, 113] width 7 height 8
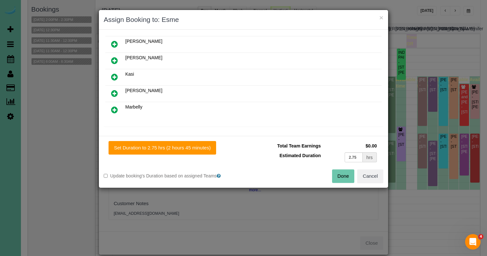
scroll to position [132, 0]
click at [114, 109] on icon at bounding box center [114, 109] width 7 height 8
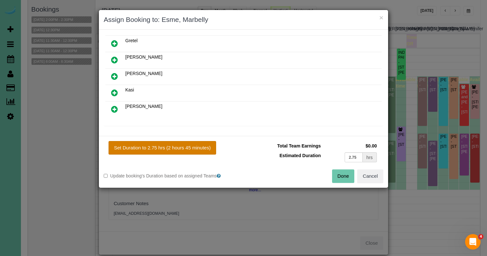
click at [142, 150] on button "Set Duration to 2.75 hrs (2 hours 45 minutes)" at bounding box center [163, 148] width 108 height 14
type input "2.75"
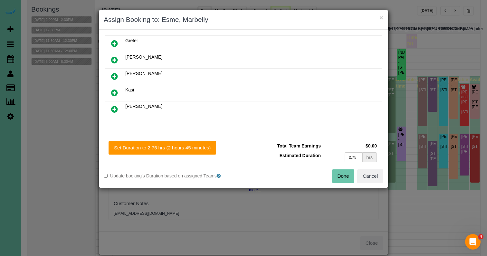
click at [345, 176] on button "Done" at bounding box center [343, 176] width 23 height 14
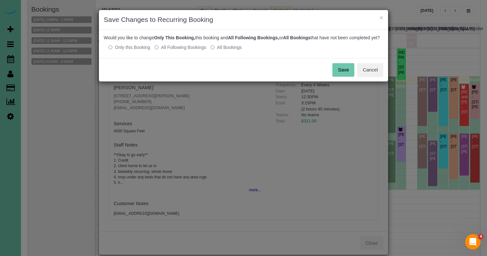
click at [348, 77] on button "Save" at bounding box center [343, 70] width 22 height 14
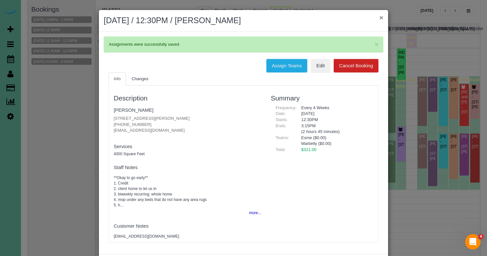
click at [380, 18] on button "×" at bounding box center [381, 17] width 4 height 7
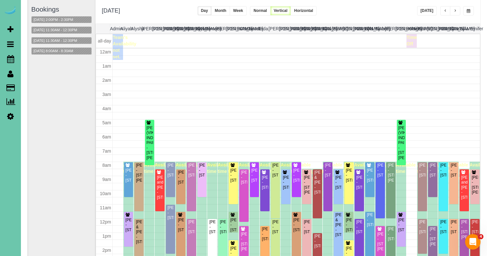
scroll to position [85, 0]
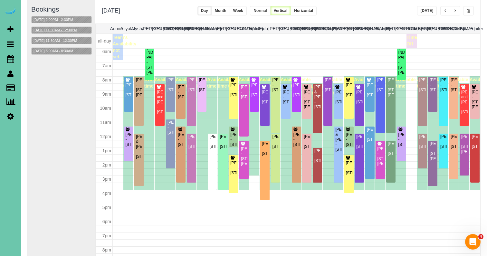
click at [76, 27] on button "09/23/2025 11:30AM - 12:30PM" at bounding box center [56, 30] width 48 height 7
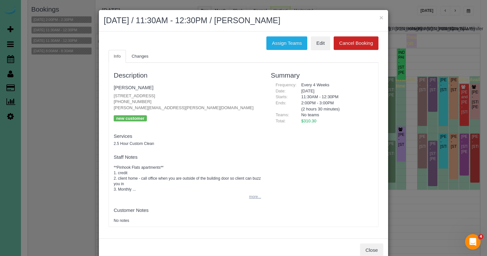
click at [255, 196] on button "more..." at bounding box center [253, 196] width 16 height 9
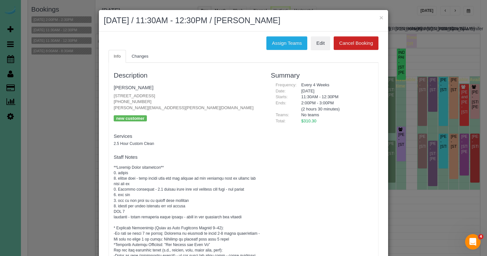
scroll to position [13, 0]
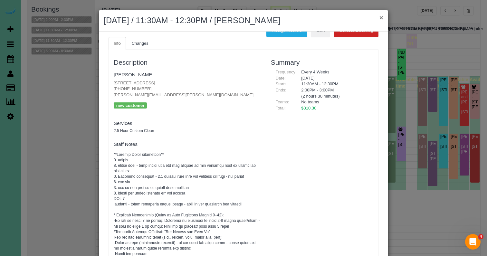
click at [380, 17] on button "×" at bounding box center [381, 17] width 4 height 7
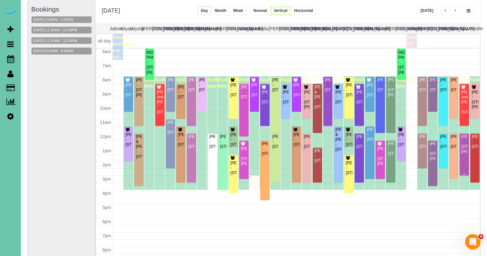
click at [465, 145] on div "Elaine Folkers - 12504 Patrick Circle, Omaha, NE 68164" at bounding box center [464, 144] width 7 height 20
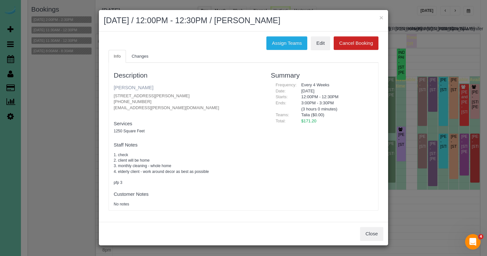
click at [135, 87] on link "Elaine Folkers" at bounding box center [134, 87] width 40 height 5
click at [382, 16] on button "×" at bounding box center [381, 17] width 4 height 7
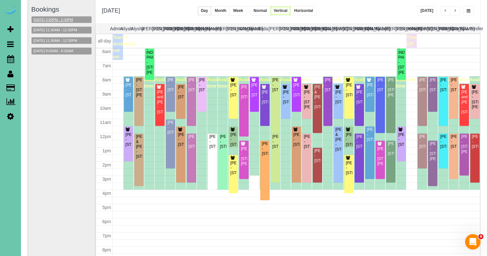
click at [64, 19] on button "09/23/2025 2:00PM - 2:30PM" at bounding box center [53, 19] width 43 height 7
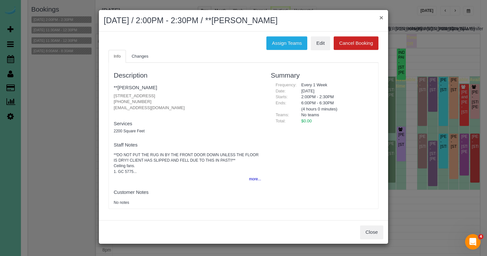
click at [381, 19] on button "×" at bounding box center [381, 17] width 4 height 7
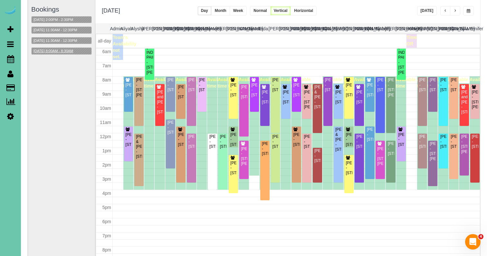
click at [74, 49] on button "09/23/2025 8:00AM - 8:30AM" at bounding box center [53, 51] width 43 height 7
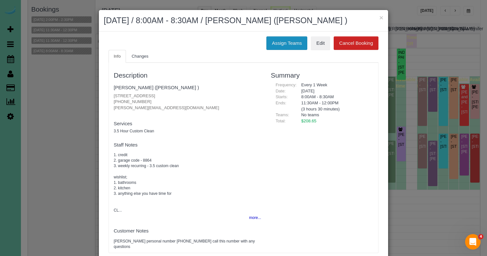
click at [296, 50] on button "Assign Teams" at bounding box center [286, 43] width 41 height 14
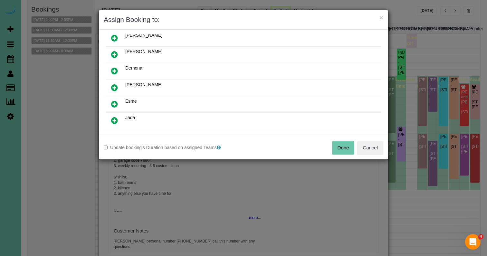
scroll to position [59, 0]
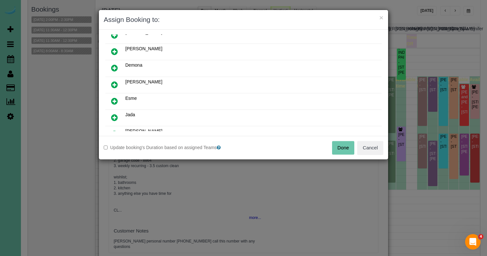
click at [114, 84] on icon at bounding box center [114, 85] width 7 height 8
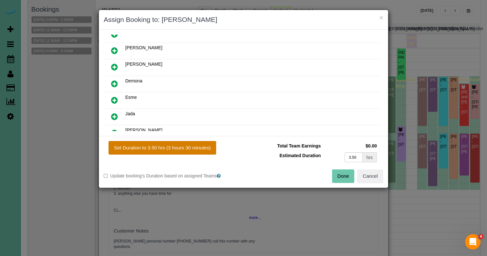
click at [150, 146] on button "Set Duration to 3.50 hrs (3 hours 30 minutes)" at bounding box center [163, 148] width 108 height 14
type input "3.50"
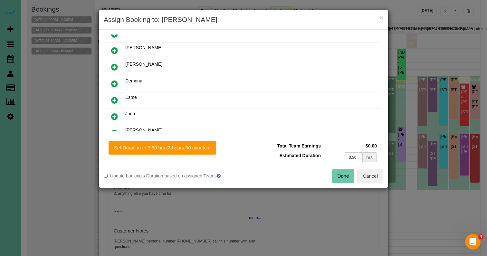
click at [346, 174] on button "Done" at bounding box center [343, 176] width 23 height 14
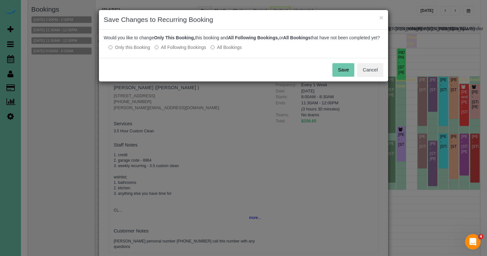
click at [344, 77] on button "Save" at bounding box center [343, 70] width 22 height 14
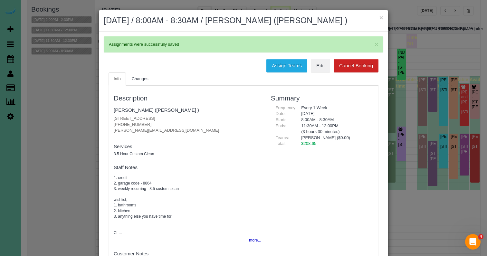
click at [383, 15] on div "× September 23, 2025 / 8:00AM - 8:30AM / ADAM ROXBURGH (CARLJARL LOCKSMITH )" at bounding box center [243, 21] width 289 height 22
click at [379, 18] on button "×" at bounding box center [381, 17] width 4 height 7
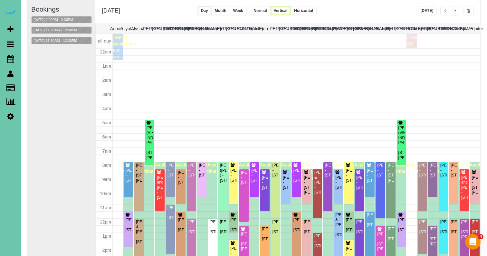
scroll to position [85, 0]
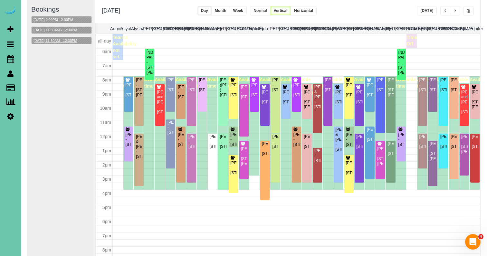
click at [73, 40] on button "09/23/2025 11:30AM - 12:30PM" at bounding box center [56, 40] width 48 height 7
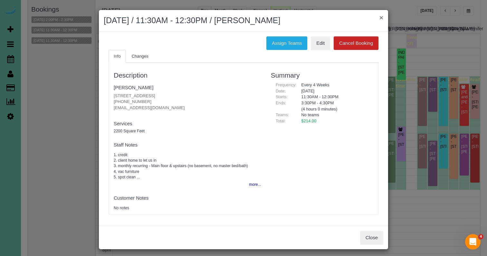
click at [380, 18] on button "×" at bounding box center [381, 17] width 4 height 7
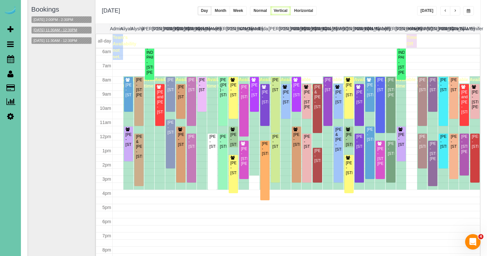
click at [74, 29] on button "09/23/2025 11:30AM - 12:30PM" at bounding box center [56, 30] width 48 height 7
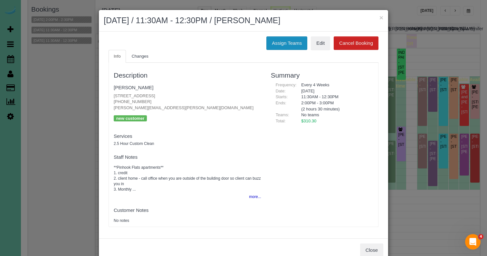
click at [291, 42] on button "Assign Teams" at bounding box center [286, 43] width 41 height 14
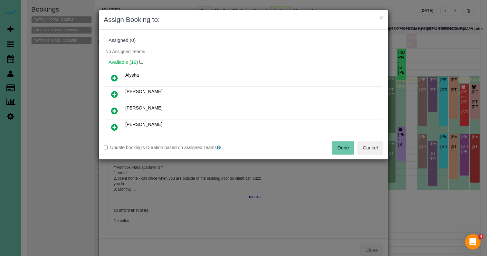
click at [112, 90] on icon at bounding box center [114, 94] width 7 height 8
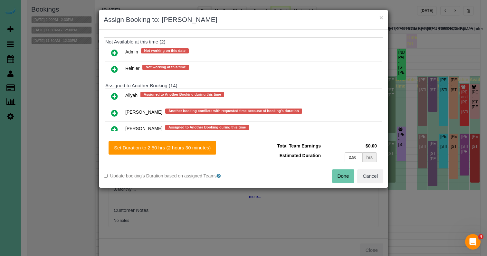
scroll to position [354, 0]
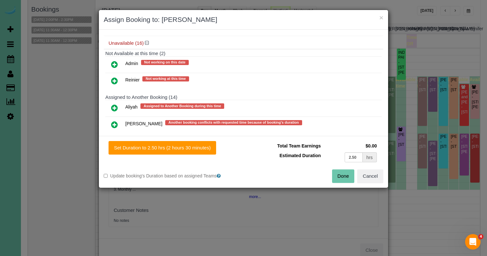
click at [112, 65] on icon at bounding box center [114, 65] width 7 height 8
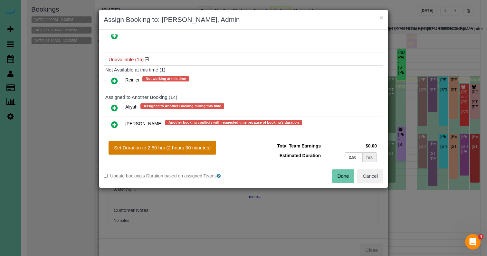
click at [154, 144] on button "Set Duration to 2.50 hrs (2 hours 30 minutes)" at bounding box center [163, 148] width 108 height 14
type input "2.50"
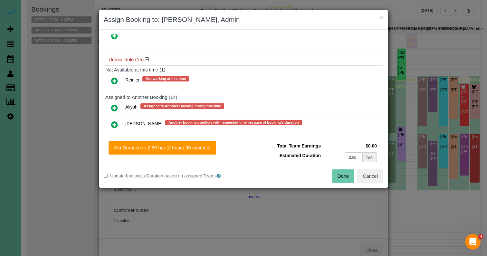
click at [337, 177] on button "Done" at bounding box center [343, 176] width 23 height 14
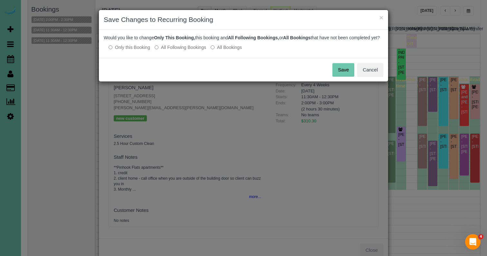
click at [346, 76] on button "Save" at bounding box center [343, 70] width 22 height 14
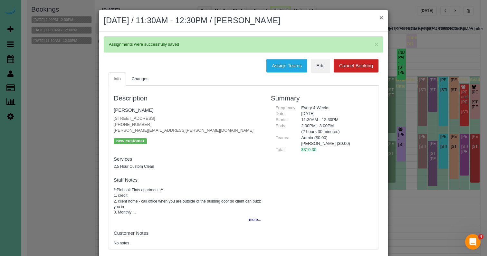
click at [381, 16] on button "×" at bounding box center [381, 17] width 4 height 7
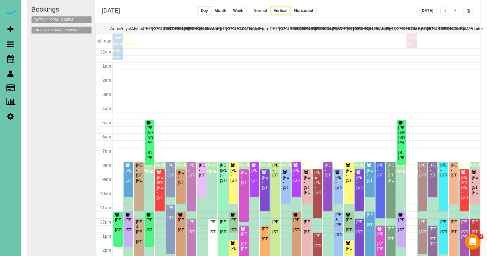
scroll to position [85, 0]
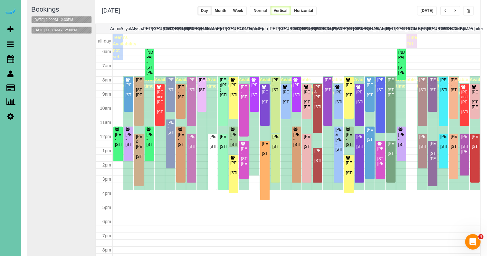
click at [469, 10] on span "button" at bounding box center [469, 11] width 4 height 4
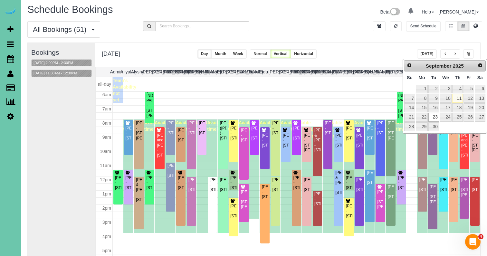
scroll to position [0, 0]
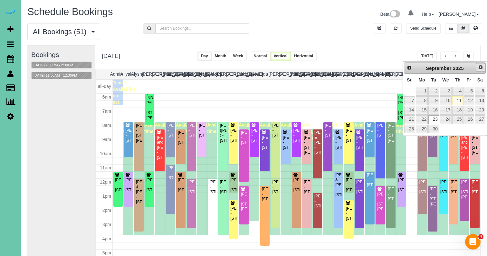
click at [479, 66] on span "Next" at bounding box center [480, 67] width 5 height 5
click at [435, 118] on link "21" at bounding box center [433, 119] width 10 height 9
type input "**********"
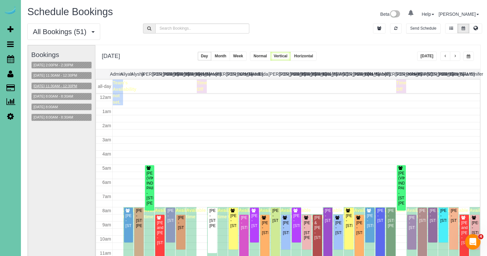
scroll to position [85, 0]
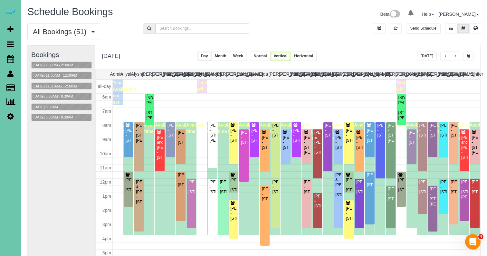
click at [57, 83] on button "10/21/2025 11:30AM - 12:30PM" at bounding box center [56, 86] width 48 height 7
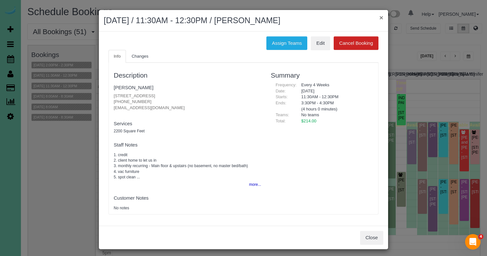
click at [381, 19] on button "×" at bounding box center [381, 17] width 4 height 7
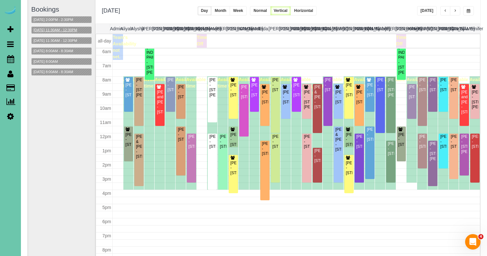
click at [66, 29] on button "10/21/2025 11:30AM - 12:30PM" at bounding box center [56, 30] width 48 height 7
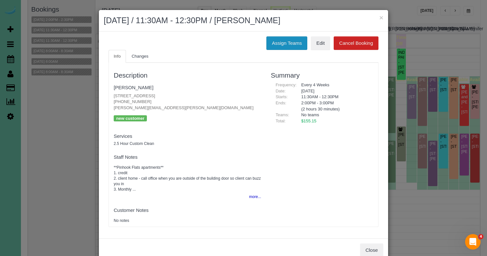
click at [291, 41] on button "Assign Teams" at bounding box center [286, 43] width 41 height 14
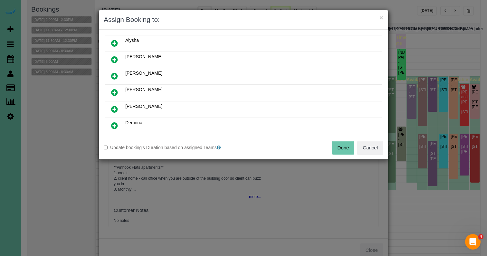
scroll to position [40, 0]
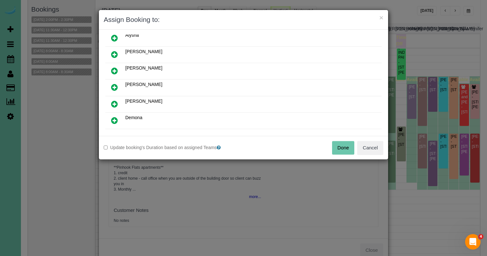
click at [112, 55] on icon at bounding box center [114, 55] width 7 height 8
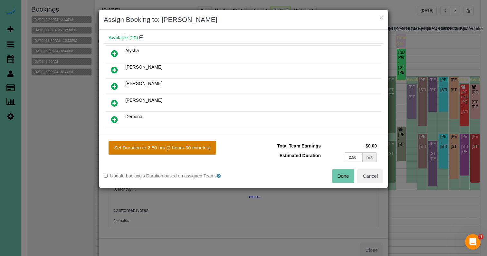
click at [159, 151] on button "Set Duration to 2.50 hrs (2 hours 30 minutes)" at bounding box center [163, 148] width 108 height 14
type input "2.50"
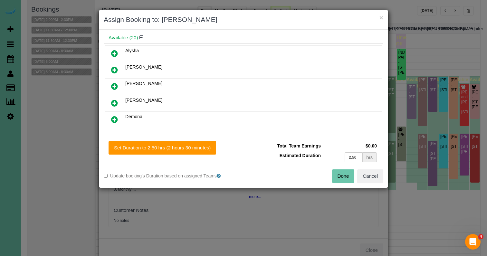
click at [345, 177] on button "Done" at bounding box center [343, 176] width 23 height 14
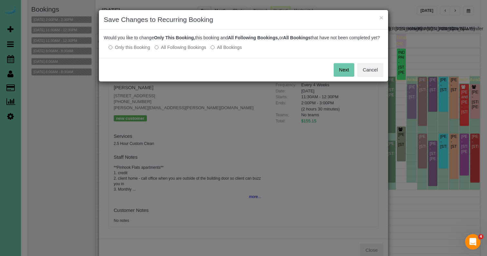
click at [184, 50] on label "All Following Bookings" at bounding box center [181, 47] width 52 height 6
click at [333, 76] on button "Save" at bounding box center [343, 70] width 22 height 14
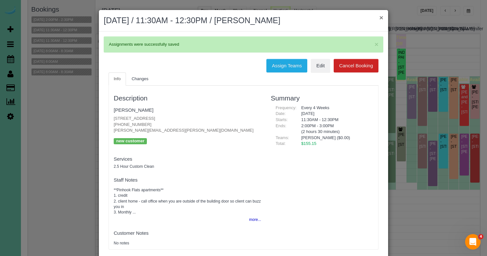
click at [381, 18] on button "×" at bounding box center [381, 17] width 4 height 7
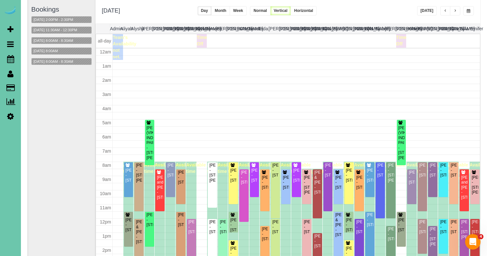
scroll to position [85, 0]
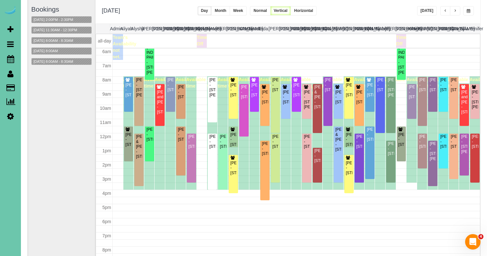
click at [470, 6] on button "button" at bounding box center [468, 10] width 11 height 9
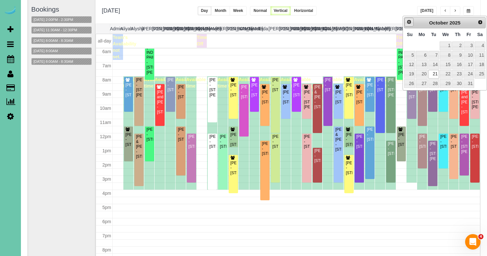
click at [407, 21] on span "Prev" at bounding box center [408, 21] width 5 height 5
click at [434, 70] on link "23" at bounding box center [433, 74] width 10 height 9
type input "**********"
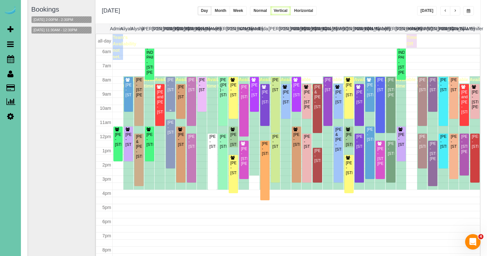
click at [167, 86] on div "Dani Koenig - 607 Cedar St, Omaha, NE 68108" at bounding box center [170, 85] width 7 height 15
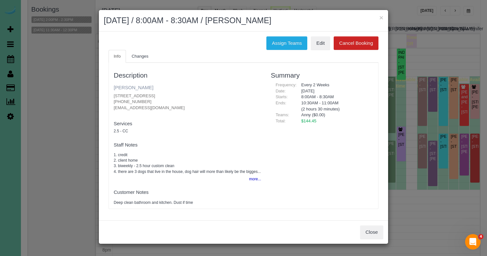
click at [121, 86] on link "Dani Koenig" at bounding box center [134, 87] width 40 height 5
click at [382, 18] on button "×" at bounding box center [381, 17] width 4 height 7
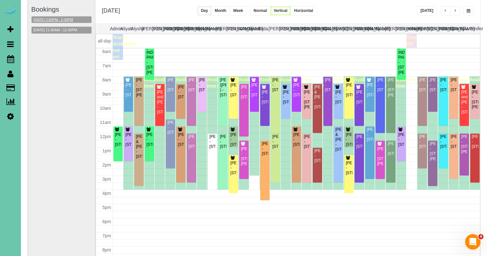
click at [70, 17] on button "09/23/2025 2:00PM - 2:30PM" at bounding box center [53, 19] width 43 height 7
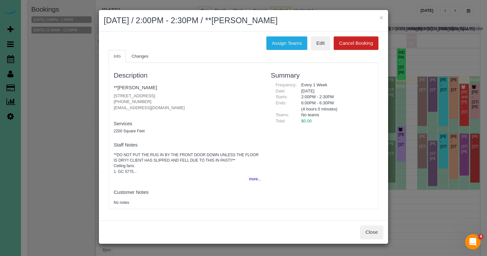
click at [378, 18] on h2 "September 23, 2025 / 2:00PM - 2:30PM / **Mary Smith" at bounding box center [243, 21] width 279 height 12
click at [381, 18] on button "×" at bounding box center [381, 17] width 4 height 7
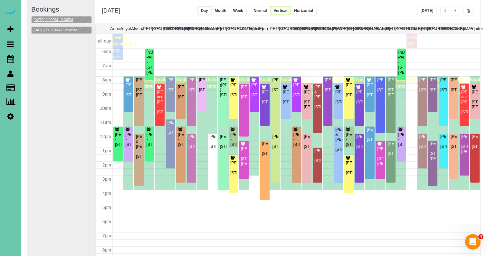
click at [61, 18] on button "09/23/2025 2:00PM - 2:30PM" at bounding box center [53, 19] width 43 height 7
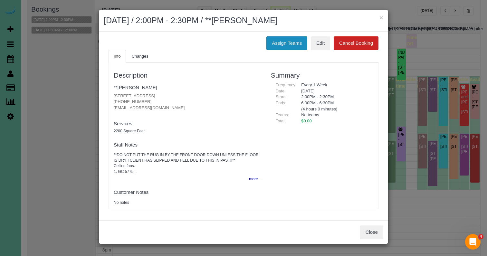
click at [291, 44] on button "Assign Teams" at bounding box center [286, 43] width 41 height 14
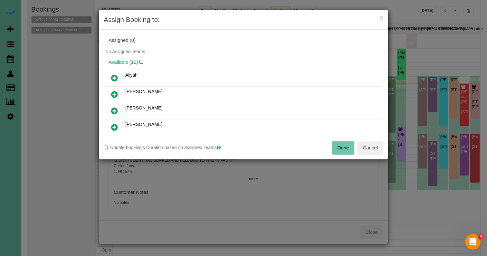
scroll to position [0, 0]
click at [110, 91] on link at bounding box center [114, 94] width 15 height 13
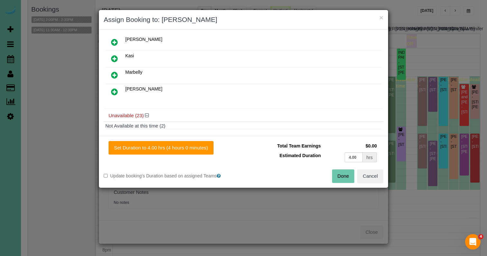
scroll to position [168, 0]
click at [115, 91] on icon at bounding box center [114, 91] width 7 height 8
drag, startPoint x: 359, startPoint y: 156, endPoint x: 283, endPoint y: 139, distance: 77.6
click at [283, 139] on div "Set Duration to 4.00 hrs (4 hours 0 minutes) Total Team Earnings $0.00 Estimate…" at bounding box center [243, 162] width 289 height 52
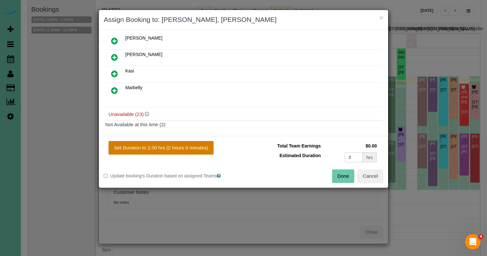
type input "2"
click at [196, 151] on button "Set Duration to 2.00 hrs (2 hours 0 minutes)" at bounding box center [161, 148] width 105 height 14
type input "2.00"
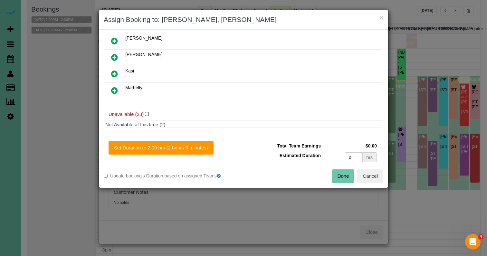
click at [340, 177] on button "Done" at bounding box center [343, 176] width 23 height 14
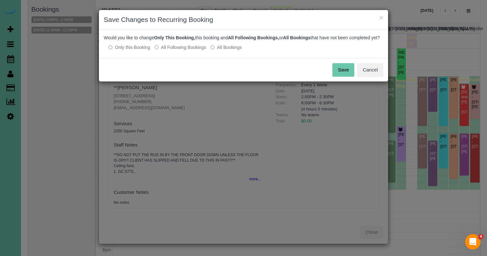
click at [348, 74] on button "Save" at bounding box center [343, 70] width 22 height 14
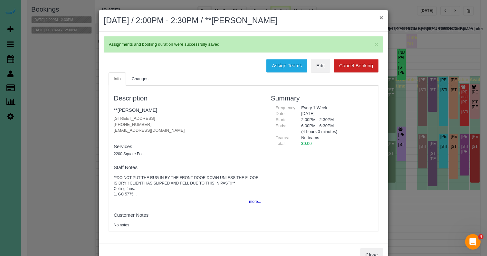
click at [382, 18] on button "×" at bounding box center [381, 17] width 4 height 7
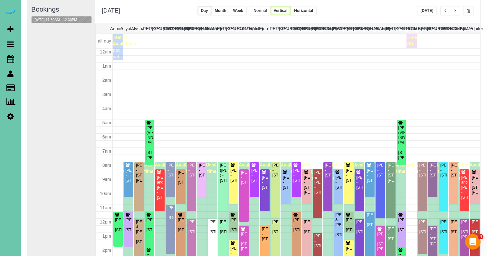
scroll to position [85, 0]
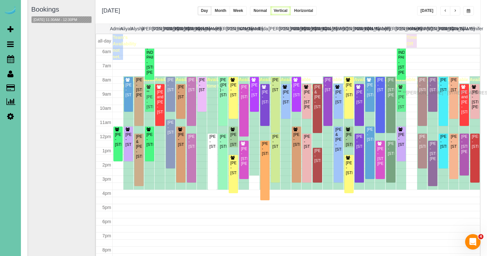
drag, startPoint x: 402, startPoint y: 171, endPoint x: 404, endPoint y: 92, distance: 78.9
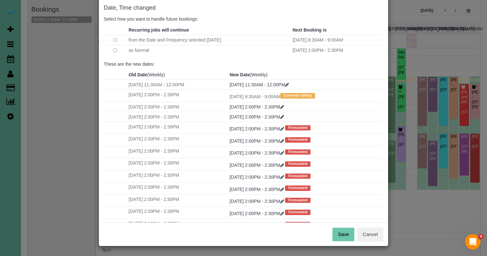
scroll to position [32, 0]
click at [346, 239] on button "Save" at bounding box center [343, 235] width 22 height 14
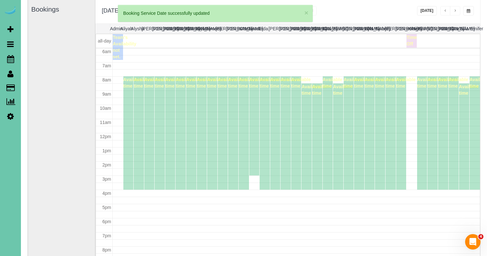
scroll to position [85, 0]
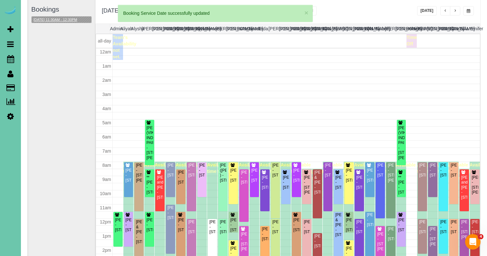
click at [53, 20] on button "09/23/2025 11:30AM - 12:30PM" at bounding box center [56, 19] width 48 height 7
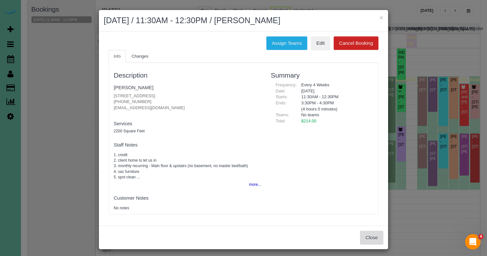
click at [374, 235] on button "Close" at bounding box center [371, 238] width 23 height 14
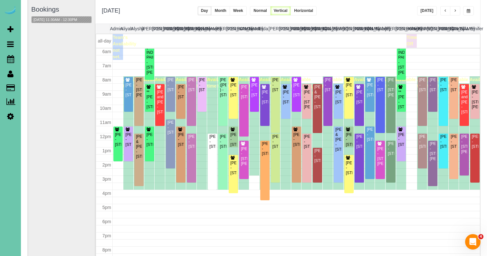
click at [455, 10] on span "button" at bounding box center [454, 11] width 3 height 4
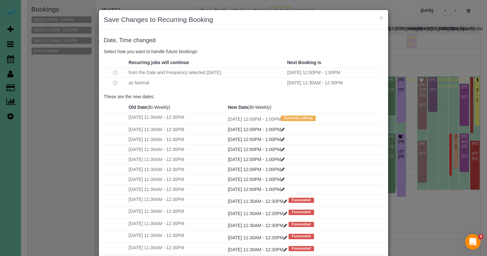
click at [115, 85] on td at bounding box center [115, 83] width 23 height 10
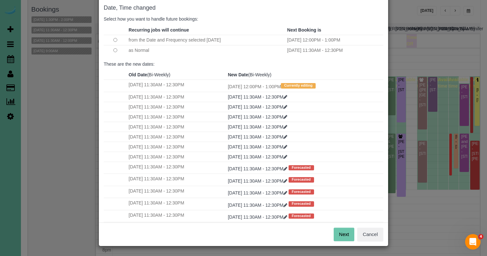
scroll to position [32, 0]
click at [342, 231] on button "Next" at bounding box center [344, 235] width 21 height 14
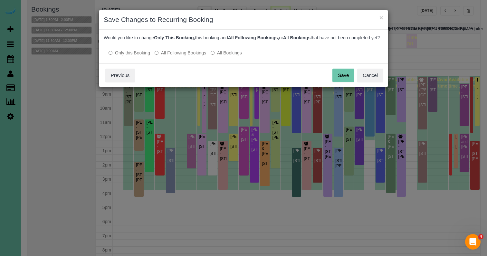
click at [351, 80] on button "Save" at bounding box center [343, 76] width 22 height 14
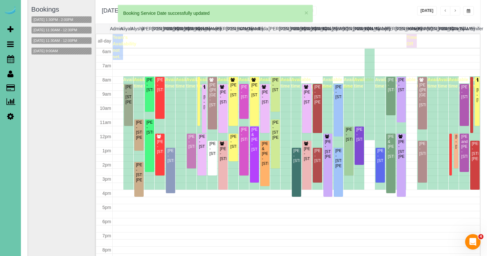
scroll to position [85, 0]
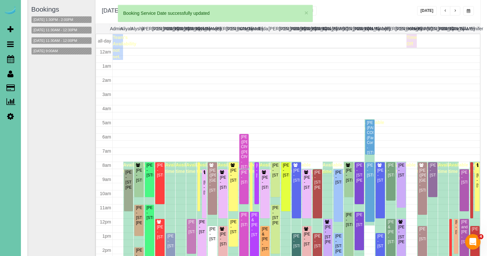
click at [232, 168] on div "Gail Robertson - 1215 N 136th St, Omaha, NE 68154" at bounding box center [233, 175] width 7 height 15
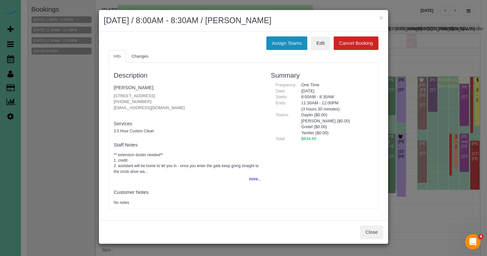
click at [291, 47] on button "Assign Teams" at bounding box center [286, 43] width 41 height 14
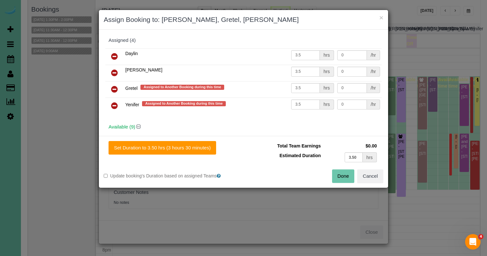
click at [116, 90] on icon at bounding box center [114, 89] width 7 height 8
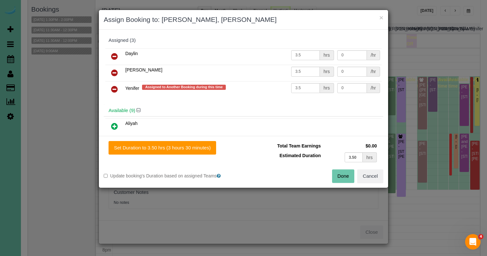
click at [116, 90] on icon at bounding box center [114, 89] width 7 height 8
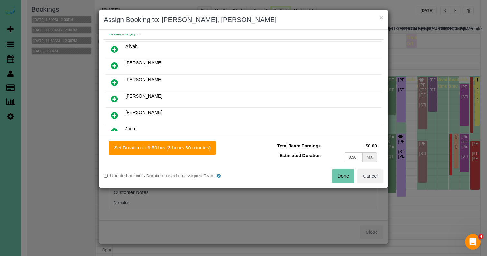
scroll to position [61, 0]
click at [114, 102] on link at bounding box center [114, 98] width 15 height 13
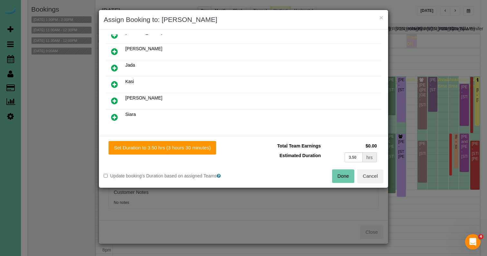
scroll to position [126, 0]
click at [113, 120] on link at bounding box center [114, 116] width 15 height 13
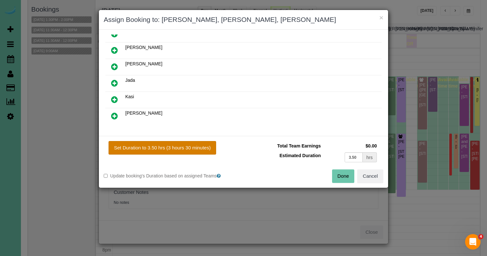
click at [135, 146] on button "Set Duration to 3.50 hrs (3 hours 30 minutes)" at bounding box center [163, 148] width 108 height 14
type input "3.50"
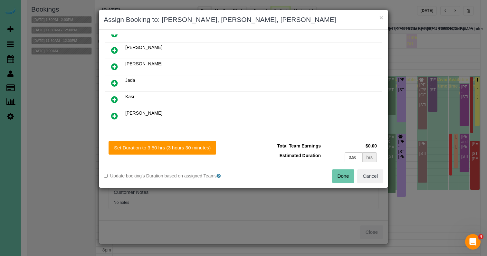
click at [347, 178] on button "Done" at bounding box center [343, 176] width 23 height 14
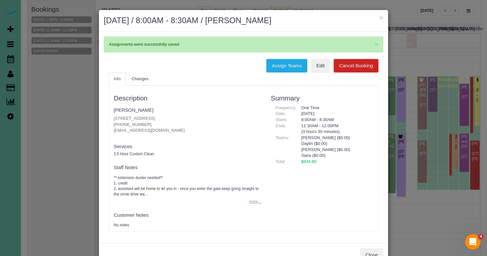
click at [257, 200] on button "more..." at bounding box center [253, 201] width 16 height 9
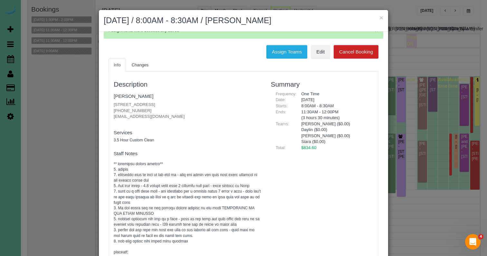
scroll to position [16, 0]
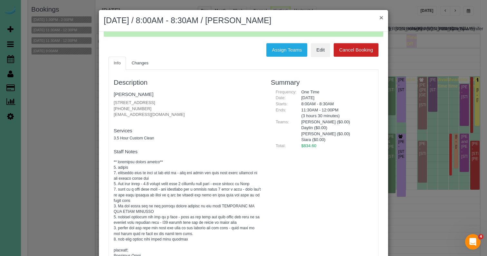
click at [380, 19] on button "×" at bounding box center [381, 17] width 4 height 7
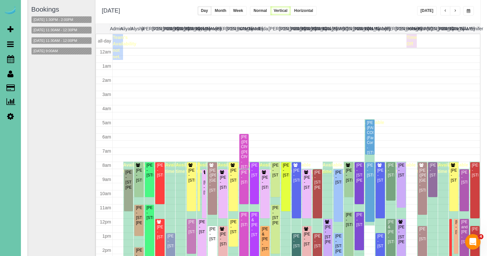
scroll to position [85, 0]
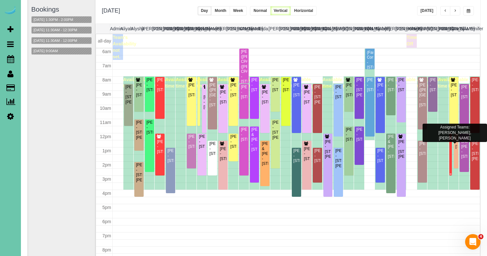
click at [451, 151] on div at bounding box center [450, 155] width 3 height 42
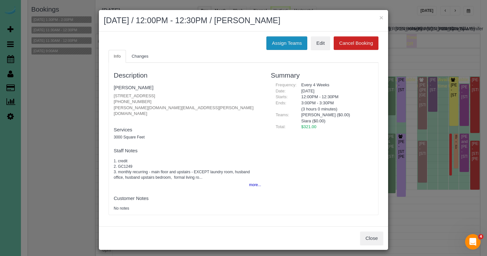
click at [286, 37] on button "Assign Teams" at bounding box center [286, 43] width 41 height 14
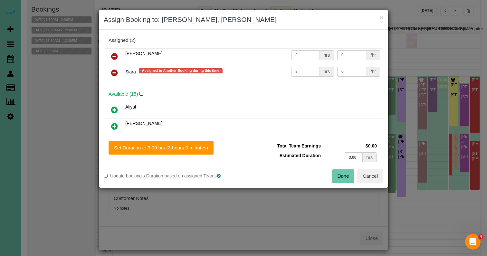
click at [115, 75] on icon at bounding box center [114, 73] width 7 height 8
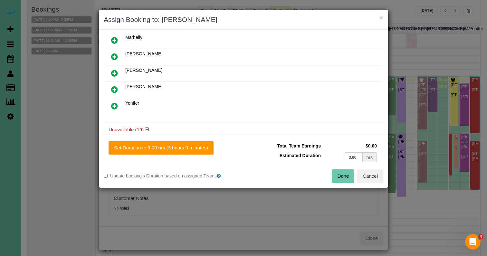
scroll to position [220, 0]
click at [115, 75] on link at bounding box center [114, 71] width 15 height 13
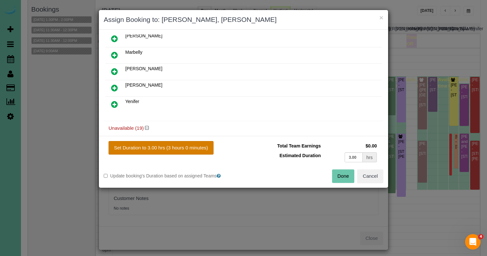
click at [156, 143] on button "Set Duration to 3.00 hrs (3 hours 0 minutes)" at bounding box center [161, 148] width 105 height 14
type input "3.00"
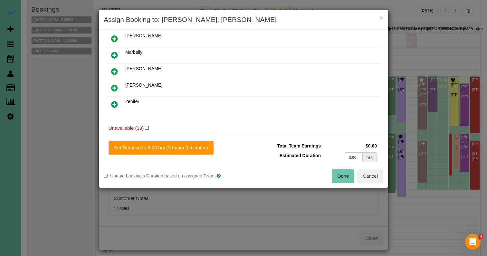
click at [345, 172] on button "Done" at bounding box center [343, 176] width 23 height 14
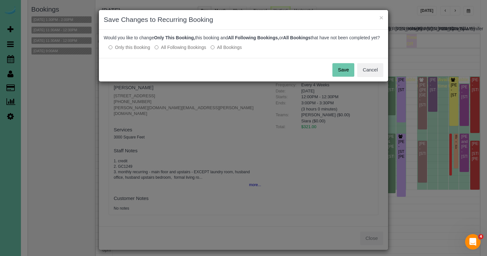
click at [184, 58] on div "Would you like to change Only This Booking, this booking and All Following Book…" at bounding box center [243, 44] width 289 height 28
click at [186, 51] on label "All Following Bookings" at bounding box center [181, 47] width 52 height 6
click at [342, 77] on button "Save" at bounding box center [343, 70] width 22 height 14
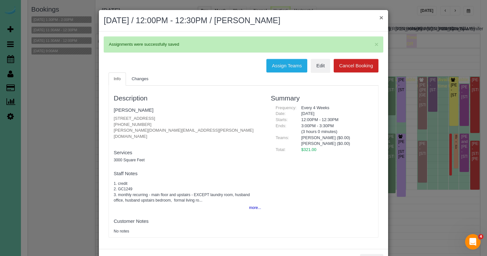
click at [380, 18] on button "×" at bounding box center [381, 17] width 4 height 7
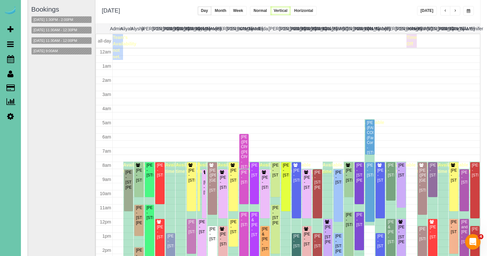
scroll to position [85, 0]
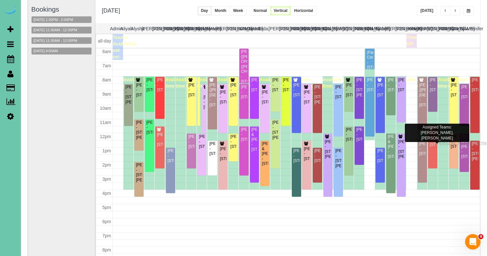
drag, startPoint x: 437, startPoint y: 149, endPoint x: 437, endPoint y: 143, distance: 6.4
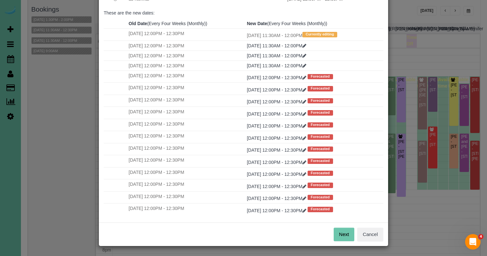
scroll to position [32, 0]
click at [345, 235] on button "Next" at bounding box center [344, 235] width 21 height 14
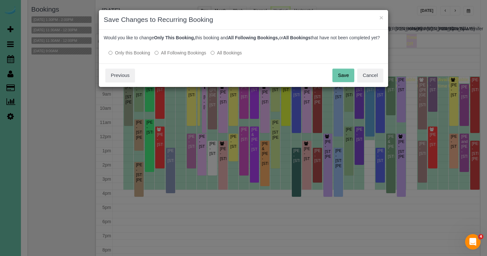
scroll to position [0, 0]
click at [177, 63] on div "Date, Time changed Select how you want to handle future bookings: Recurring job…" at bounding box center [243, 47] width 289 height 34
click at [181, 56] on label "All Following Bookings" at bounding box center [181, 53] width 52 height 6
click at [335, 81] on button "Save" at bounding box center [343, 76] width 22 height 14
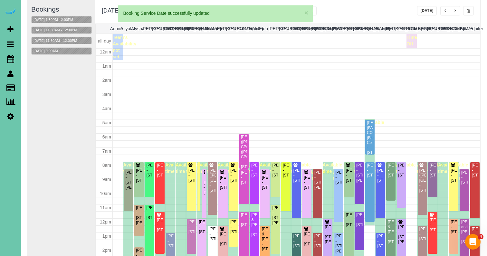
scroll to position [85, 0]
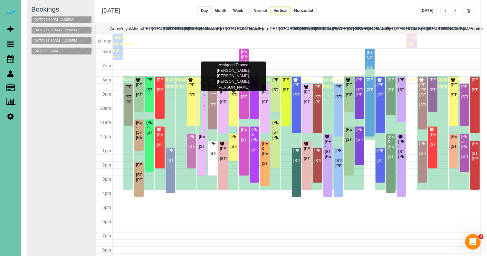
click at [236, 92] on div "Gail Robertson - 1215 N 136th St, Omaha, NE 68154" at bounding box center [233, 90] width 7 height 15
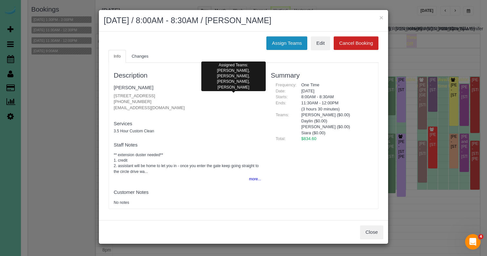
click at [286, 36] on button "Assign Teams" at bounding box center [286, 43] width 41 height 14
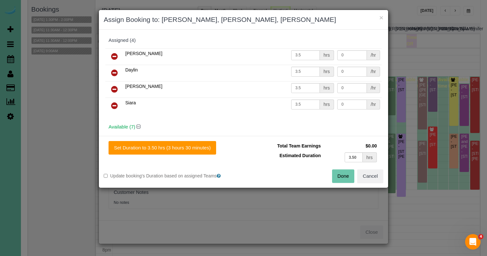
click at [116, 70] on icon at bounding box center [114, 73] width 7 height 8
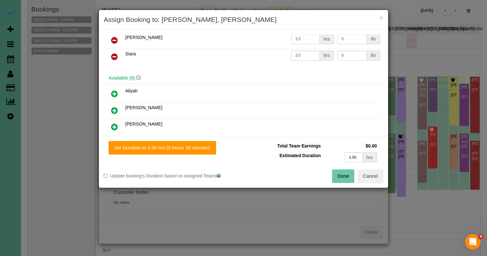
scroll to position [42, 0]
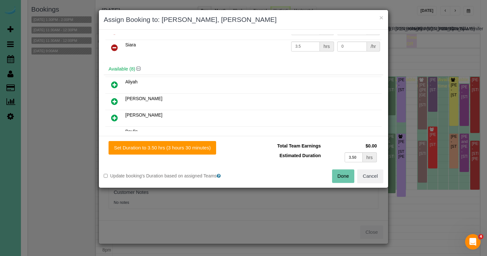
click at [113, 121] on icon at bounding box center [114, 118] width 7 height 8
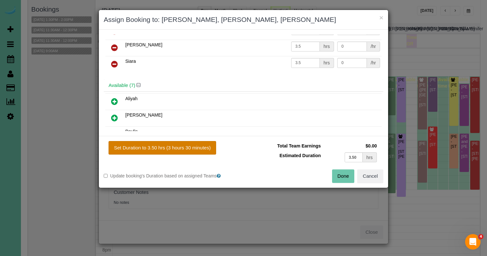
click at [137, 152] on button "Set Duration to 3.50 hrs (3 hours 30 minutes)" at bounding box center [163, 148] width 108 height 14
type input "3.50"
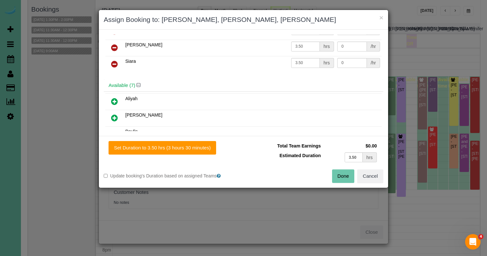
click at [338, 176] on button "Done" at bounding box center [343, 176] width 23 height 14
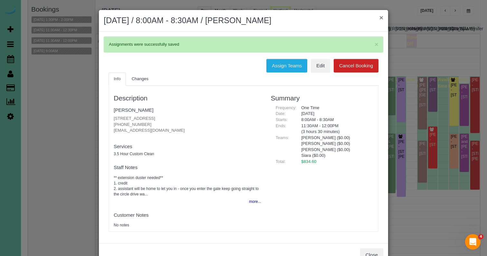
click at [380, 17] on button "×" at bounding box center [381, 17] width 4 height 7
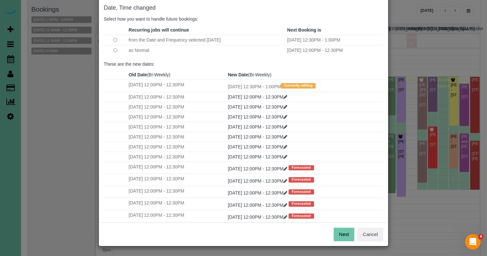
scroll to position [32, 0]
click at [347, 238] on button "Next" at bounding box center [344, 235] width 21 height 14
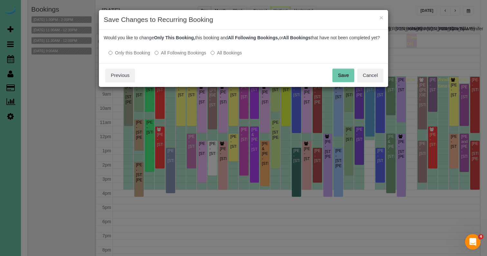
scroll to position [0, 0]
click at [350, 77] on button "Save" at bounding box center [343, 76] width 22 height 14
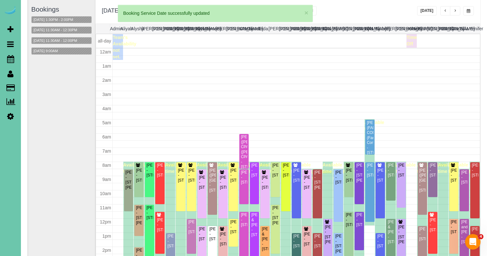
scroll to position [85, 0]
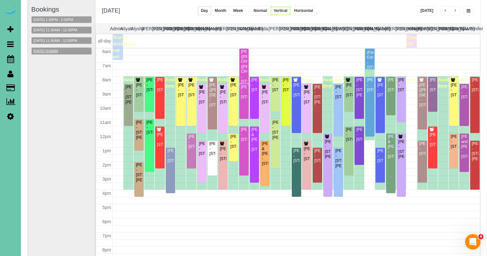
click at [40, 48] on button "09/24/2025 9:00AM" at bounding box center [46, 51] width 28 height 7
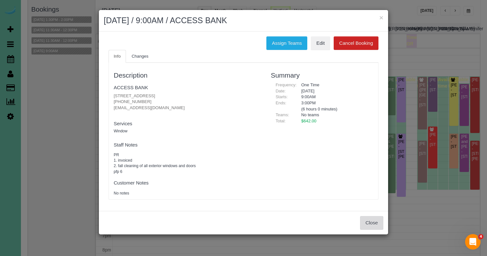
click at [371, 221] on button "Close" at bounding box center [371, 223] width 23 height 14
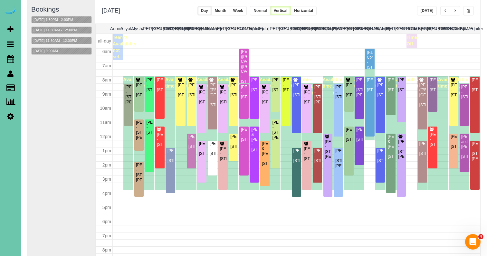
drag, startPoint x: 371, startPoint y: 221, endPoint x: 104, endPoint y: 146, distance: 277.2
click at [105, 148] on div "× September 24, 2025 / 9:00AM / ACCESS BANK Assign Teams Edit Cancel Booking In…" at bounding box center [243, 128] width 487 height 256
click at [10, 118] on icon at bounding box center [10, 116] width 7 height 8
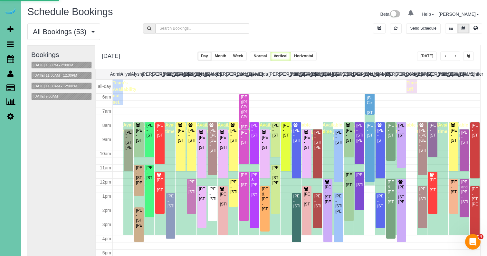
select select "5796"
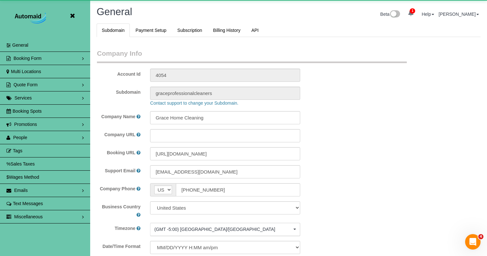
scroll to position [1394, 487]
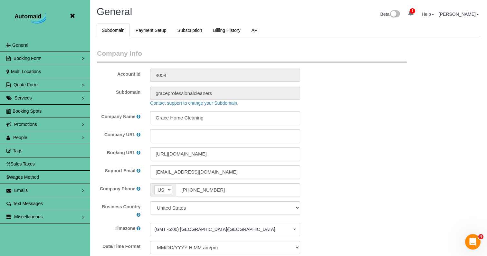
click at [26, 192] on span "Emails" at bounding box center [21, 190] width 14 height 5
click at [27, 203] on link "Email Templates" at bounding box center [45, 203] width 90 height 13
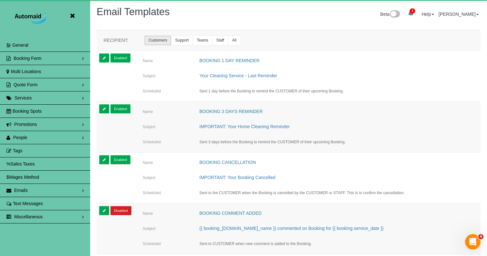
scroll to position [1415, 487]
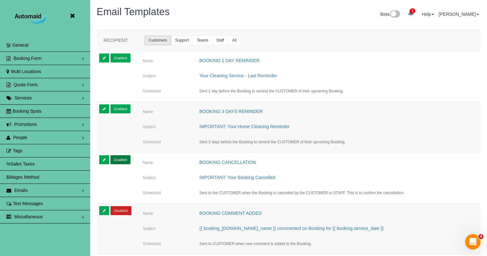
click at [117, 161] on link "Enabled" at bounding box center [120, 159] width 20 height 9
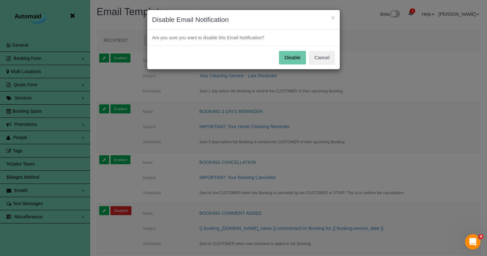
click at [284, 57] on button "Disable" at bounding box center [292, 58] width 27 height 14
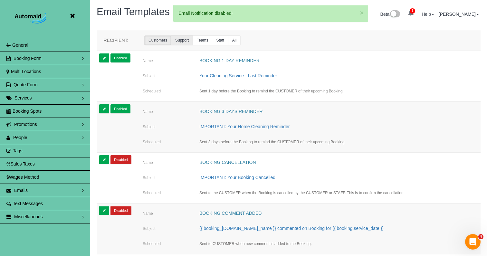
click at [184, 42] on link "Support" at bounding box center [182, 40] width 22 height 10
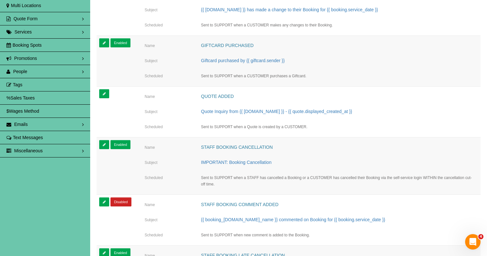
scroll to position [66, 0]
click at [121, 145] on link "Enabled" at bounding box center [120, 144] width 20 height 9
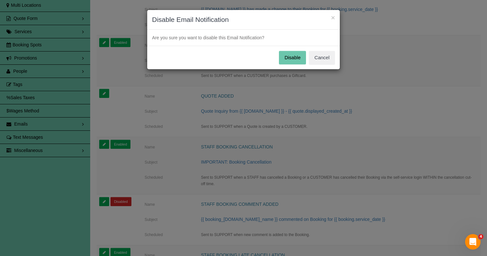
click at [295, 60] on button "Disable" at bounding box center [292, 58] width 27 height 14
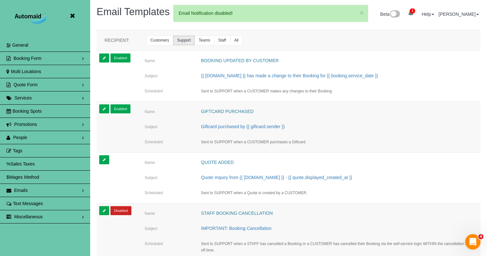
scroll to position [0, 0]
click at [70, 18] on icon at bounding box center [72, 16] width 8 height 8
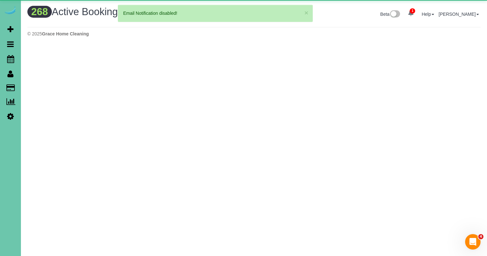
scroll to position [597, 487]
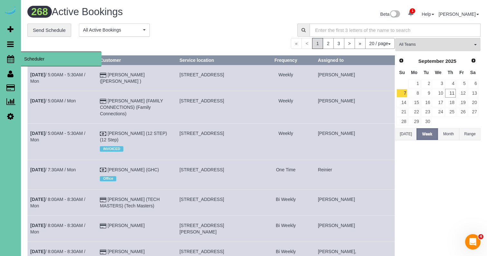
click at [8, 56] on icon at bounding box center [10, 59] width 7 height 8
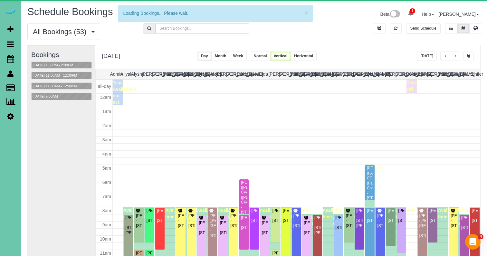
scroll to position [85, 0]
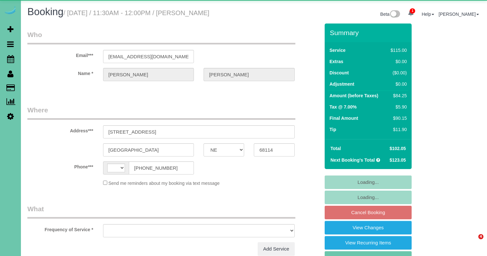
select select "NE"
select select "string:[GEOGRAPHIC_DATA]"
select select "object:631"
select select "string:fspay-0708f74a-1113-4241-950a-a4b45a836844"
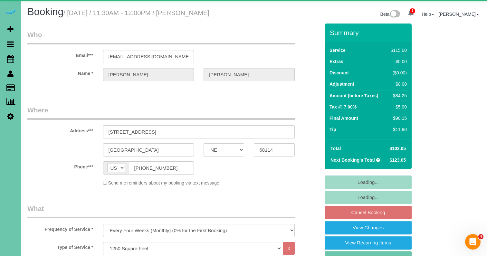
select select "object:918"
select select "number:35"
select select "number:41"
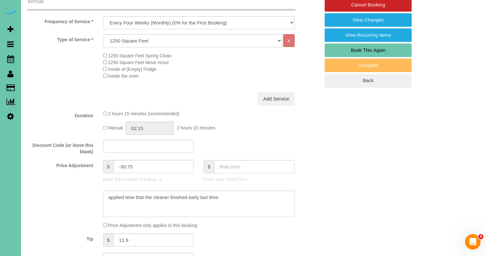
scroll to position [209, 0]
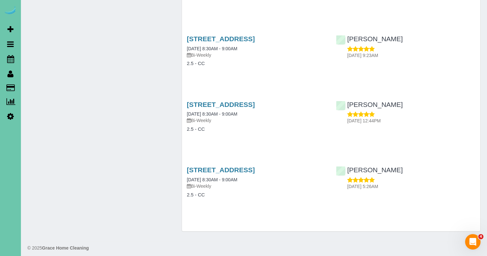
scroll to position [1487, 0]
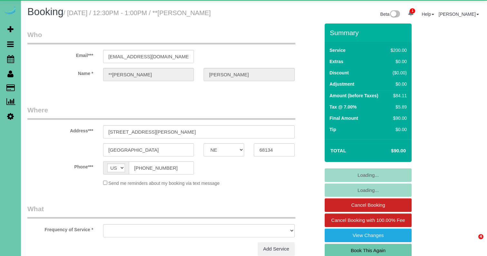
select select "NE"
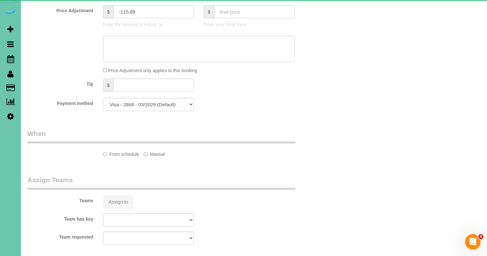
select select "object:628"
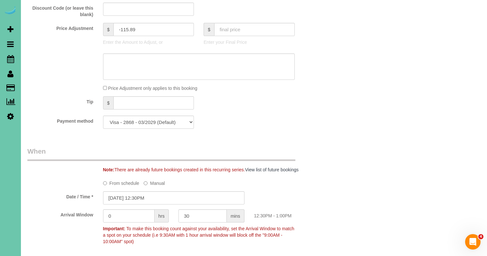
scroll to position [345, 0]
click at [165, 193] on input "[DATE] 12:30PM" at bounding box center [173, 197] width 141 height 13
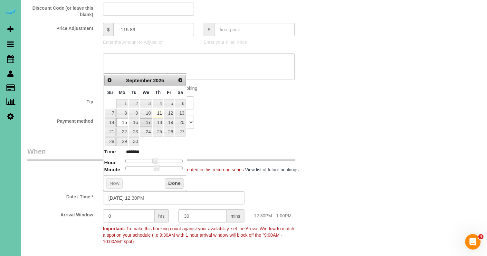
click at [144, 123] on link "17" at bounding box center [146, 122] width 12 height 9
type input "[DATE] 12:25PM"
type input "*******"
type input "[DATE] 12:20PM"
type input "*******"
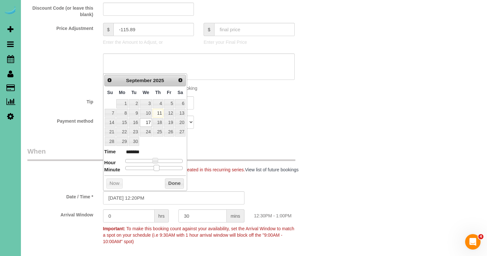
type input "[DATE] 12:15PM"
type input "*******"
type input "[DATE] 12:10PM"
type input "*******"
type input "[DATE] 12:00PM"
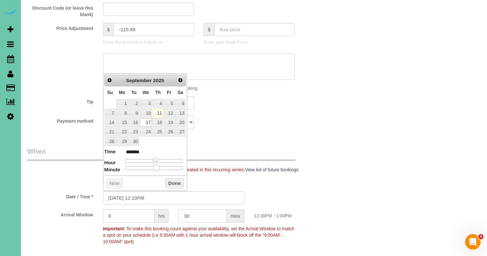
type input "*******"
drag, startPoint x: 155, startPoint y: 164, endPoint x: 46, endPoint y: 162, distance: 108.8
click at [180, 183] on button "Done" at bounding box center [174, 183] width 19 height 10
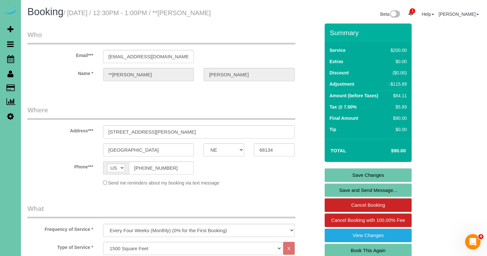
scroll to position [0, 0]
drag, startPoint x: 167, startPoint y: 166, endPoint x: 64, endPoint y: 164, distance: 103.1
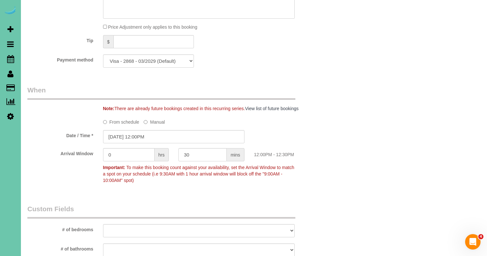
scroll to position [450, 0]
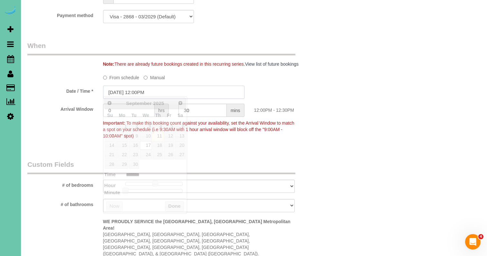
click at [153, 91] on input "[DATE] 12:00PM" at bounding box center [173, 92] width 141 height 13
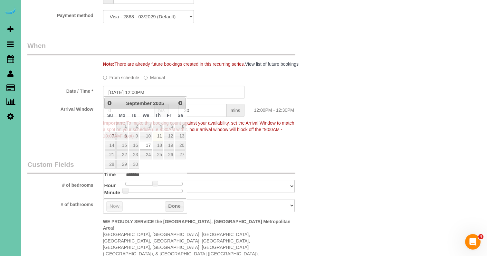
click at [289, 166] on legend "Custom Fields" at bounding box center [161, 167] width 268 height 14
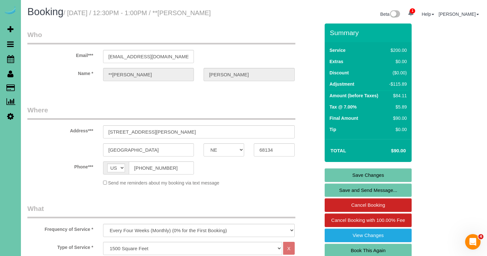
scroll to position [0, 0]
click at [342, 169] on link "Save Changes" at bounding box center [368, 175] width 87 height 14
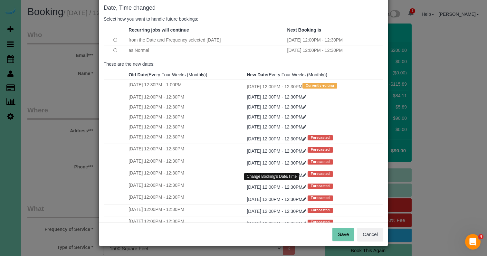
scroll to position [32, 0]
click at [350, 234] on button "Save" at bounding box center [343, 235] width 22 height 14
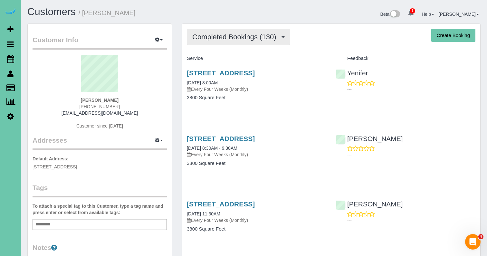
click at [251, 38] on span "Completed Bookings (130)" at bounding box center [235, 37] width 87 height 8
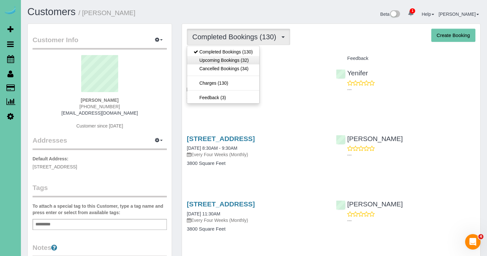
click at [248, 62] on link "Upcoming Bookings (32)" at bounding box center [223, 60] width 72 height 8
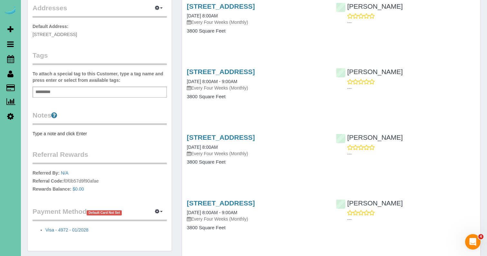
scroll to position [135, 0]
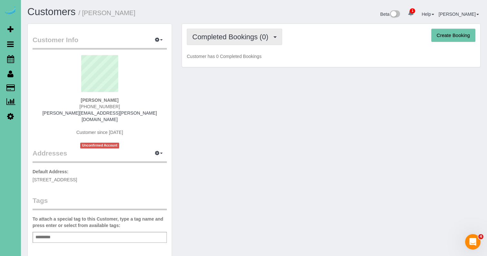
click at [271, 34] on span "Completed Bookings (0)" at bounding box center [231, 37] width 79 height 8
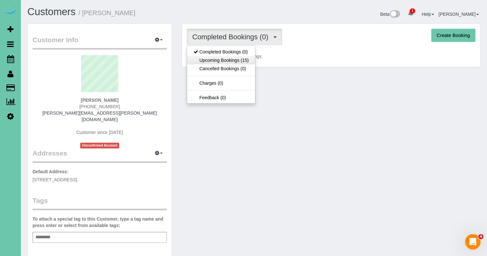
click at [244, 58] on link "Upcoming Bookings (15)" at bounding box center [221, 60] width 68 height 8
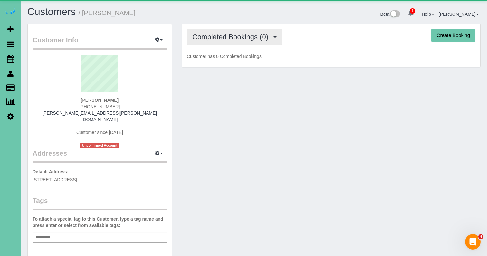
click at [230, 35] on span "Completed Bookings (0)" at bounding box center [231, 37] width 79 height 8
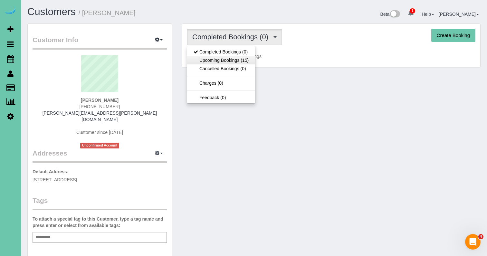
click at [231, 58] on link "Upcoming Bookings (15)" at bounding box center [221, 60] width 68 height 8
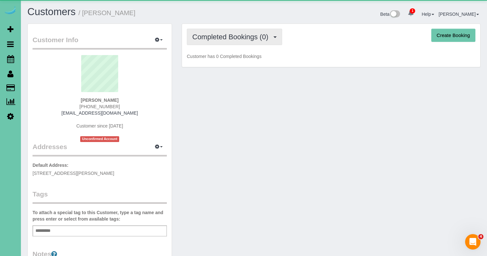
click at [241, 41] on button "Completed Bookings (0)" at bounding box center [234, 37] width 95 height 16
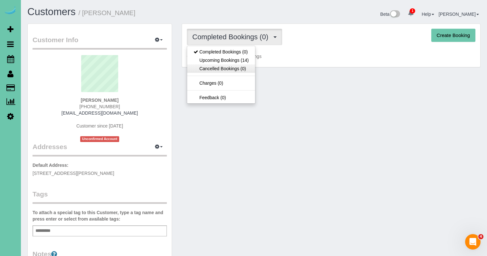
click at [241, 64] on link "Cancelled Bookings (0)" at bounding box center [221, 68] width 68 height 8
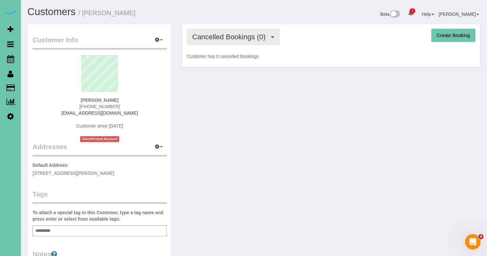
click at [248, 39] on span "Cancelled Bookings (0)" at bounding box center [230, 37] width 76 height 8
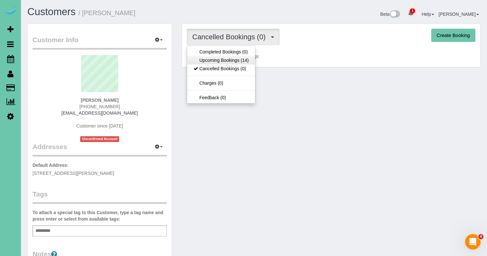
click at [245, 56] on link "Upcoming Bookings (14)" at bounding box center [221, 60] width 68 height 8
